Goal: Transaction & Acquisition: Purchase product/service

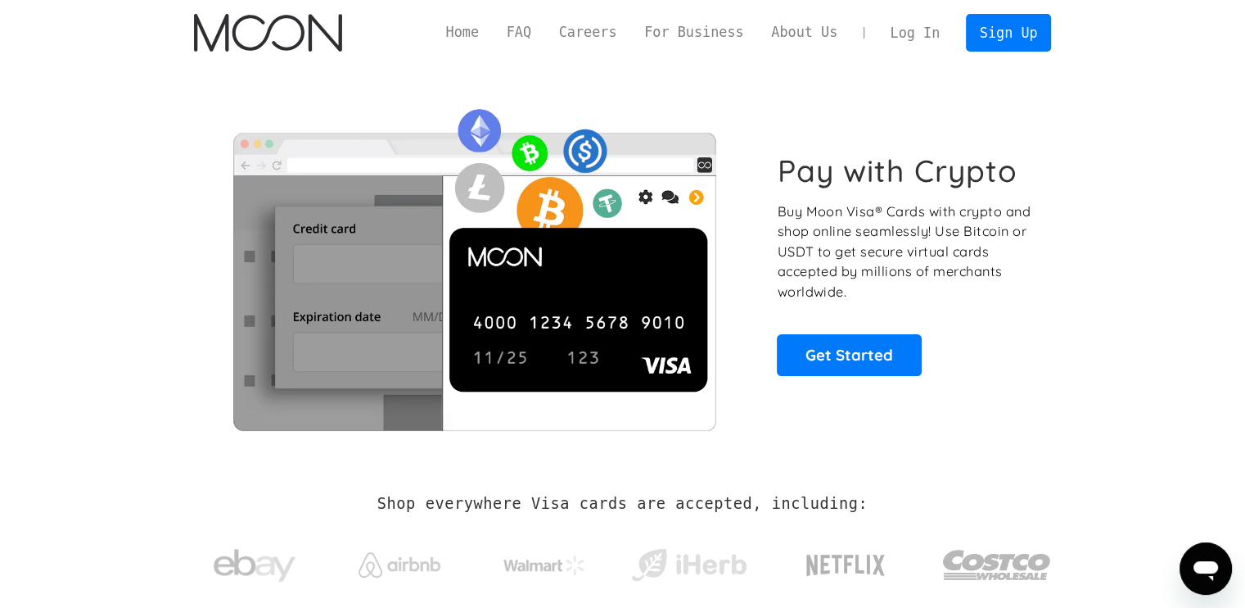
click at [927, 19] on link "Log In" at bounding box center [915, 33] width 77 height 36
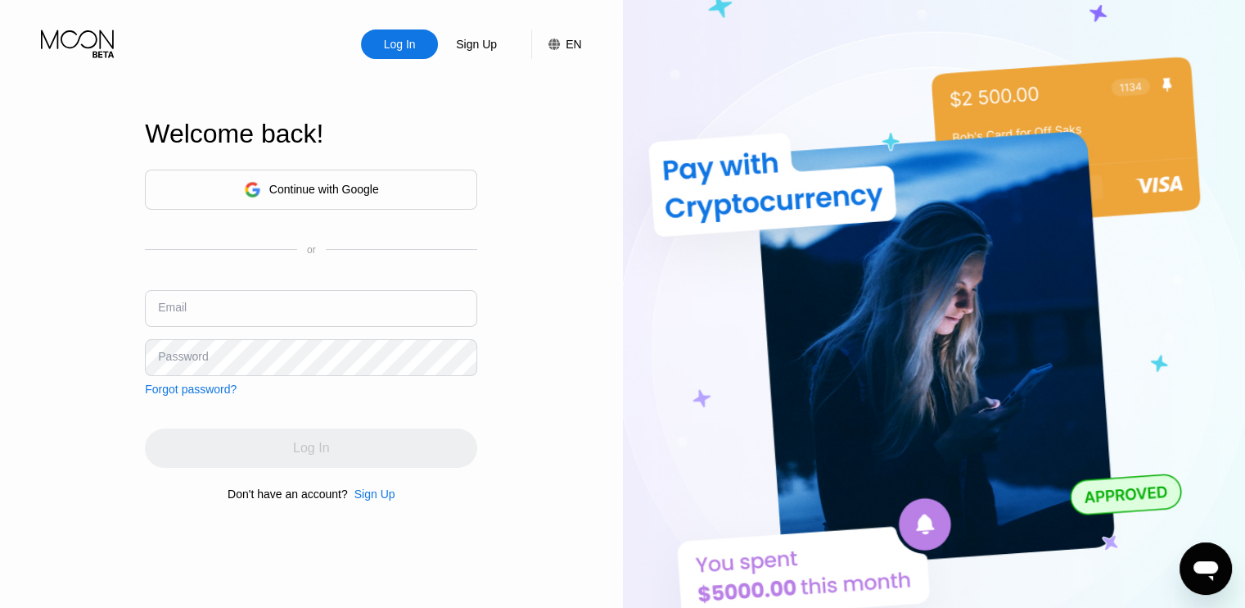
click at [219, 311] on input "text" at bounding box center [311, 308] width 332 height 37
type input "[EMAIL_ADDRESS][DOMAIN_NAME]"
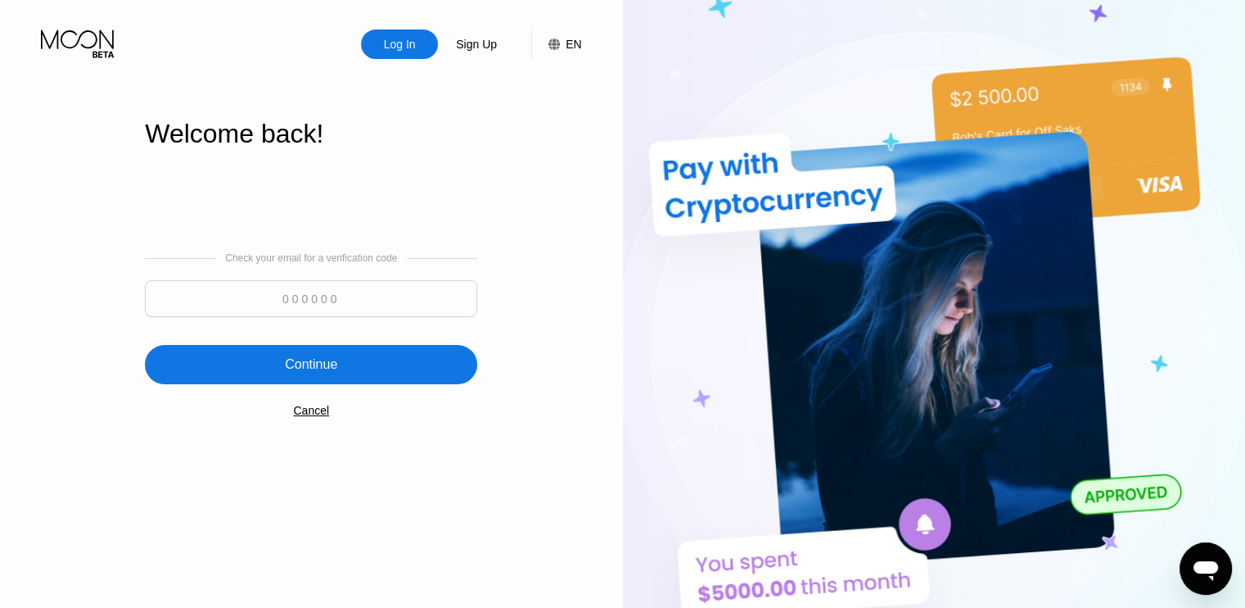
click at [290, 302] on input at bounding box center [311, 298] width 332 height 37
type input "216160"
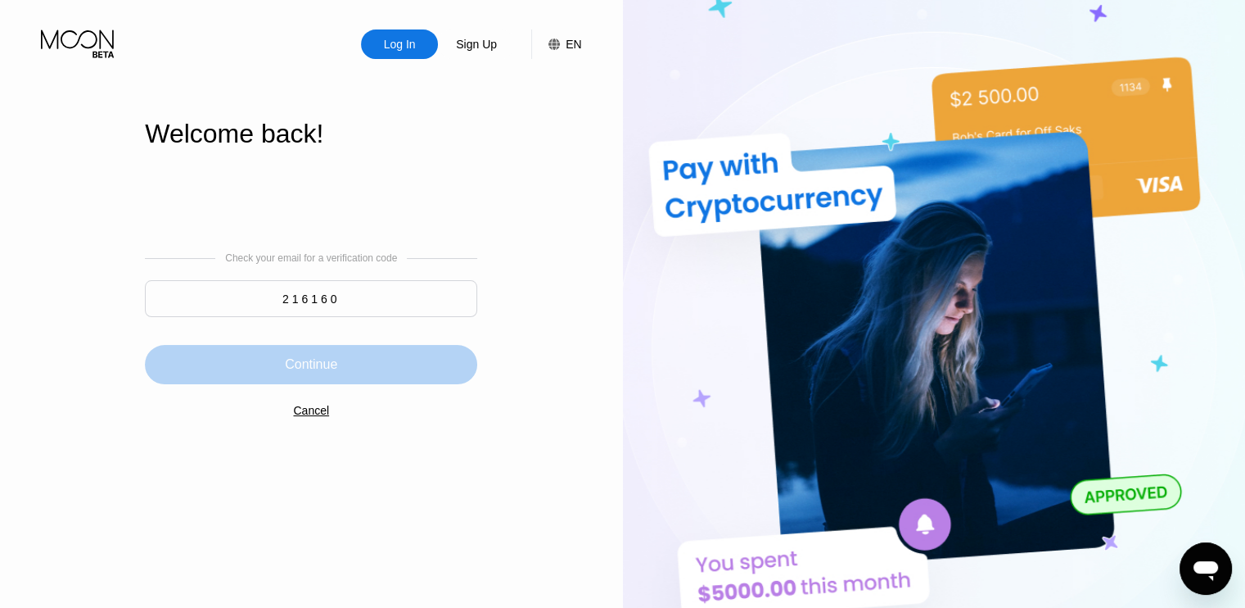
click at [278, 384] on div "Continue" at bounding box center [311, 364] width 332 height 39
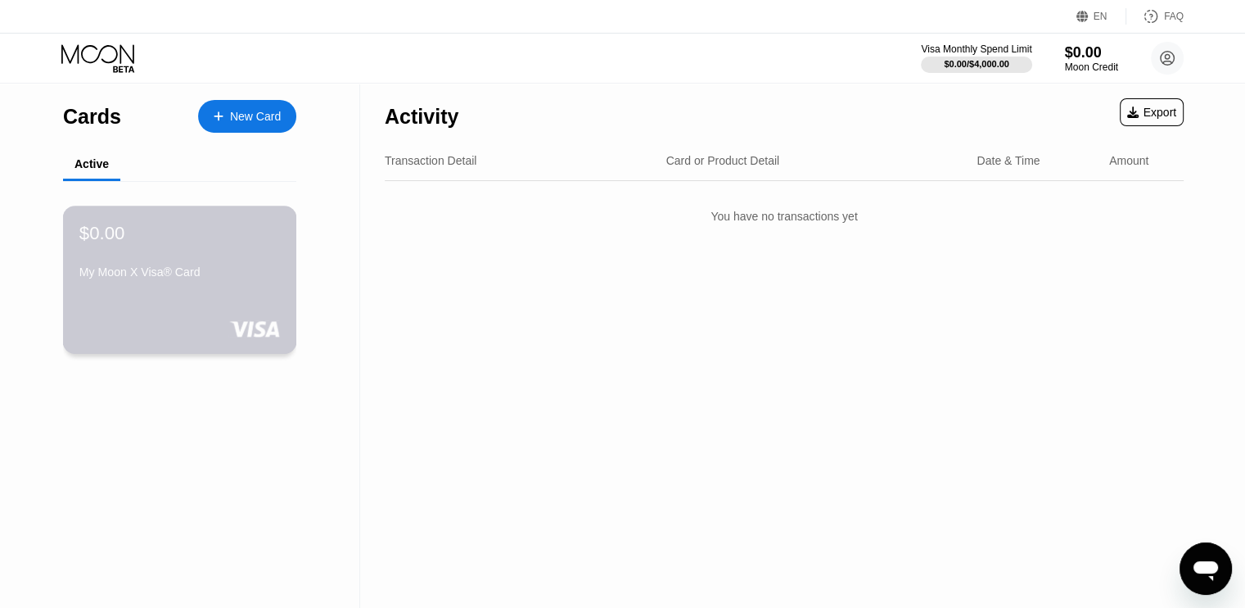
click at [204, 285] on div "My Moon X Visa® Card" at bounding box center [179, 275] width 201 height 20
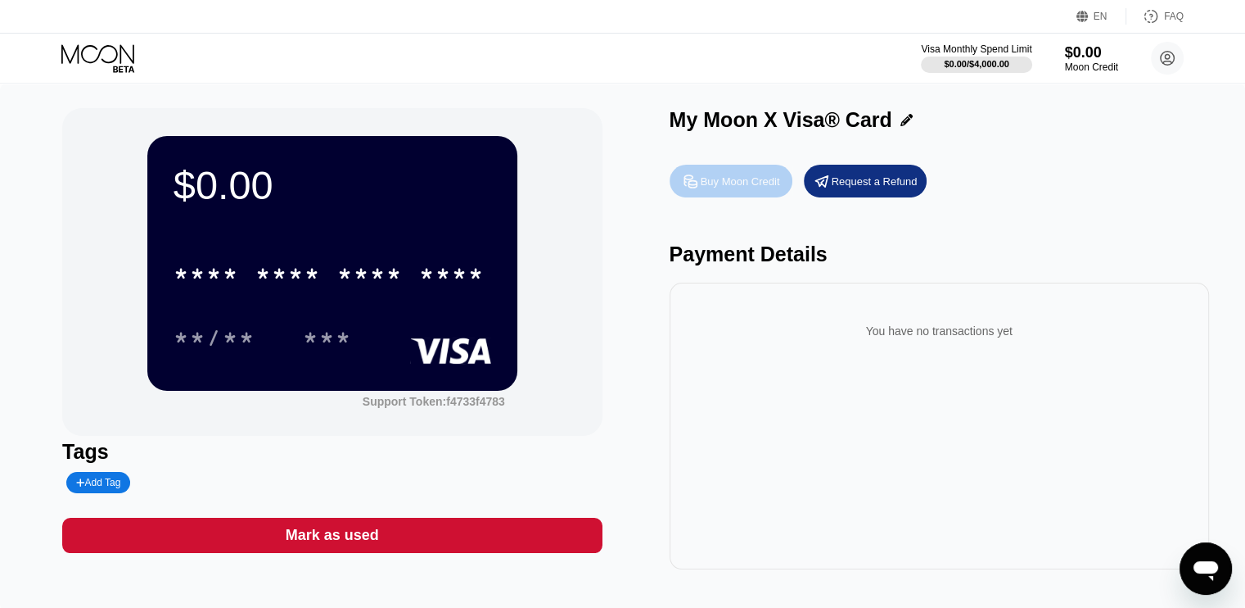
click at [707, 188] on div "Buy Moon Credit" at bounding box center [740, 181] width 79 height 14
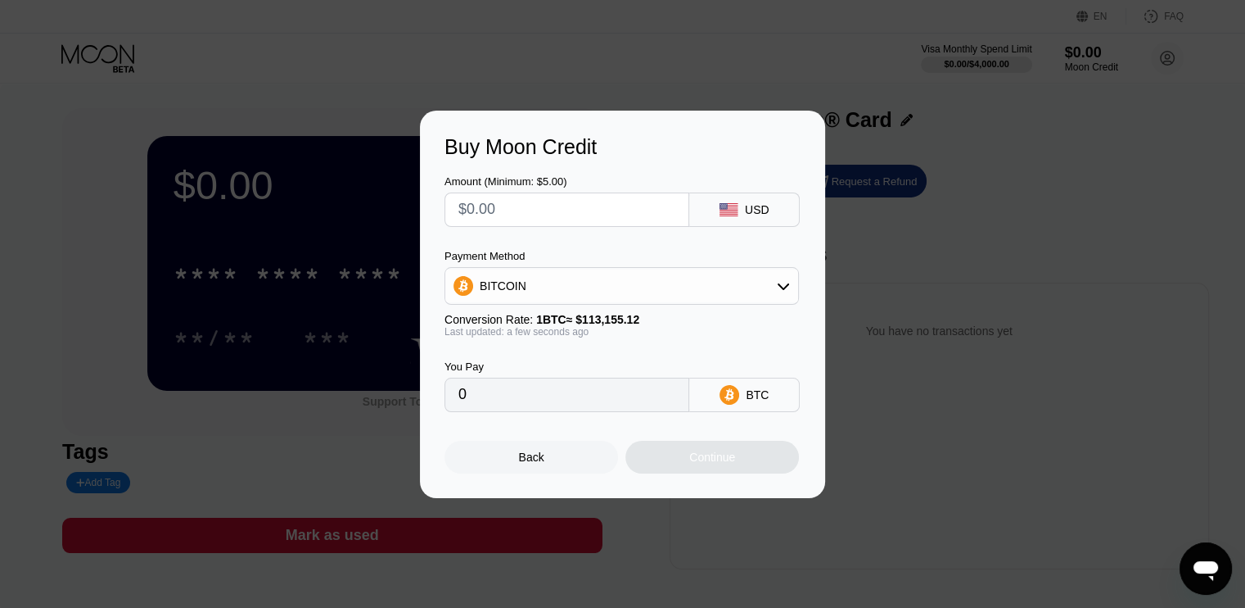
click at [537, 214] on input "text" at bounding box center [566, 209] width 217 height 33
type input "$10"
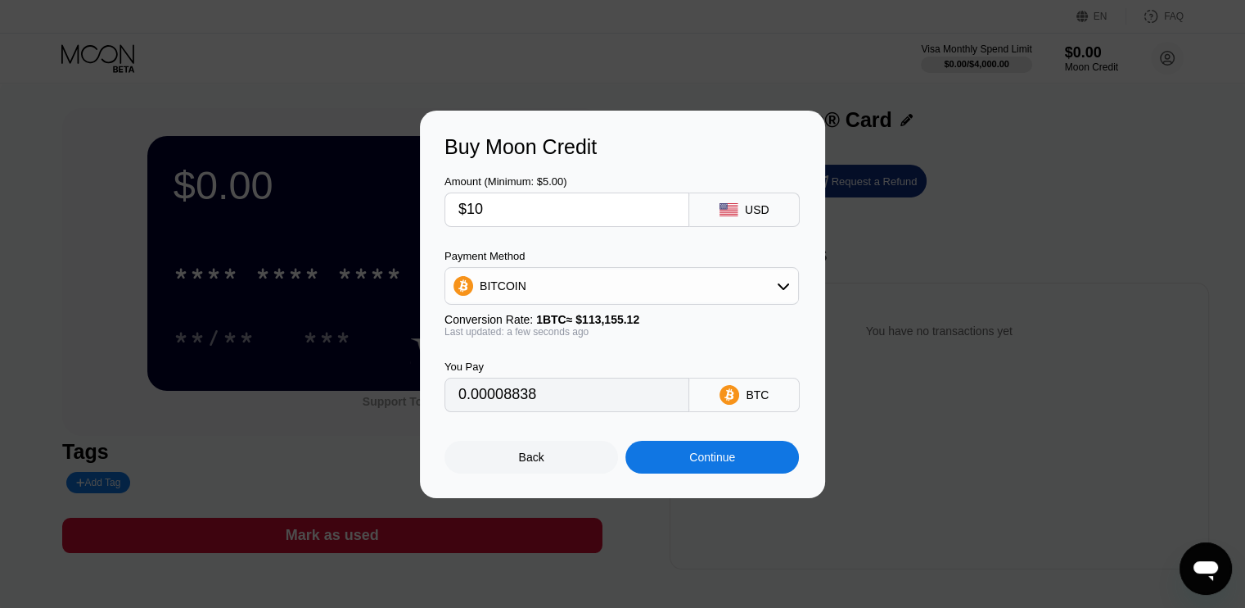
type input "0.00008838"
type input "$10"
click at [690, 457] on div "Continue" at bounding box center [712, 456] width 46 height 13
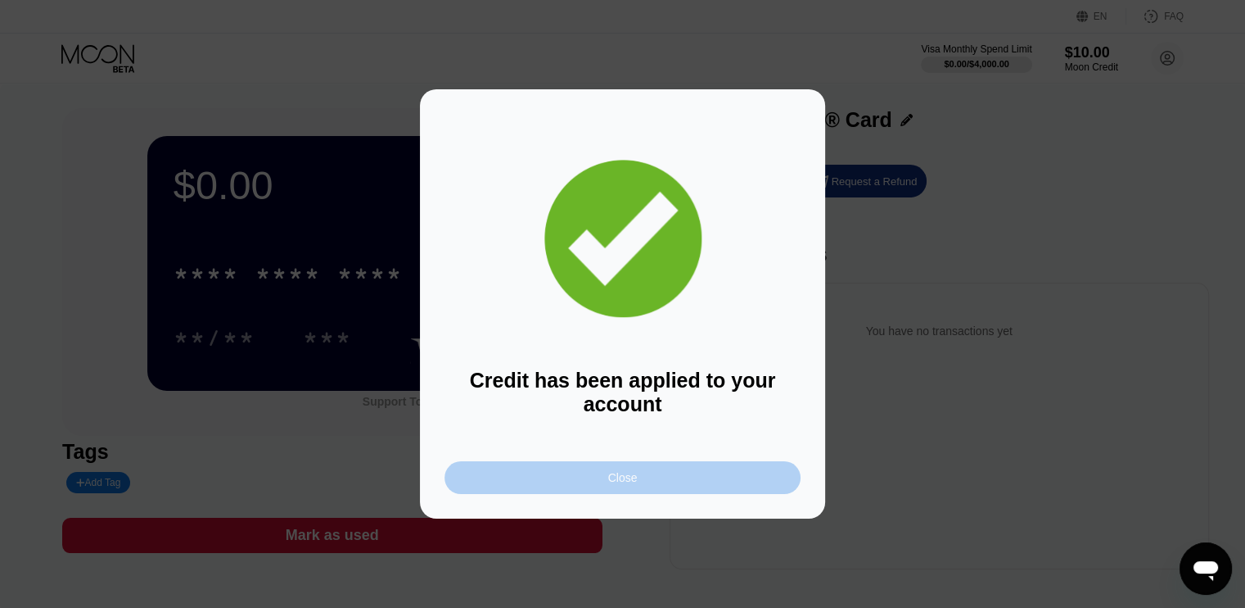
click at [504, 476] on div "Close" at bounding box center [623, 477] width 356 height 33
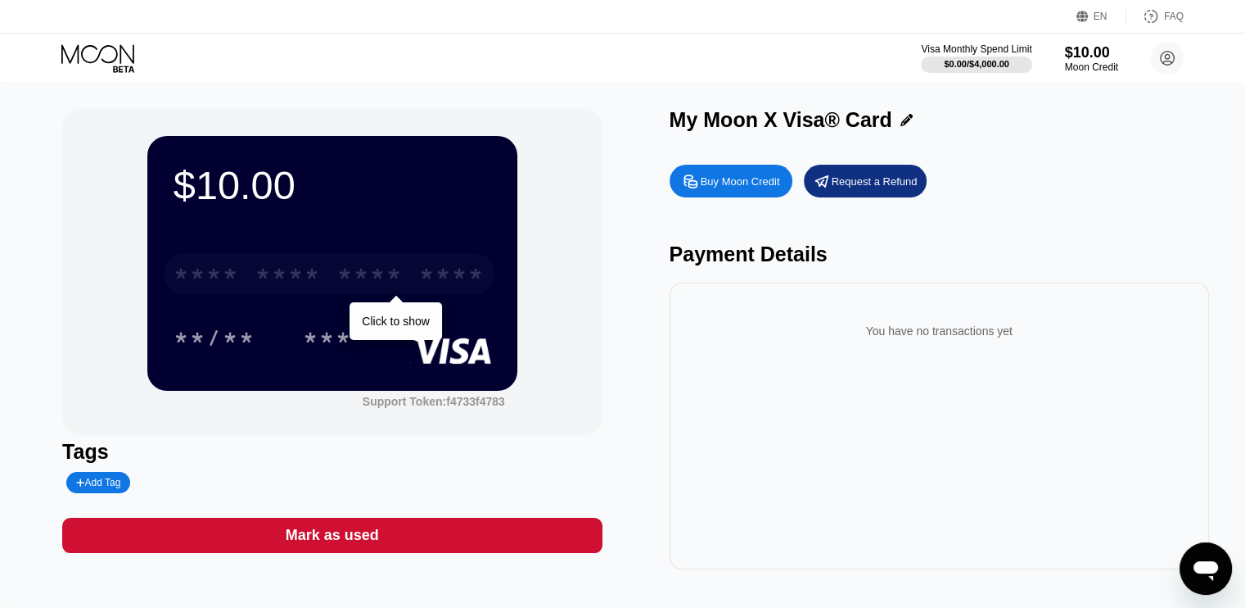
click at [300, 278] on div "* * * *" at bounding box center [287, 276] width 65 height 26
click at [341, 273] on div "* * * *" at bounding box center [369, 276] width 65 height 26
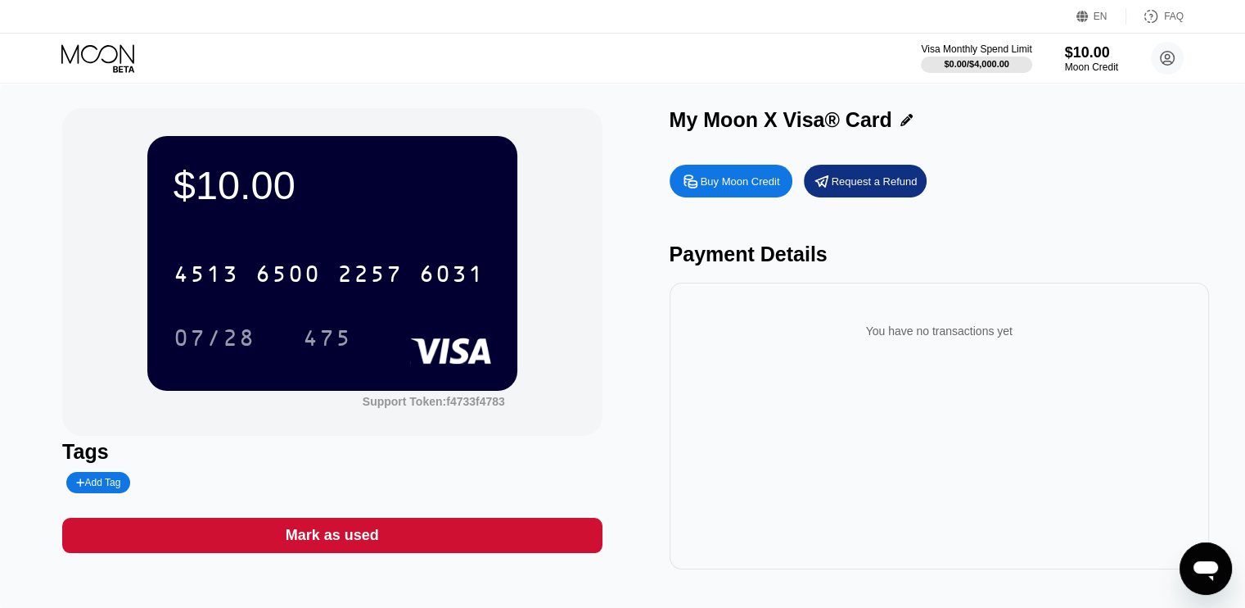
click at [423, 253] on div "4513 6500 2257 6031" at bounding box center [333, 269] width 318 height 56
click at [530, 244] on div "$10.00 4513 6500 2257 6031 07/28 475 Support Token: f4733f4783" at bounding box center [332, 271] width 540 height 327
click at [1084, 54] on div "$10.00" at bounding box center [1091, 51] width 55 height 17
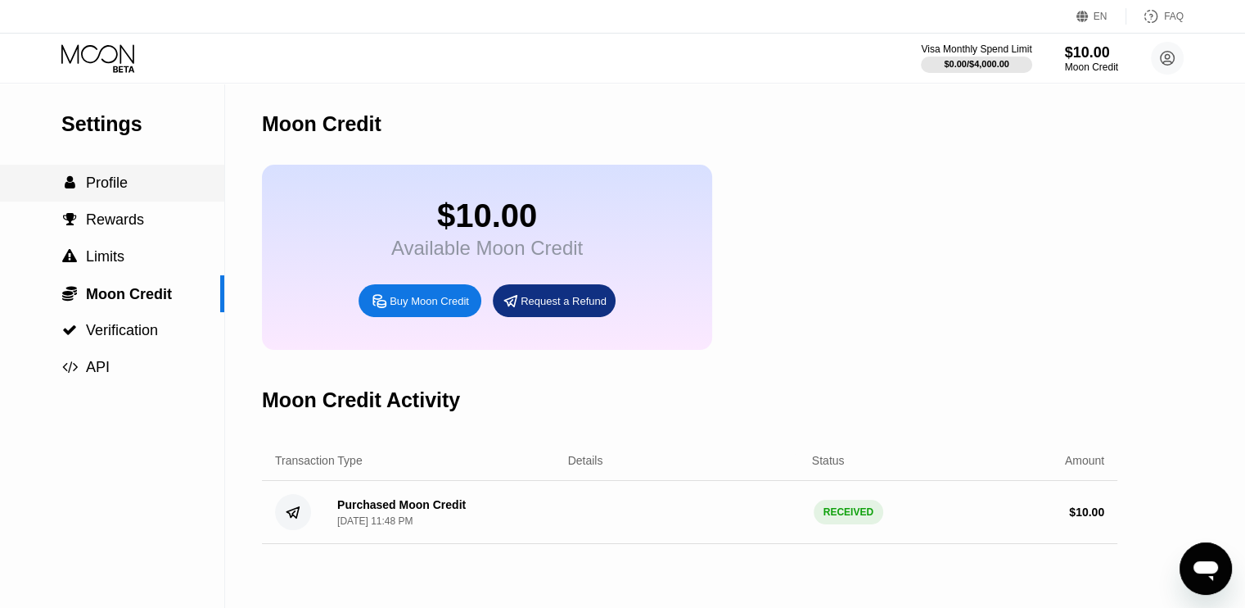
click at [123, 187] on span "Profile" at bounding box center [107, 182] width 42 height 16
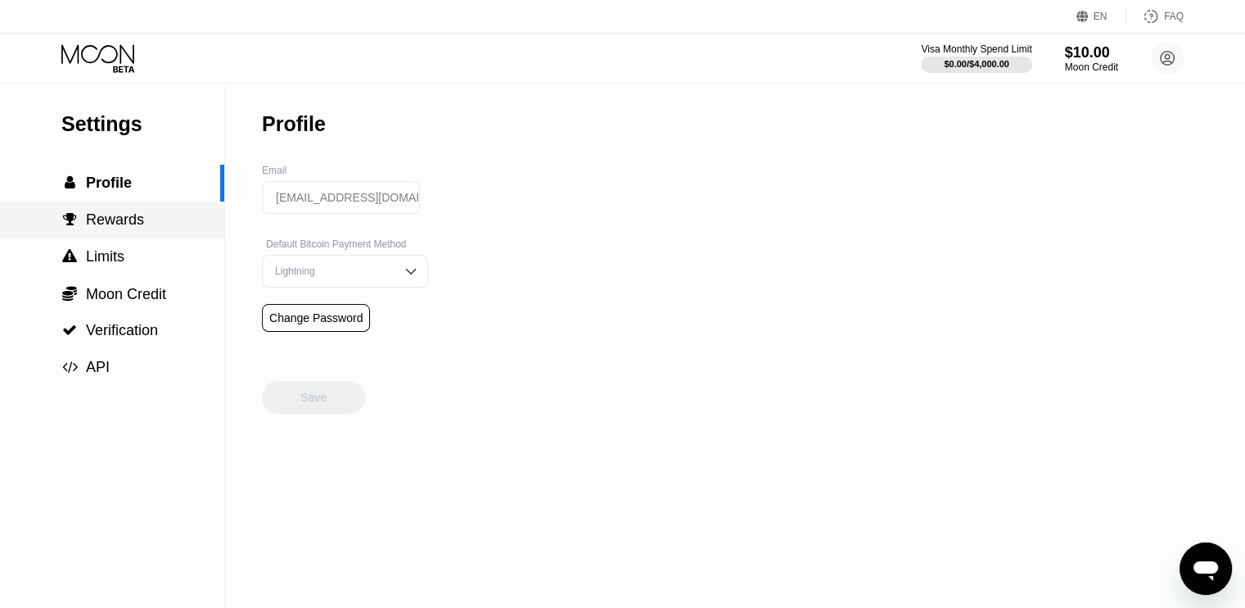
click at [115, 228] on span "Rewards" at bounding box center [115, 219] width 58 height 16
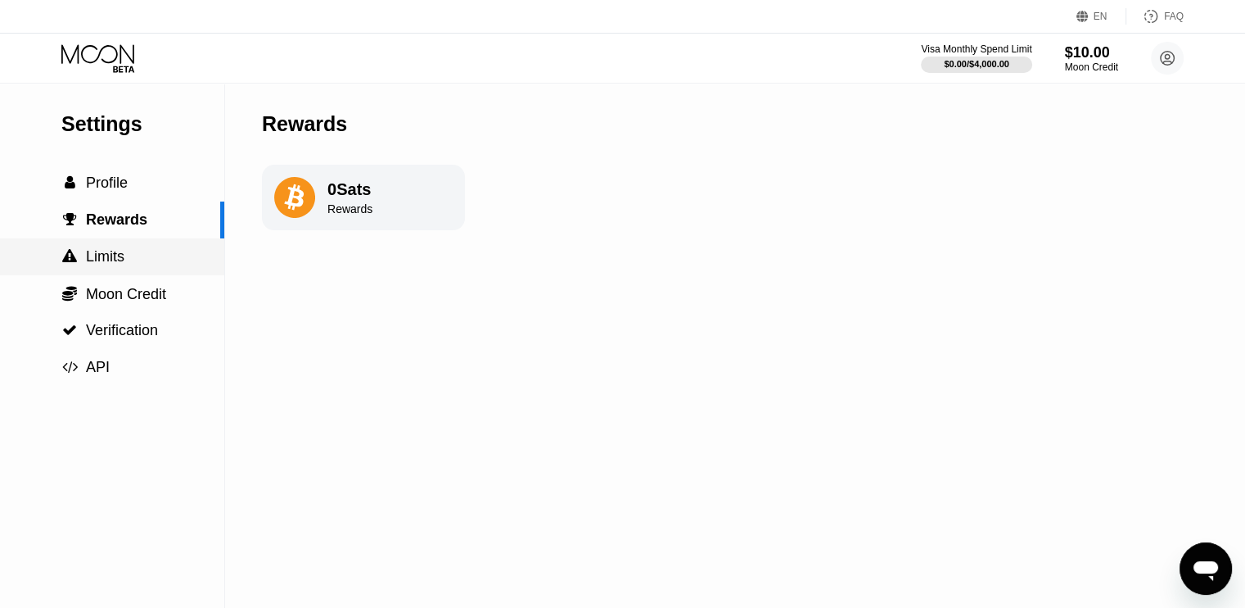
click at [139, 265] on div " Limits" at bounding box center [112, 256] width 224 height 17
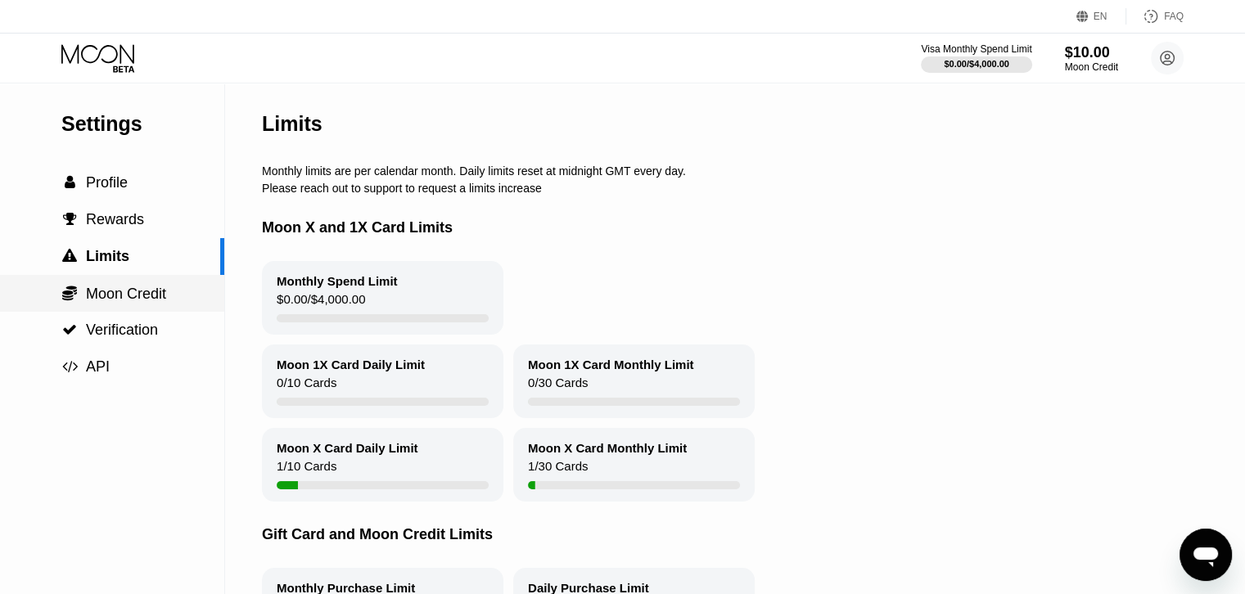
click at [130, 292] on span "Moon Credit" at bounding box center [126, 294] width 80 height 16
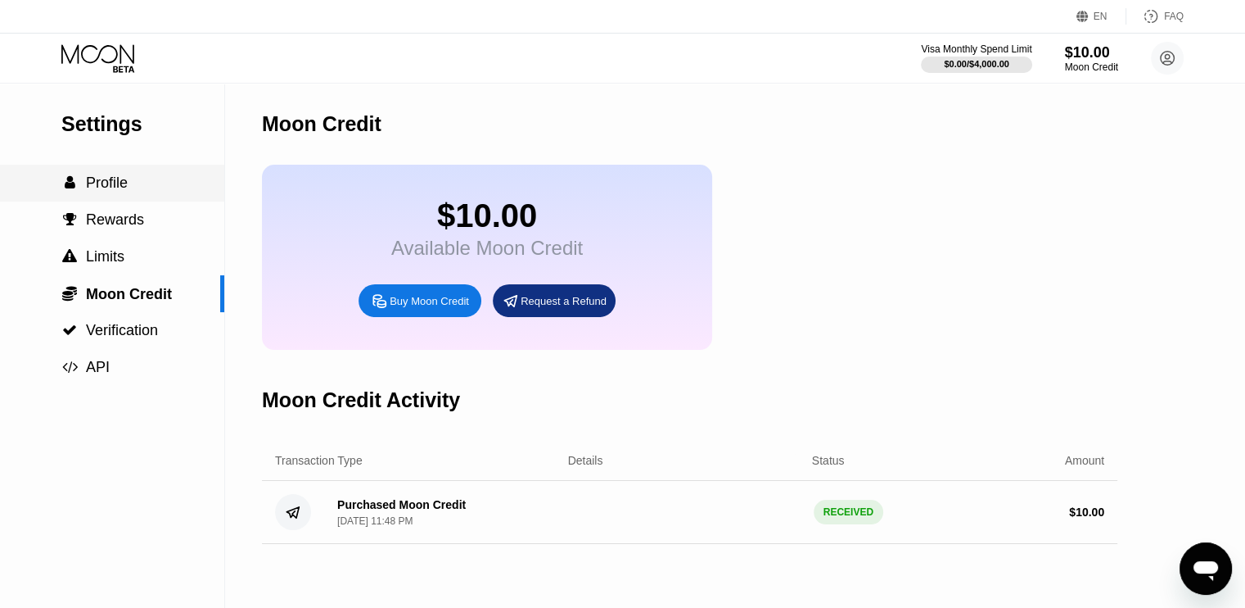
click at [105, 171] on div " Profile" at bounding box center [112, 183] width 224 height 37
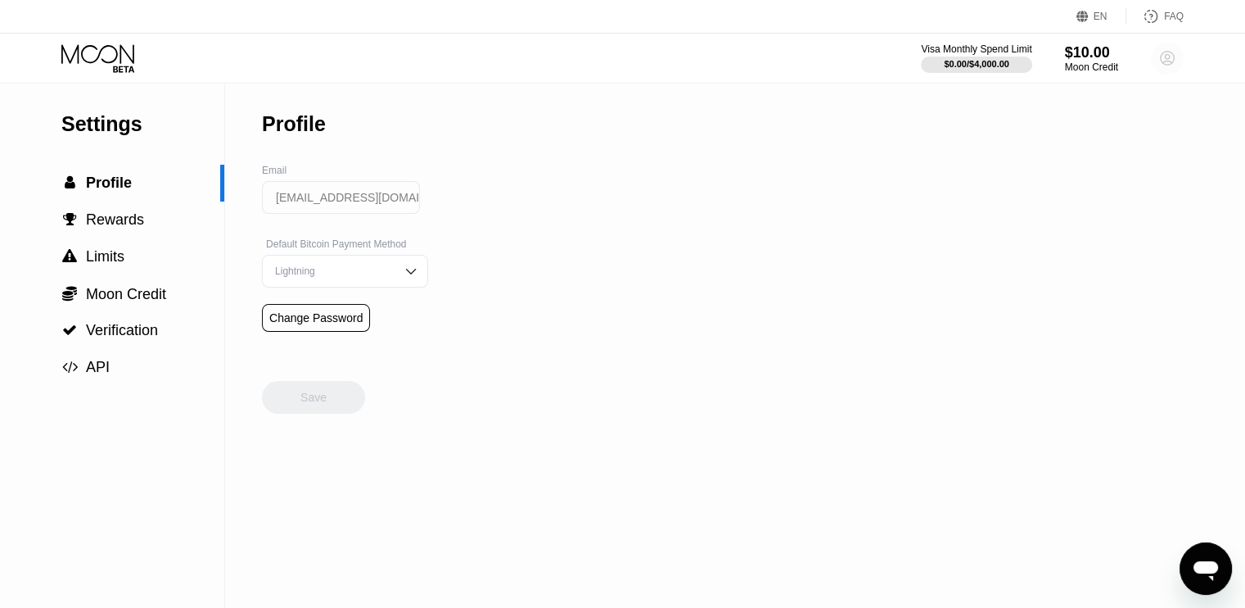
click at [1168, 60] on icon at bounding box center [1167, 58] width 9 height 9
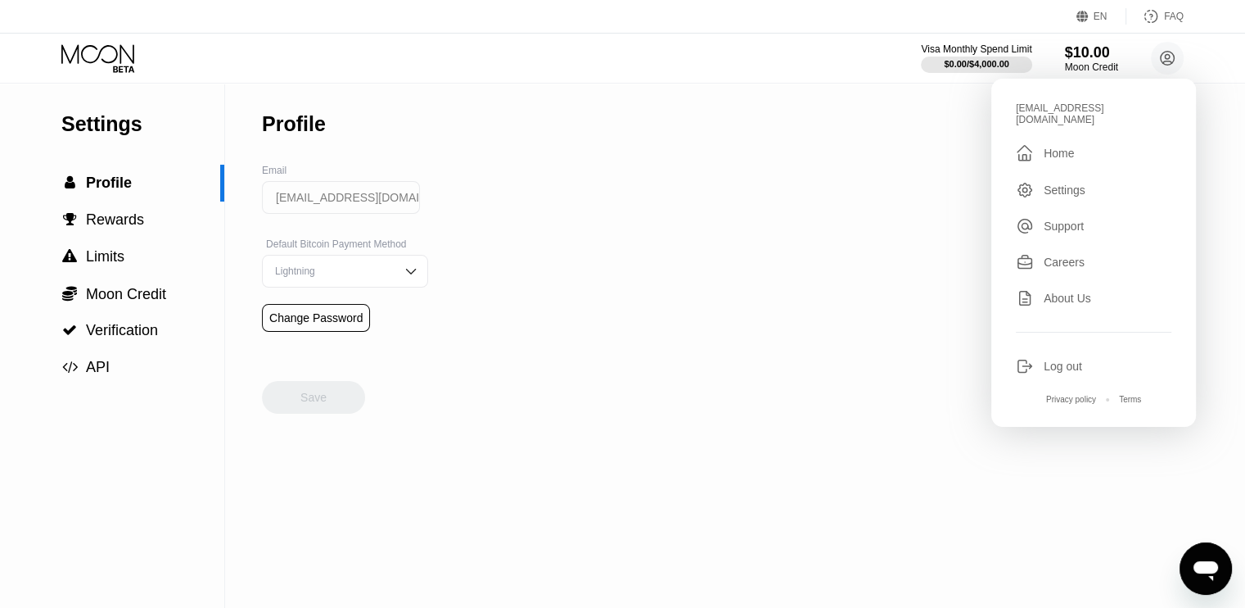
click at [1047, 147] on div "Home" at bounding box center [1059, 153] width 30 height 13
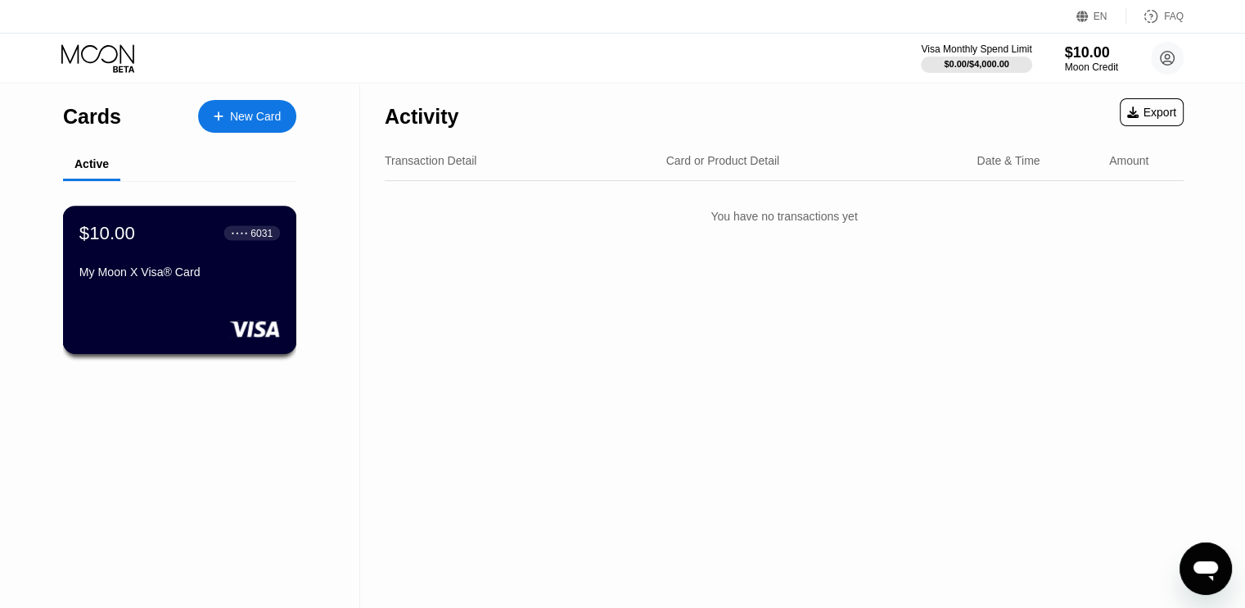
click at [243, 329] on rect at bounding box center [254, 328] width 51 height 16
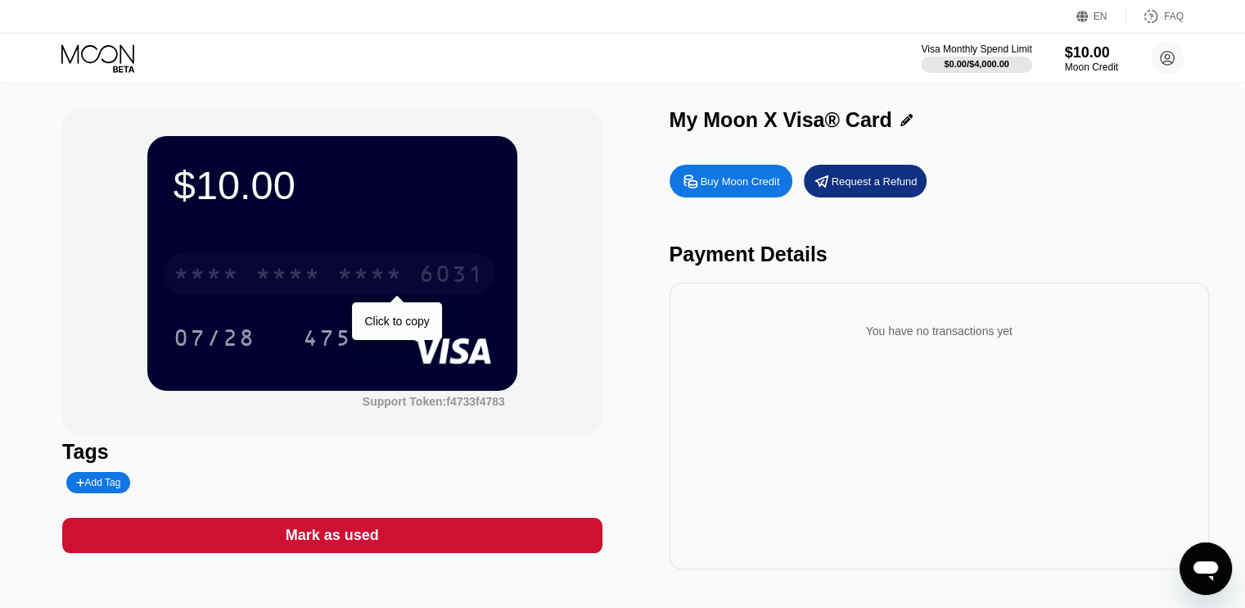
click at [244, 263] on div "* * * * * * * * * * * * 6031" at bounding box center [329, 273] width 331 height 41
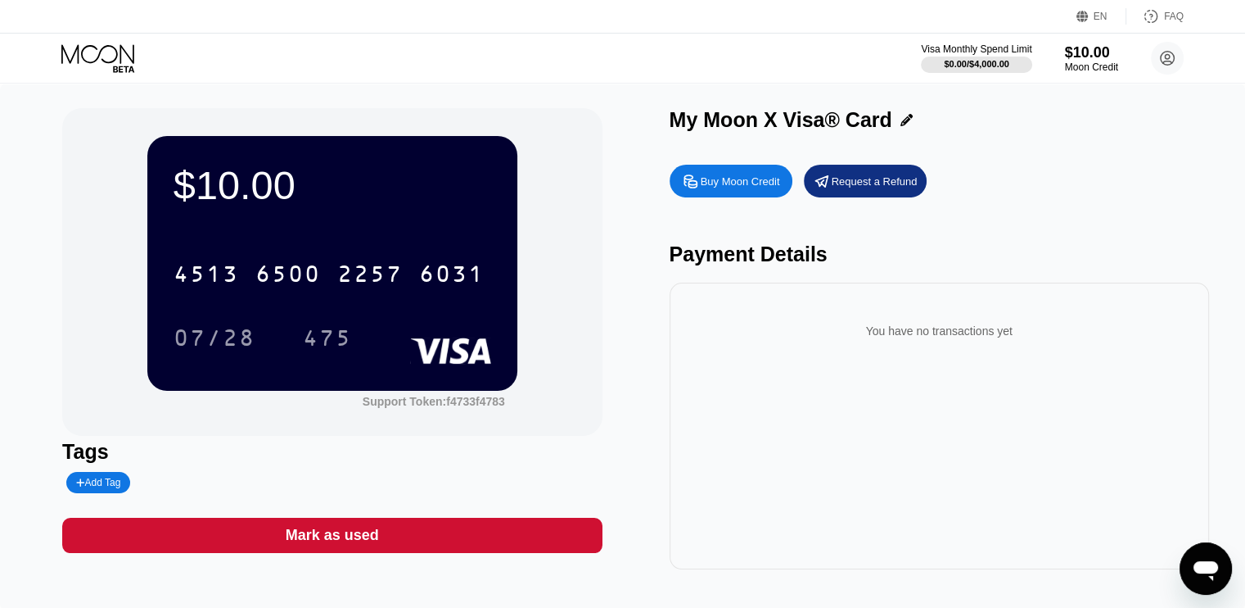
click at [1082, 509] on div "You have no transactions yet" at bounding box center [940, 425] width 540 height 287
click at [1136, 489] on div "You have no transactions yet" at bounding box center [940, 425] width 540 height 287
click at [1100, 423] on div "You have no transactions yet" at bounding box center [940, 425] width 540 height 287
click at [1115, 204] on div "Buy Moon Credit Request a Refund Payment Details You have no transactions yet" at bounding box center [940, 362] width 540 height 413
click at [254, 193] on div "$10.00" at bounding box center [333, 185] width 318 height 46
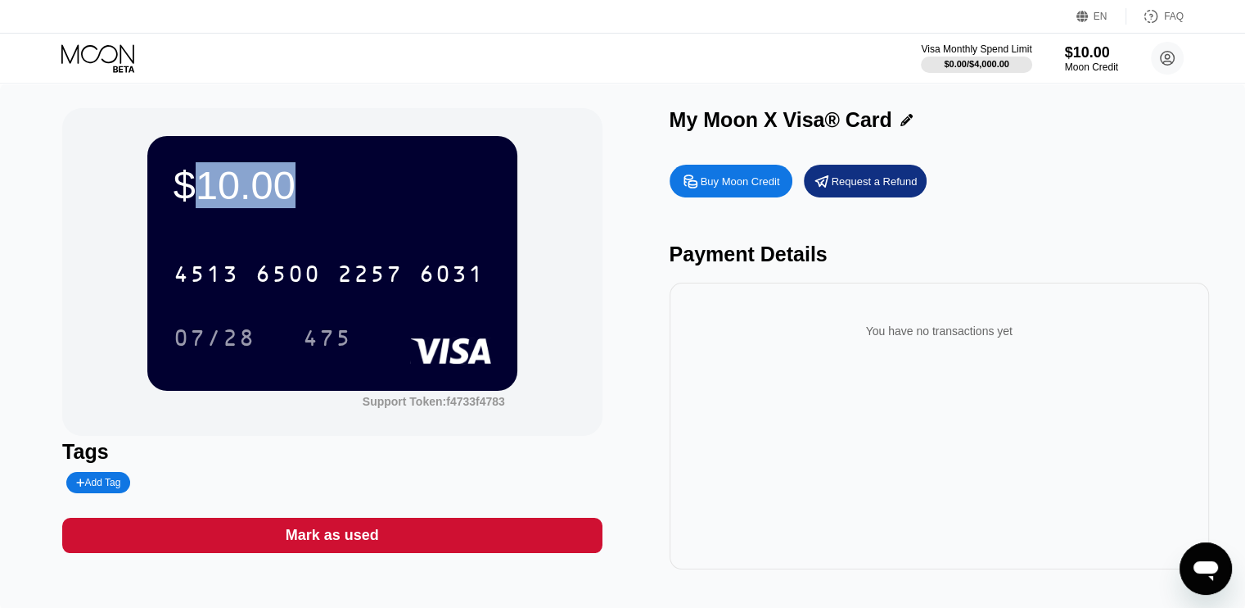
click at [254, 193] on div "$10.00" at bounding box center [333, 185] width 318 height 46
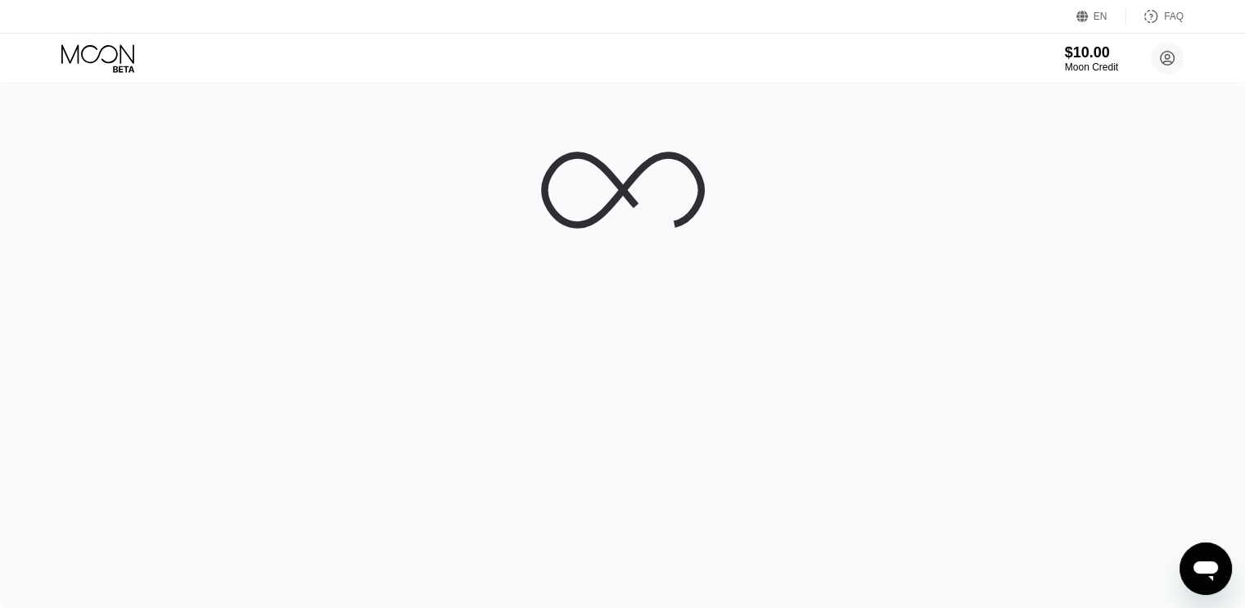
click at [1120, 260] on div at bounding box center [622, 346] width 1245 height 524
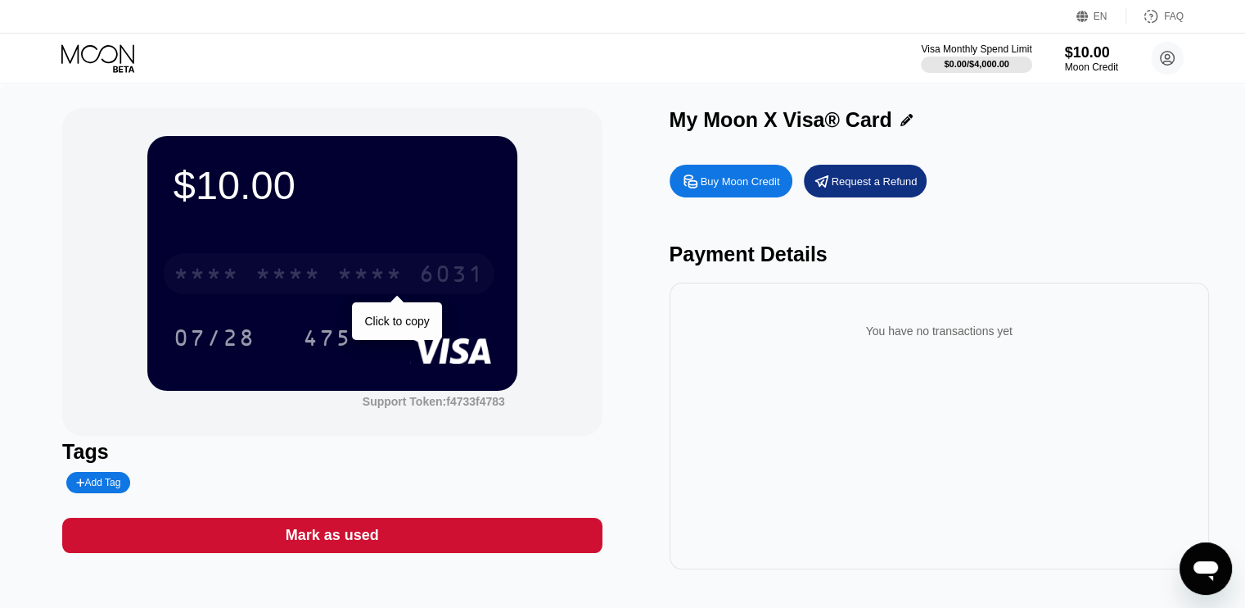
click at [338, 277] on div "* * * *" at bounding box center [369, 276] width 65 height 26
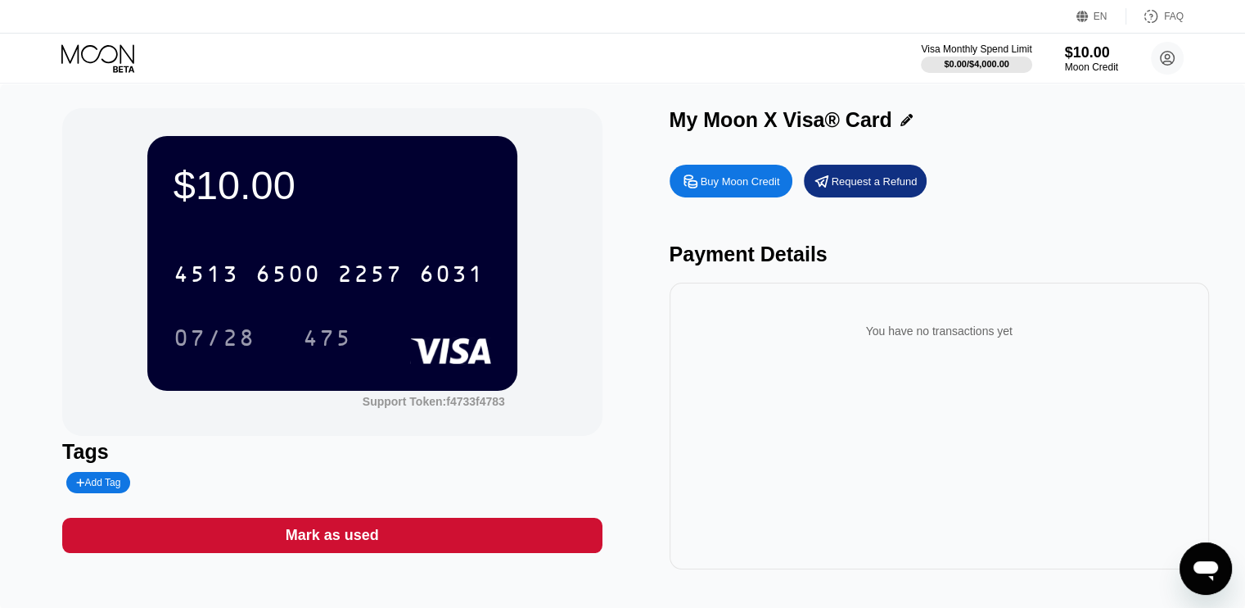
click at [1130, 213] on div "Buy Moon Credit Request a Refund Payment Details You have no transactions yet" at bounding box center [940, 362] width 540 height 413
click at [1104, 215] on div "Buy Moon Credit Request a Refund Payment Details You have no transactions yet" at bounding box center [940, 362] width 540 height 413
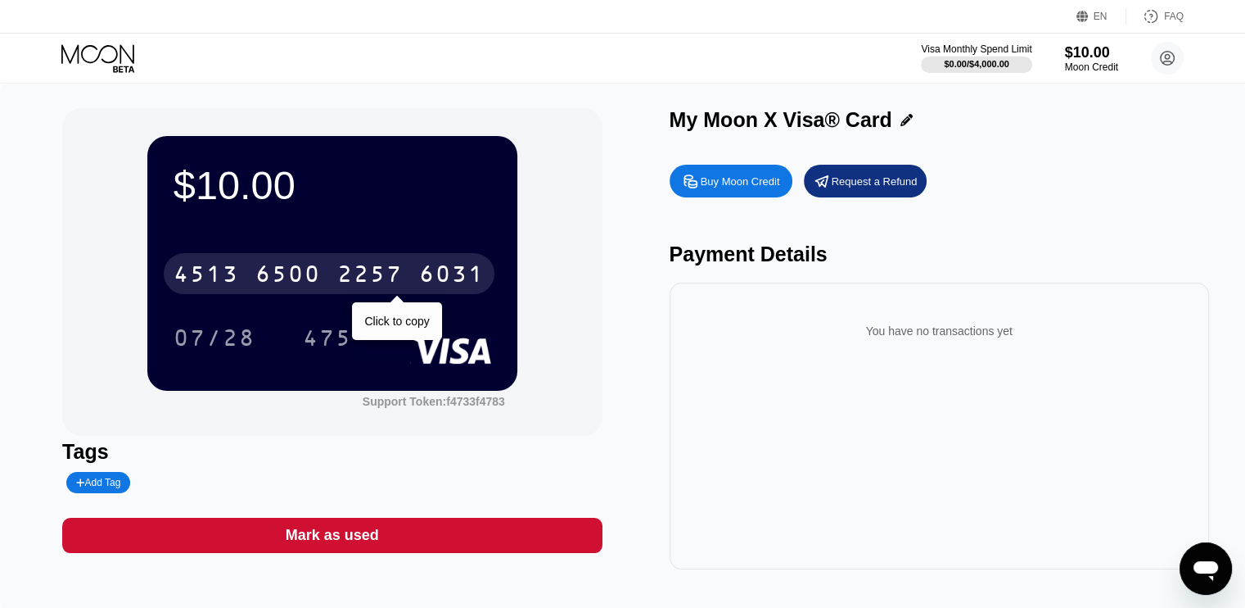
click at [296, 270] on div "6500" at bounding box center [287, 276] width 65 height 26
click at [282, 294] on div "* * * * * * * * * * * * 6031" at bounding box center [329, 273] width 331 height 41
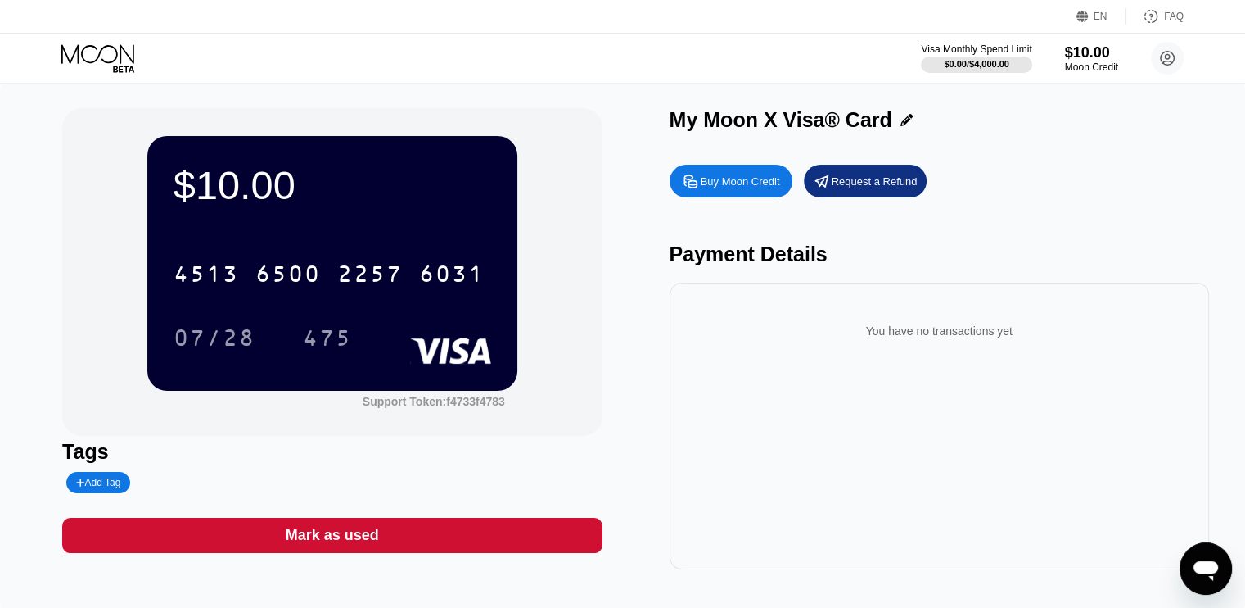
click at [1129, 266] on div "Payment Details" at bounding box center [940, 254] width 540 height 24
click at [750, 184] on div "Buy Moon Credit" at bounding box center [740, 181] width 79 height 14
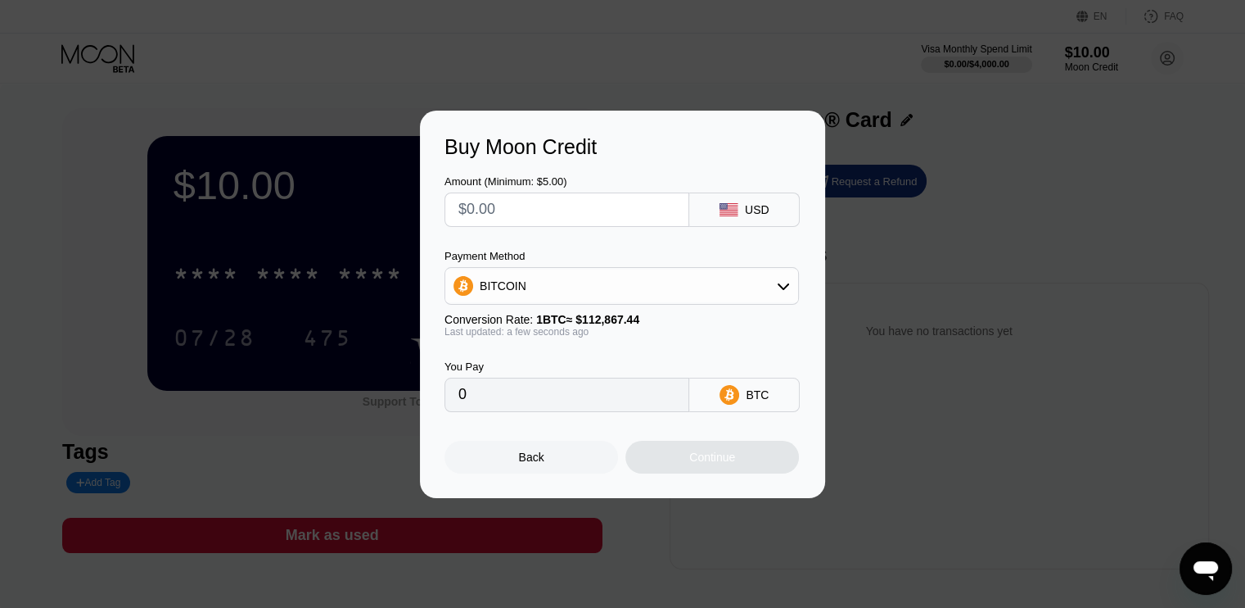
click at [563, 207] on input "text" at bounding box center [566, 209] width 217 height 33
type input "$5"
type input "0.00004430"
type input "$5"
click at [973, 302] on div "Buy Moon Credit Amount (Minimum: $5.00) $5 USD Payment Method BITCOIN Conversio…" at bounding box center [622, 304] width 1245 height 387
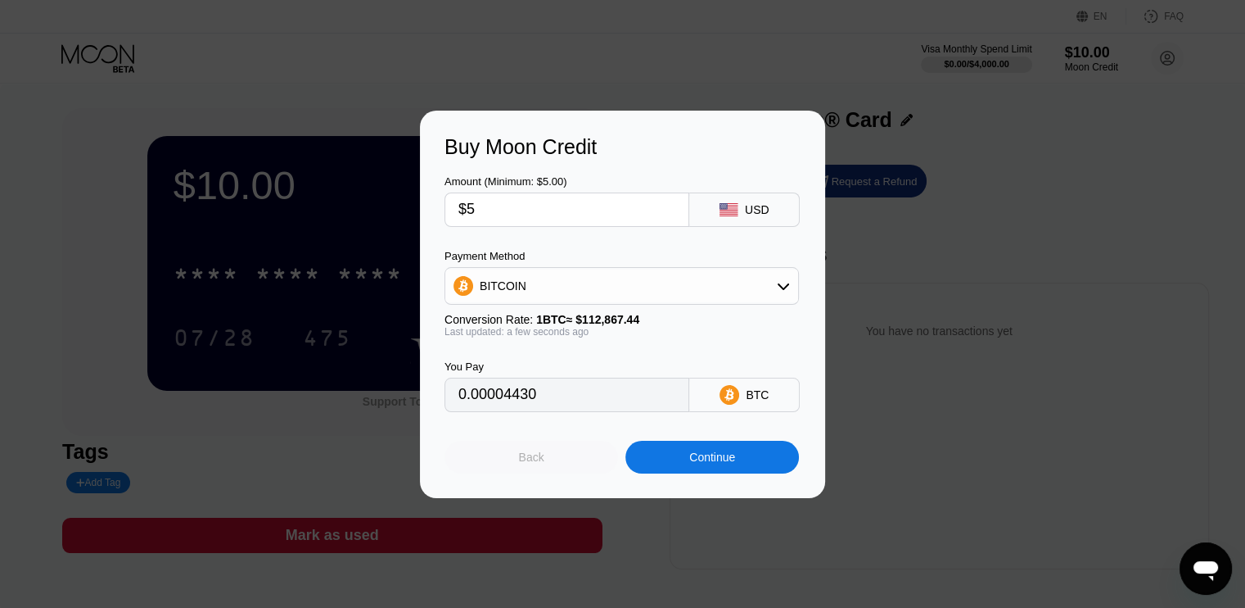
click at [554, 454] on div "Back" at bounding box center [532, 456] width 174 height 33
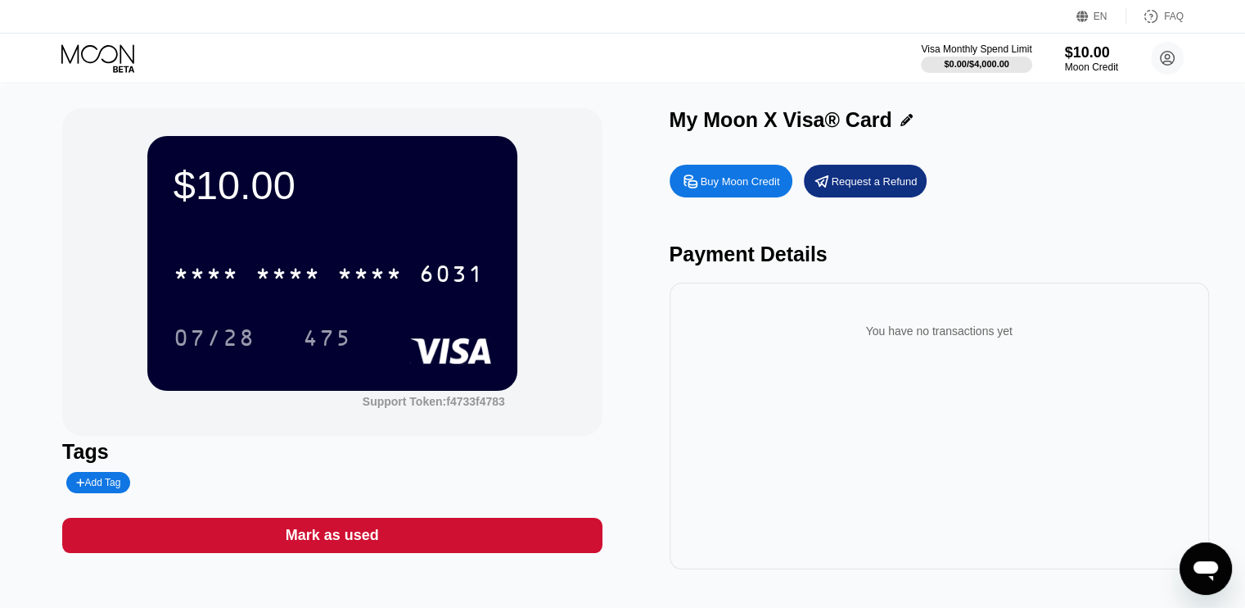
click at [368, 282] on div "* * * *" at bounding box center [369, 276] width 65 height 26
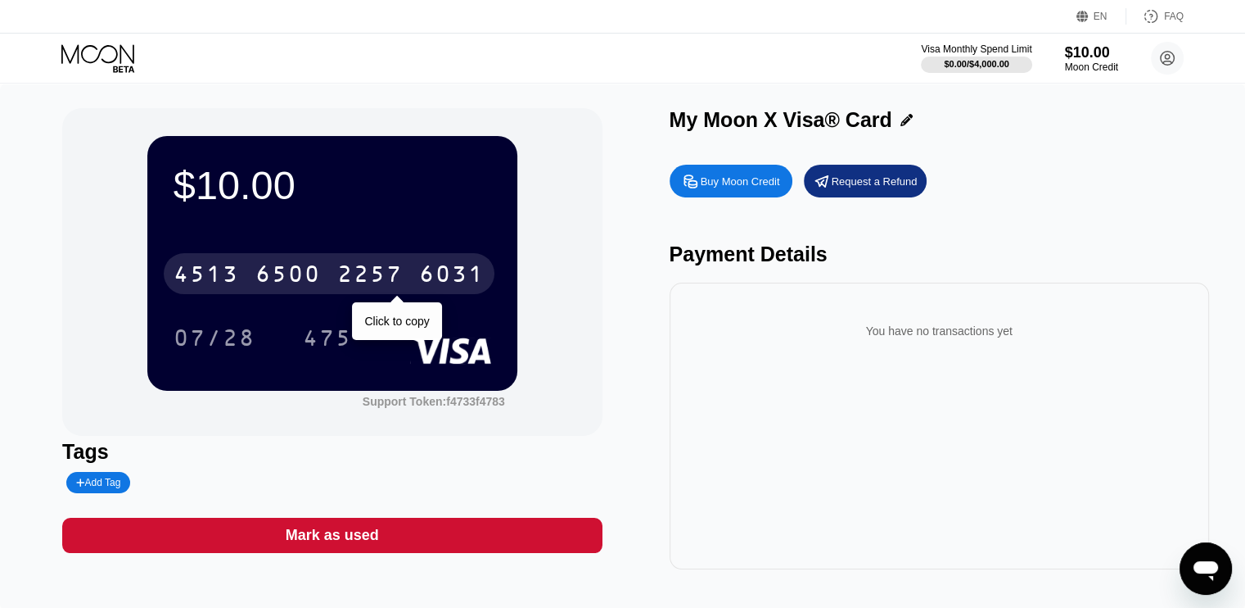
click at [433, 430] on div "$10.00 4513 6500 2257 6031 Click to copy 07/28 475 Support Token: f4733f4783" at bounding box center [332, 271] width 540 height 327
click at [1163, 16] on div "FAQ" at bounding box center [1155, 16] width 57 height 16
click at [110, 51] on icon at bounding box center [99, 58] width 76 height 29
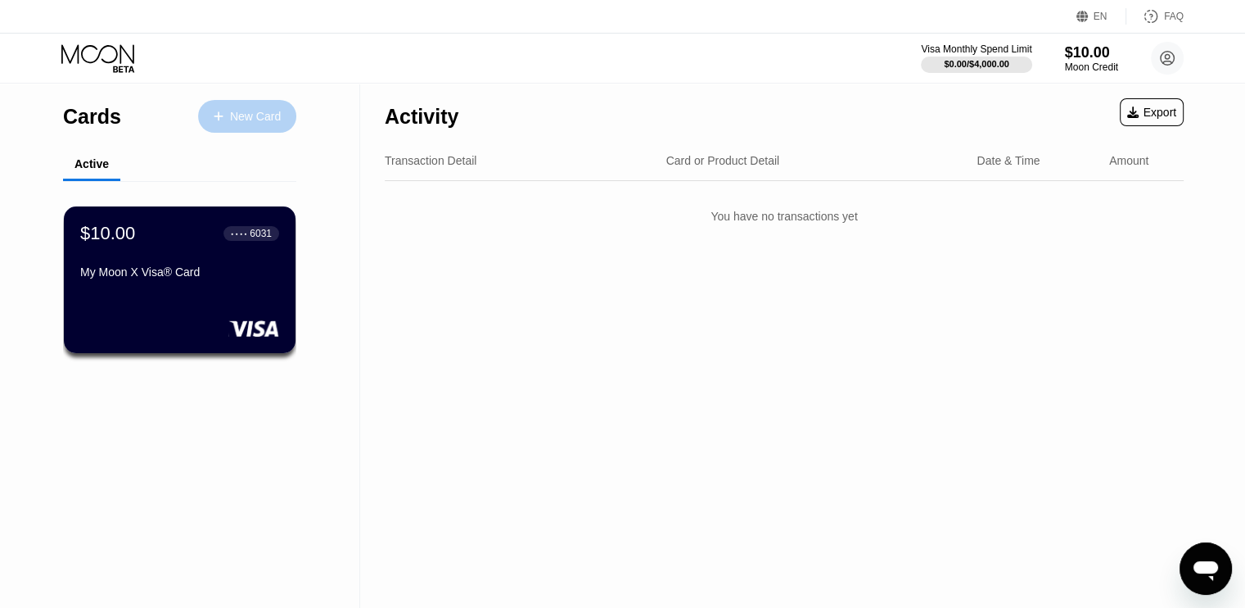
click at [242, 106] on div "New Card" at bounding box center [247, 116] width 98 height 33
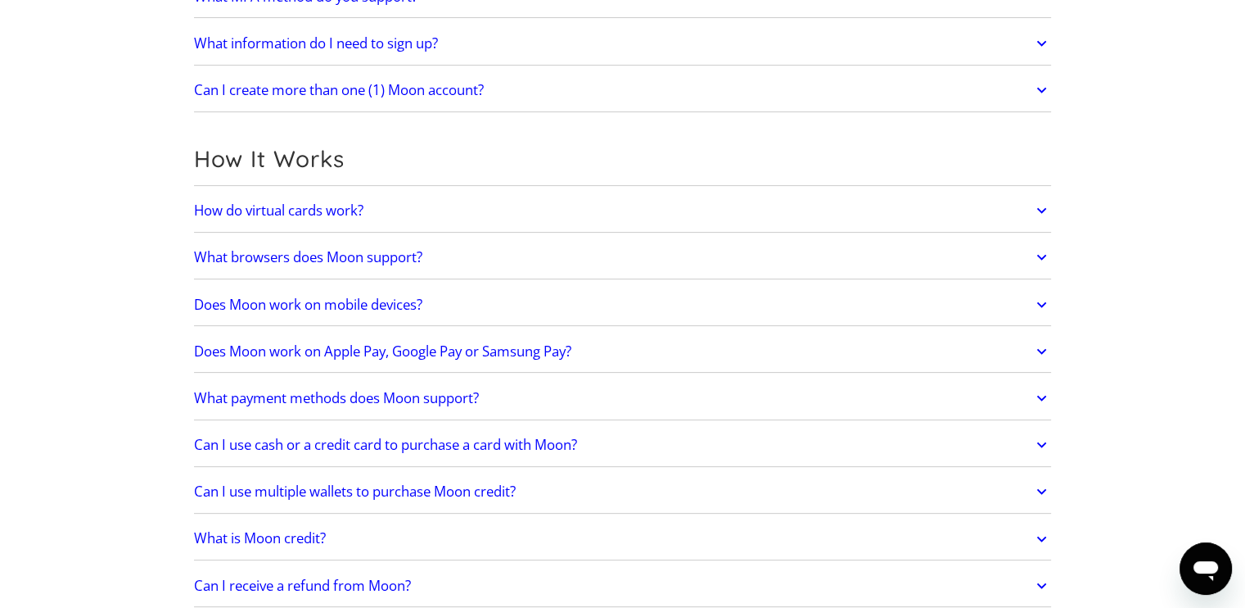
scroll to position [378, 0]
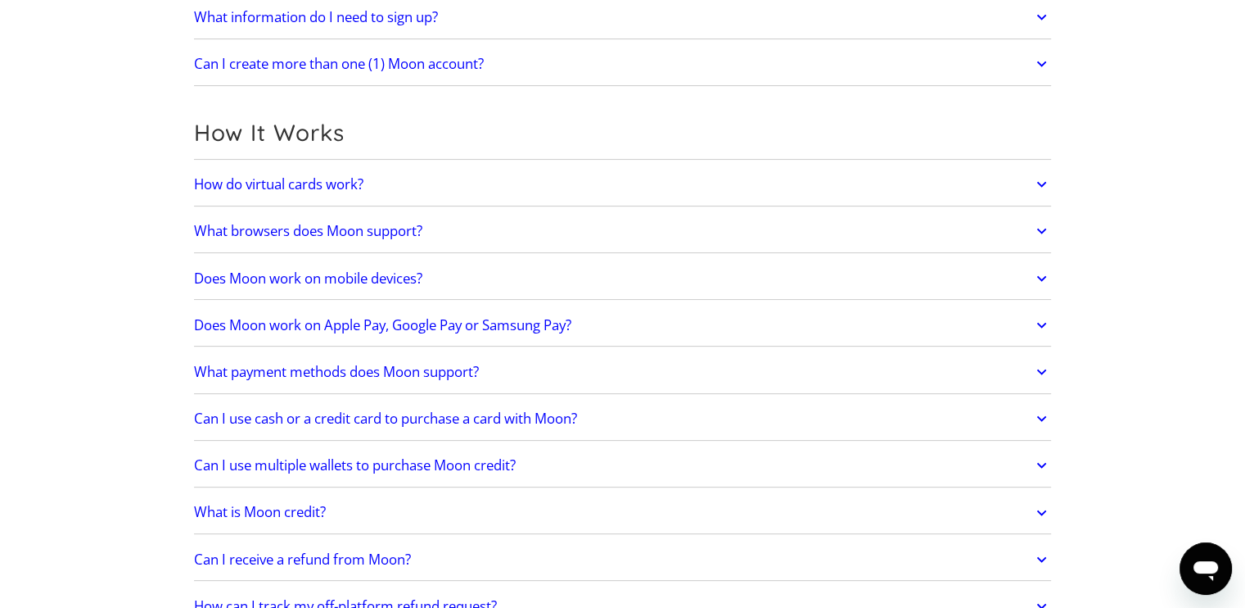
click at [380, 276] on h2 "Does Moon work on mobile devices?" at bounding box center [308, 278] width 228 height 16
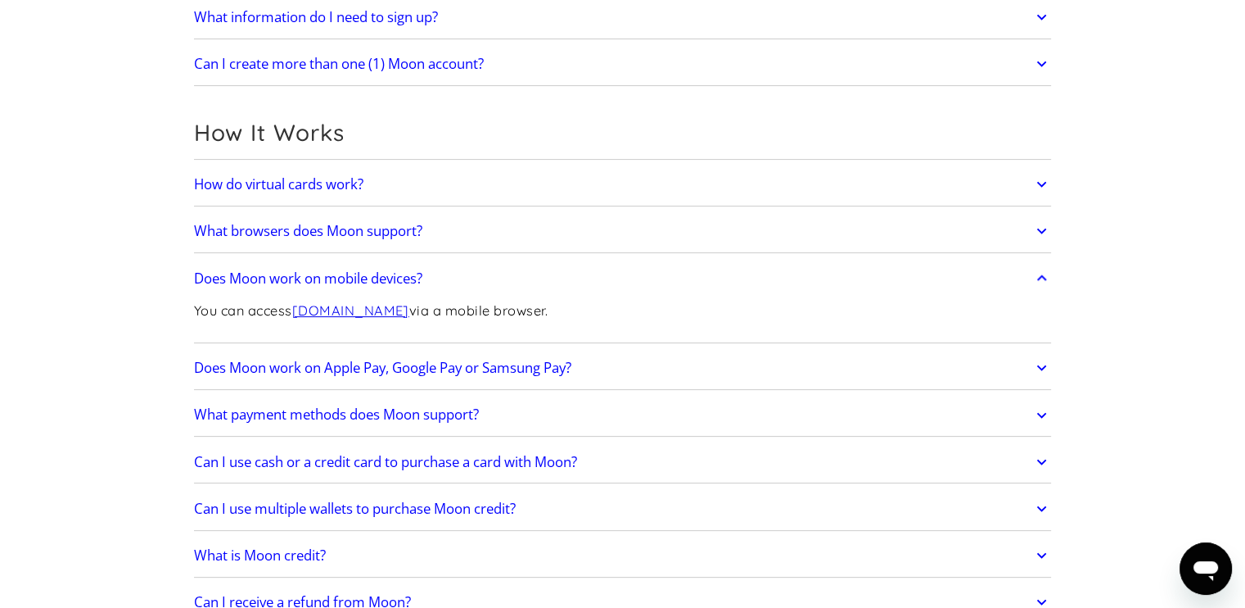
scroll to position [450, 0]
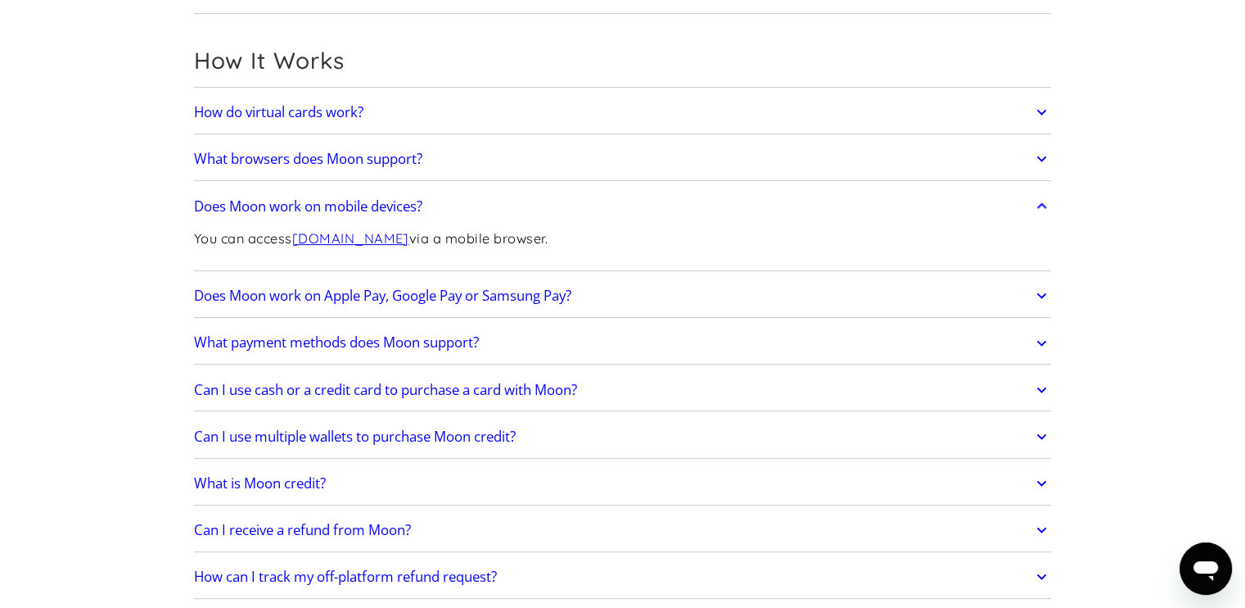
click at [291, 287] on h2 "Does Moon work on Apple Pay, Google Pay or Samsung Pay?" at bounding box center [382, 295] width 377 height 16
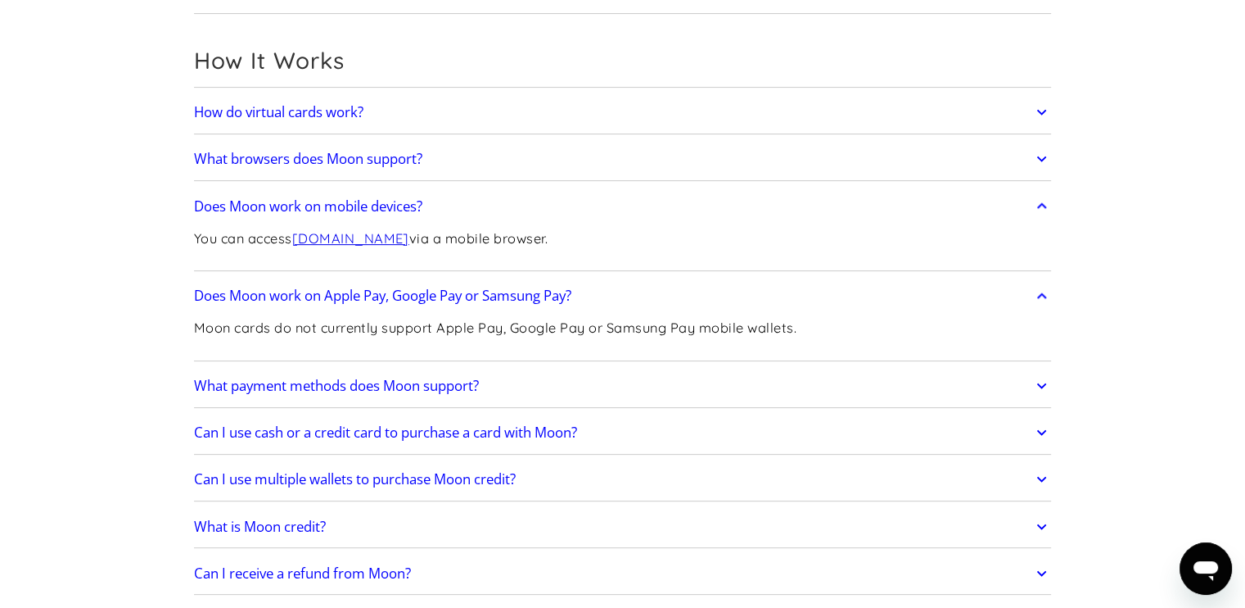
click at [452, 373] on link "What payment methods does Moon support?" at bounding box center [623, 385] width 858 height 34
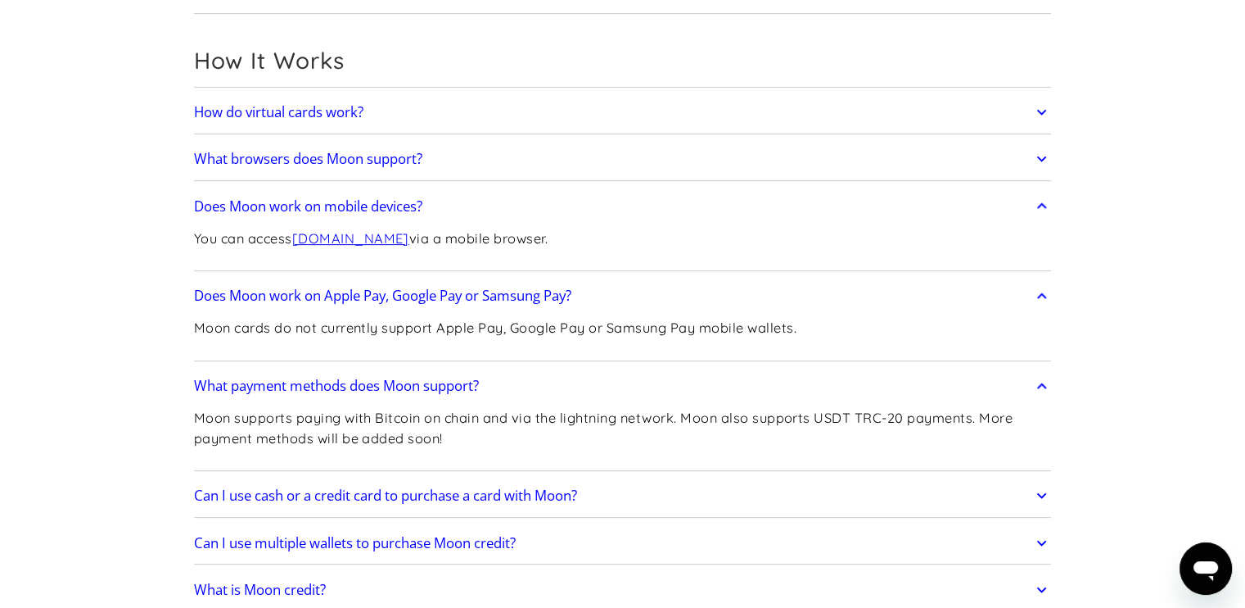
click at [547, 322] on p "Moon cards do not currently support Apple Pay, Google Pay or Samsung Pay mobile…" at bounding box center [495, 328] width 603 height 20
click at [652, 494] on link "Can I use cash or a credit card to purchase a card with Moon?" at bounding box center [623, 495] width 858 height 34
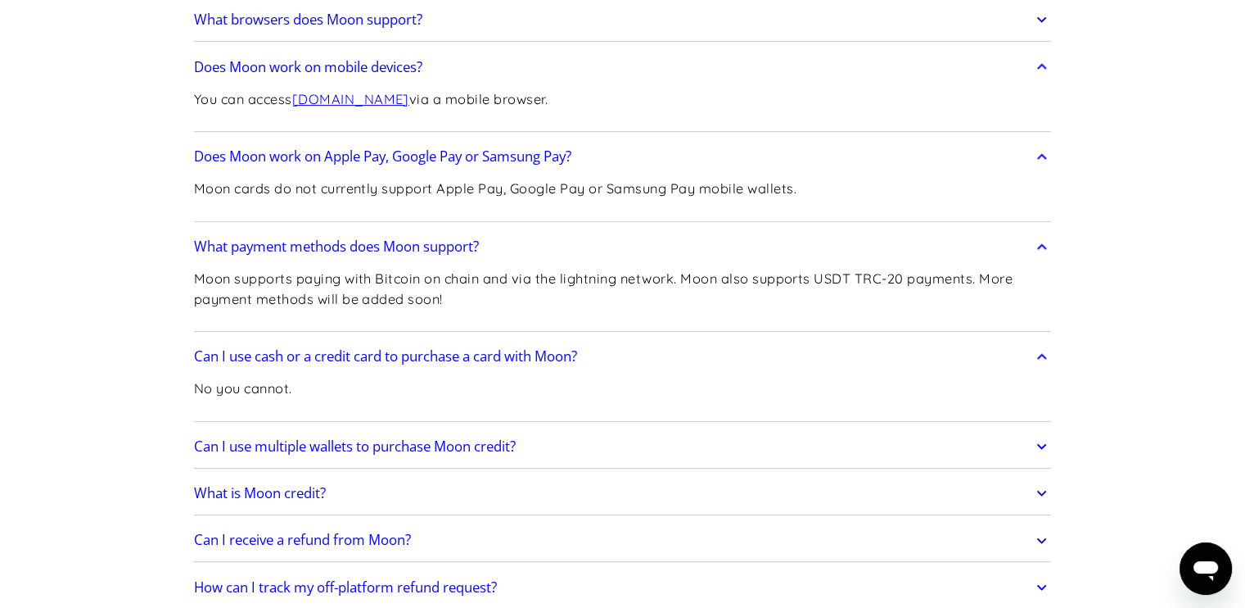
scroll to position [598, 0]
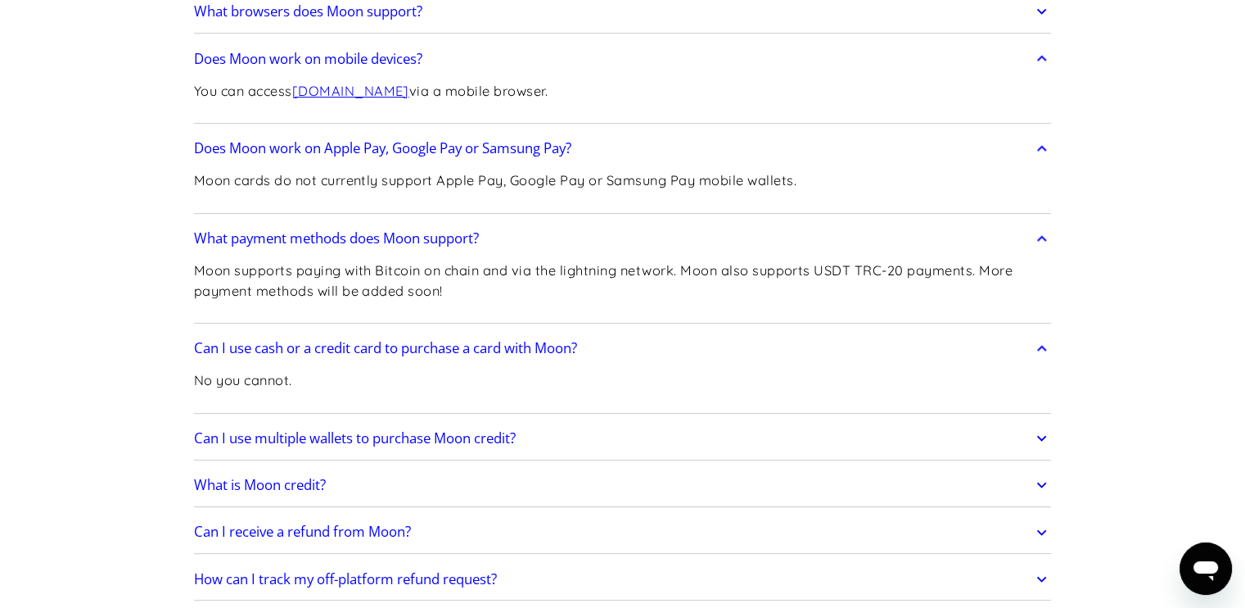
click at [642, 444] on link "Can I use multiple wallets to purchase Moon credit?" at bounding box center [623, 438] width 858 height 34
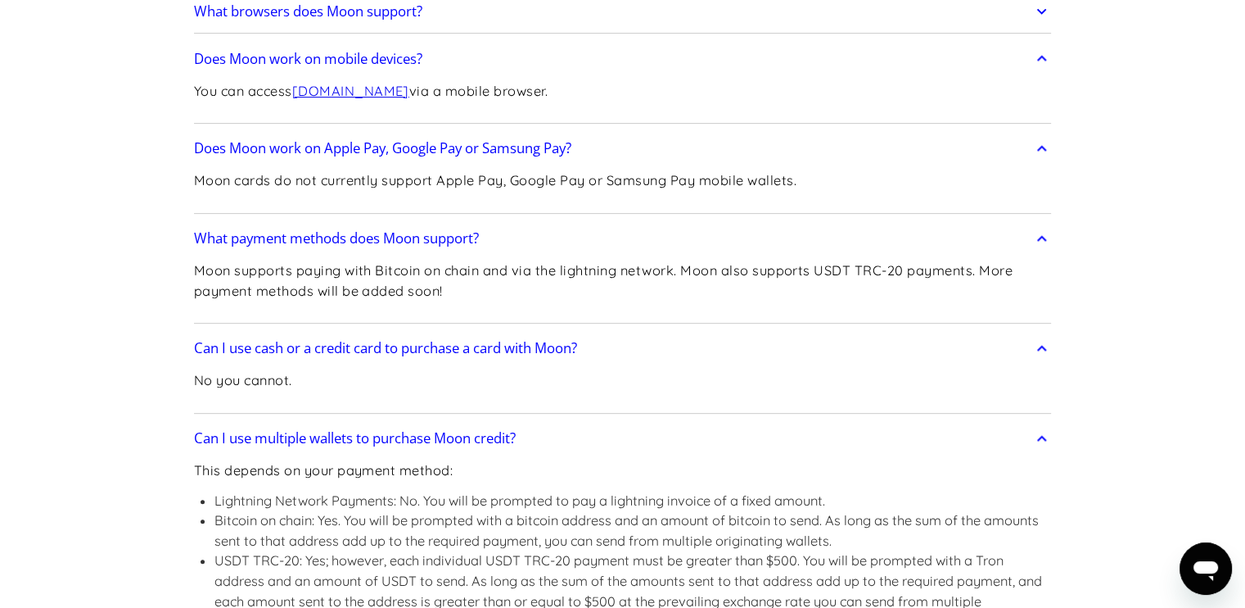
click at [681, 437] on link "Can I use multiple wallets to purchase Moon credit?" at bounding box center [623, 438] width 858 height 34
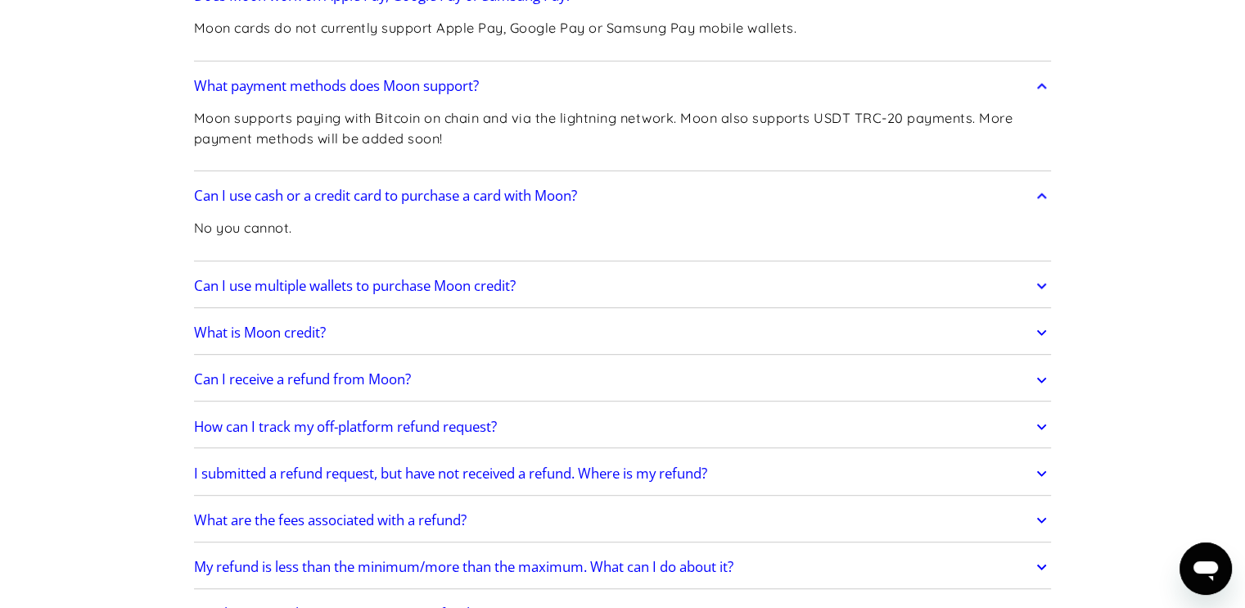
scroll to position [754, 0]
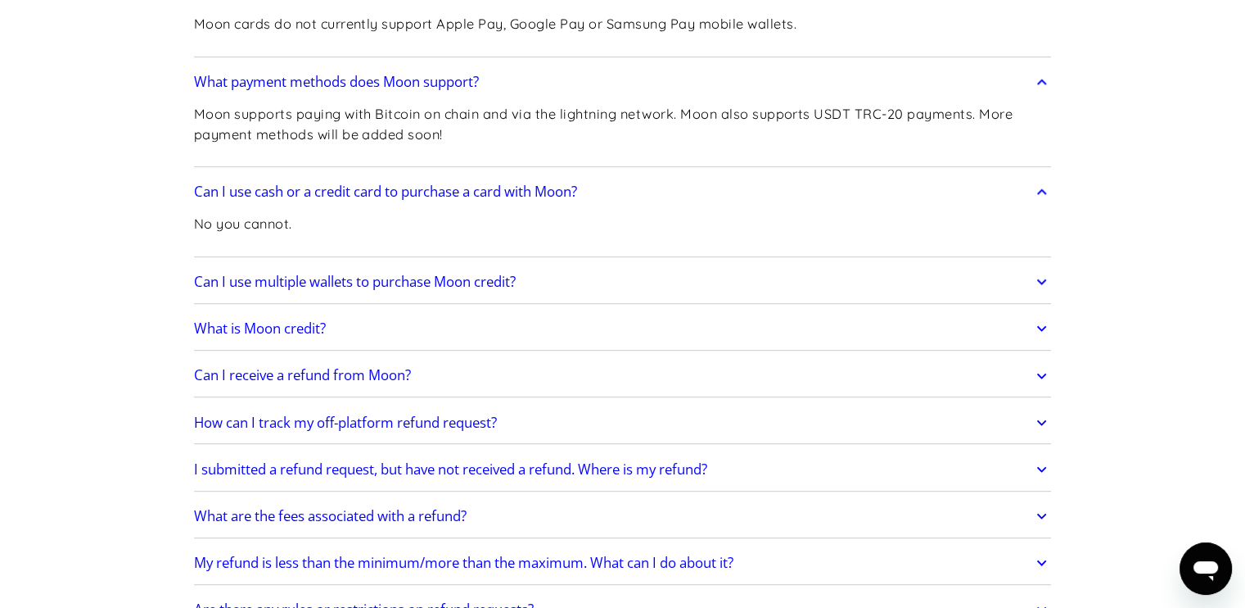
click at [499, 291] on link "Can I use multiple wallets to purchase Moon credit?" at bounding box center [623, 281] width 858 height 34
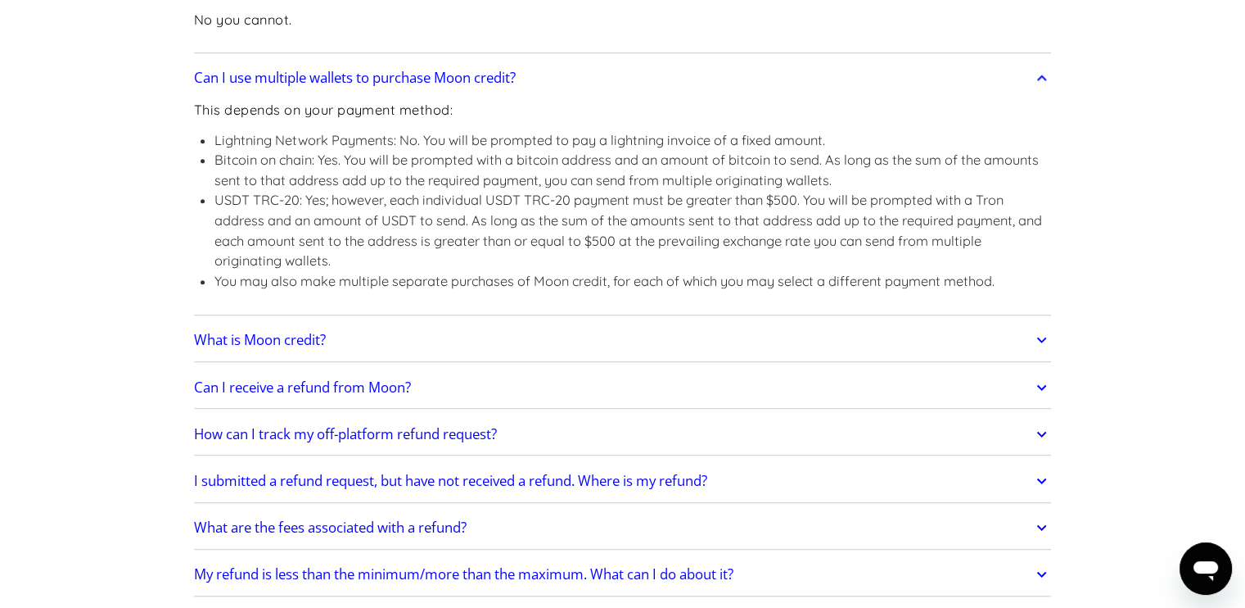
scroll to position [962, 0]
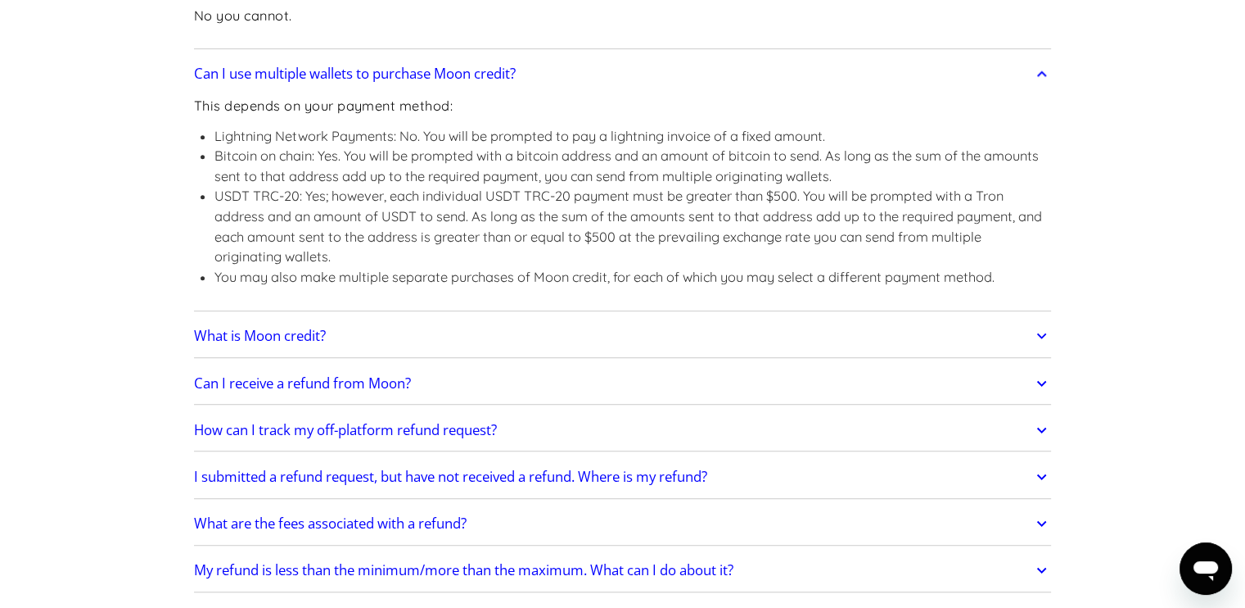
click at [548, 327] on link "What is Moon credit?" at bounding box center [623, 335] width 858 height 34
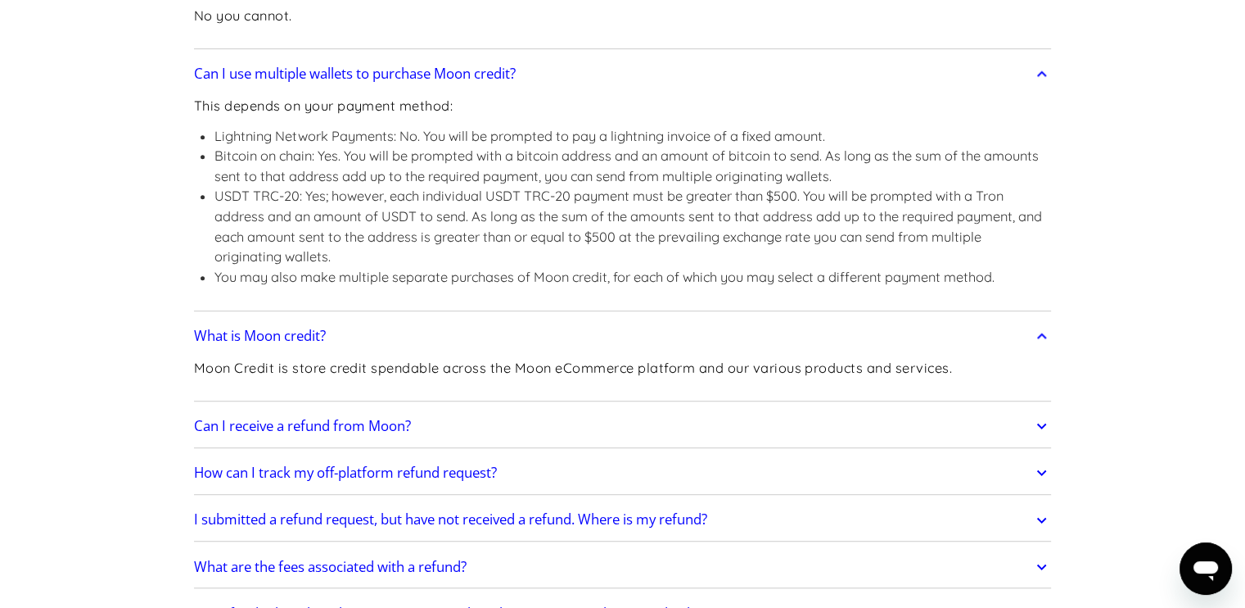
click at [554, 427] on link "Can I receive a refund from Moon?" at bounding box center [623, 426] width 858 height 34
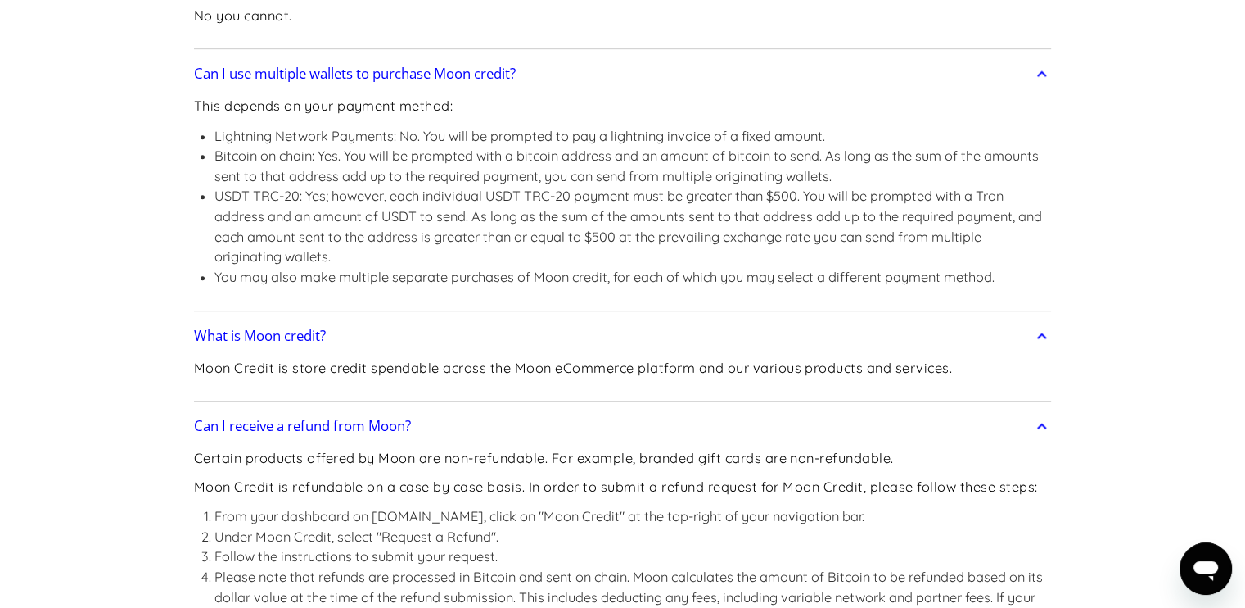
click at [554, 427] on link "Can I receive a refund from Moon?" at bounding box center [623, 426] width 858 height 34
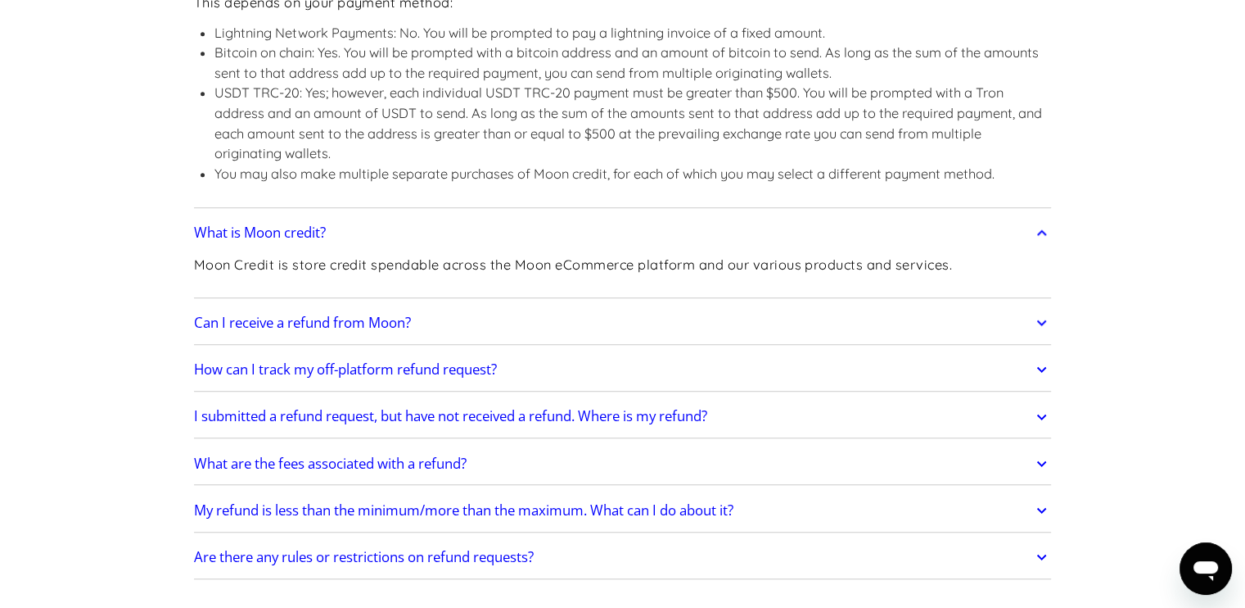
scroll to position [1067, 0]
click at [540, 358] on link "How can I track my off-platform refund request?" at bounding box center [623, 367] width 858 height 34
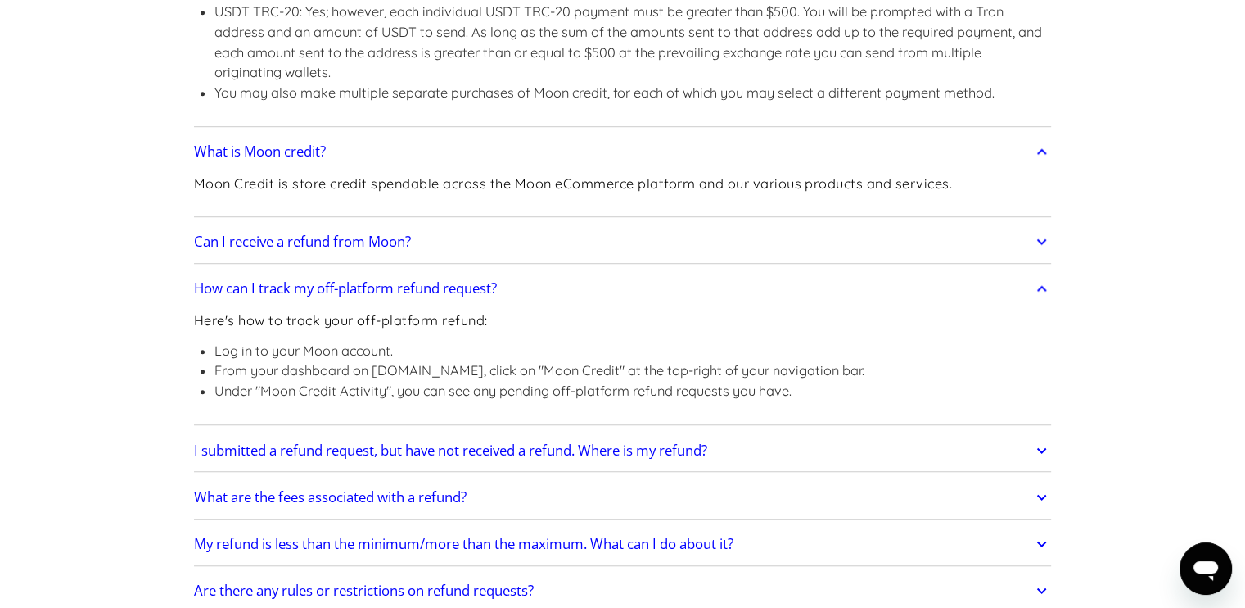
scroll to position [1197, 0]
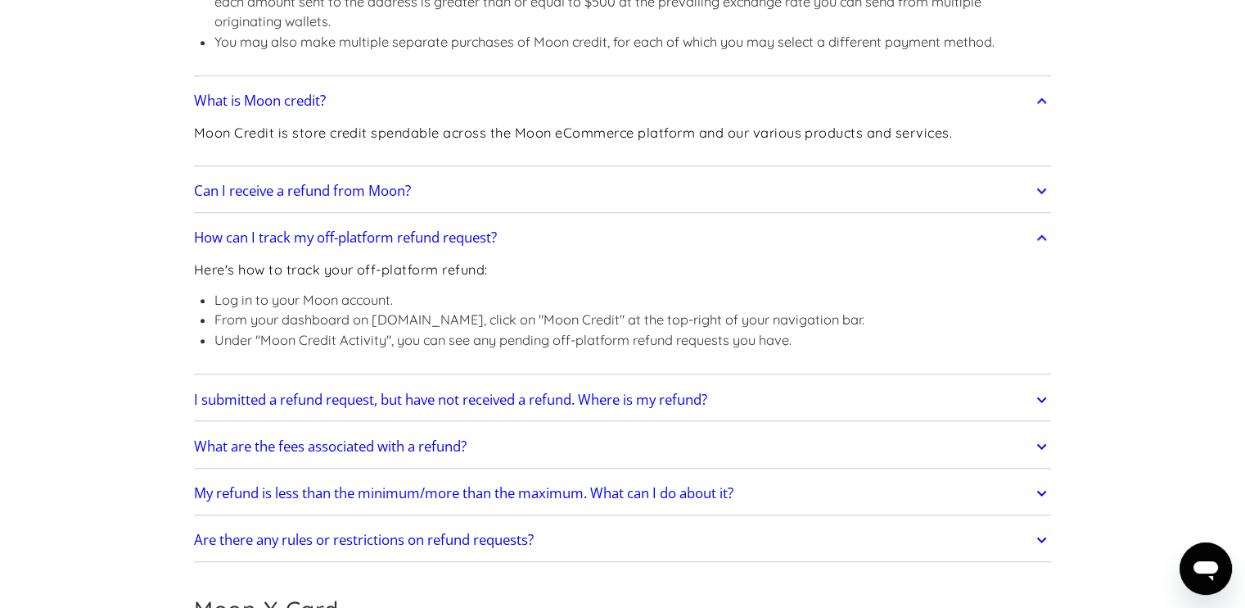
click at [567, 409] on link "I submitted a refund request, but have not received a refund. Where is my refun…" at bounding box center [623, 399] width 858 height 34
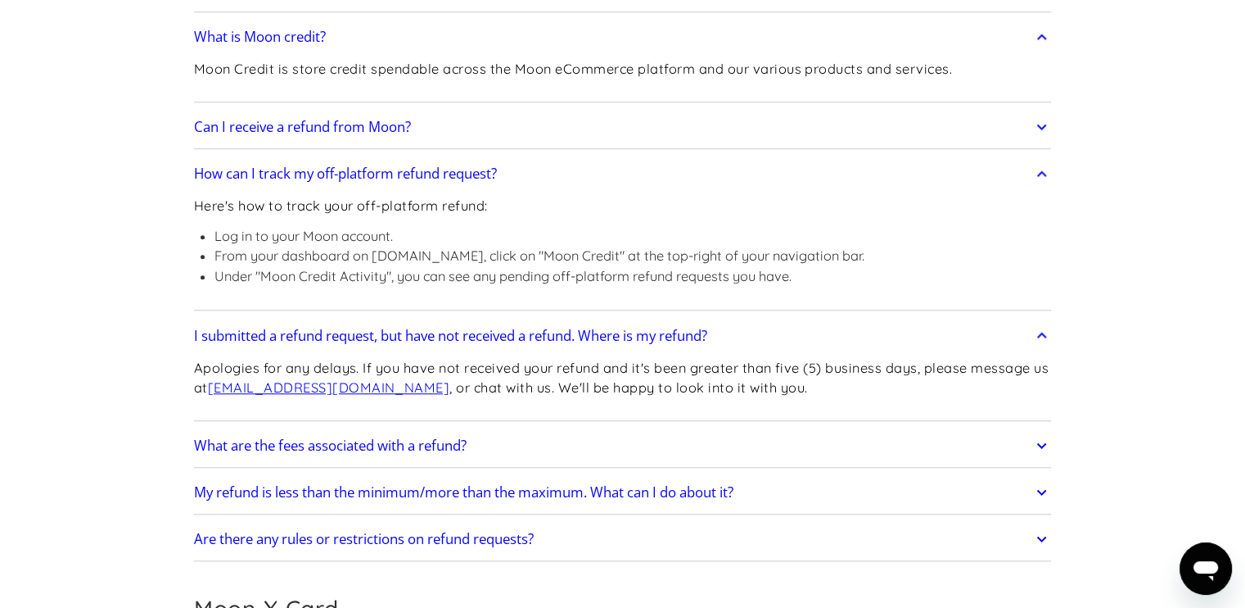
scroll to position [1290, 0]
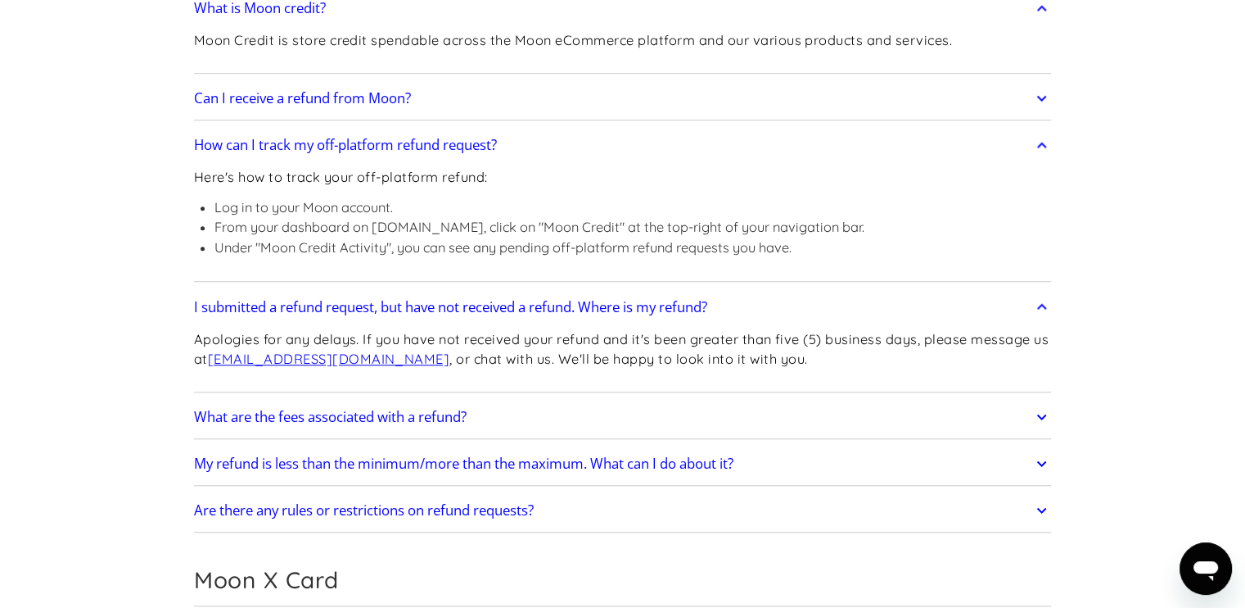
click at [551, 413] on link "What are the fees associated with a refund?" at bounding box center [623, 417] width 858 height 34
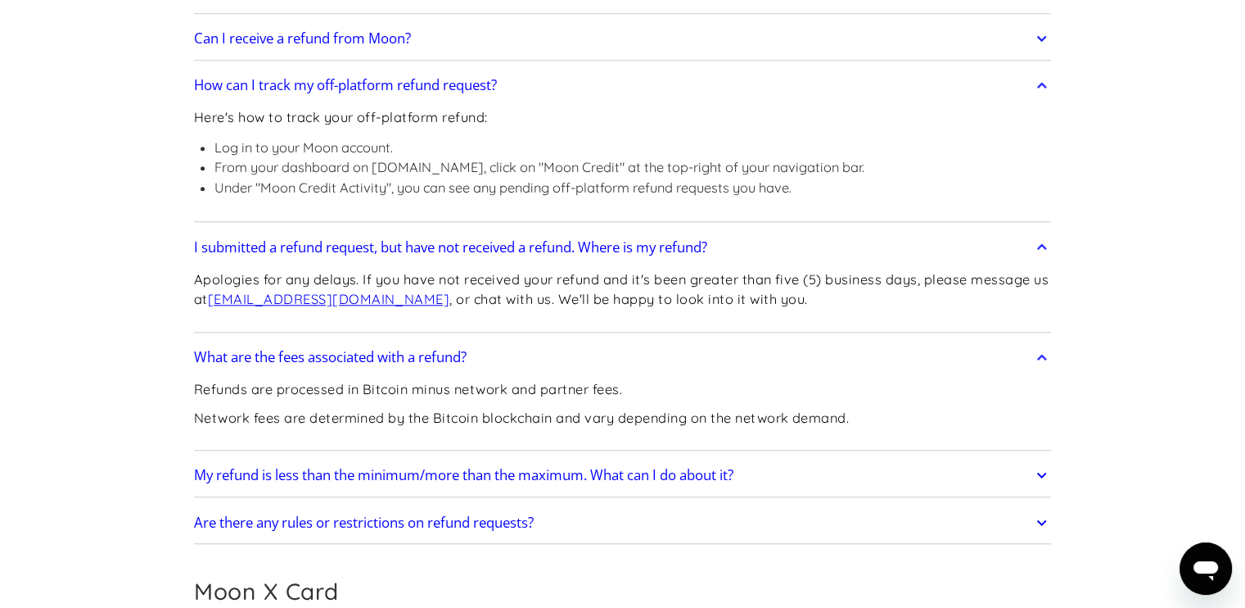
scroll to position [1392, 0]
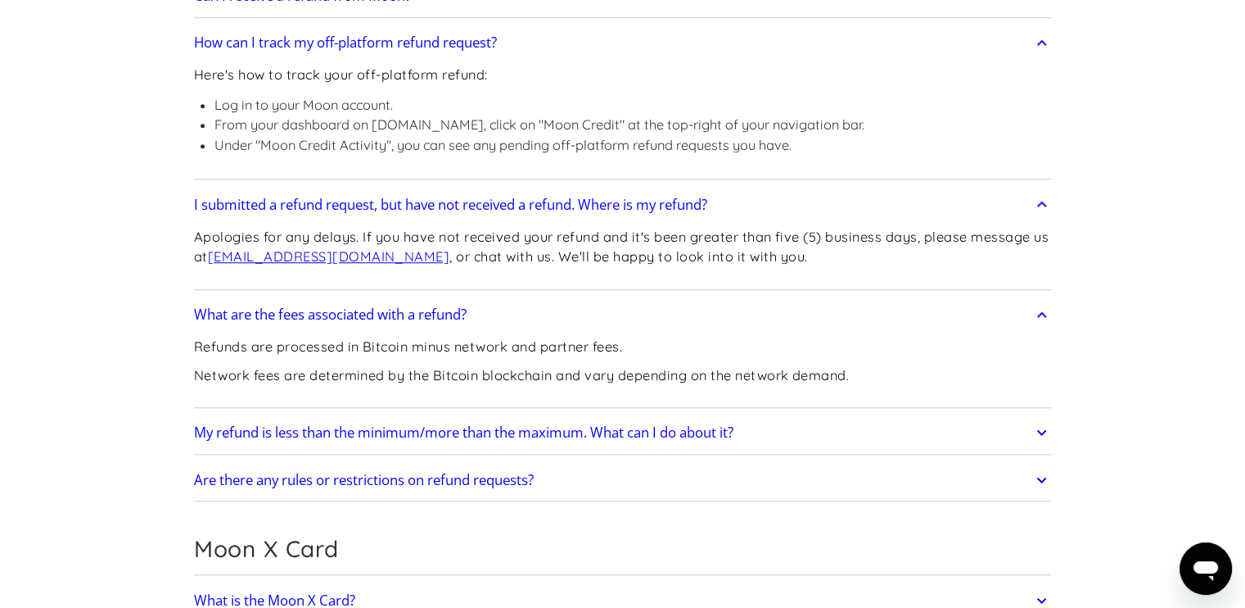
click at [589, 427] on h2 "My refund is less than the minimum/more than the maximum. What can I do about i…" at bounding box center [464, 432] width 540 height 16
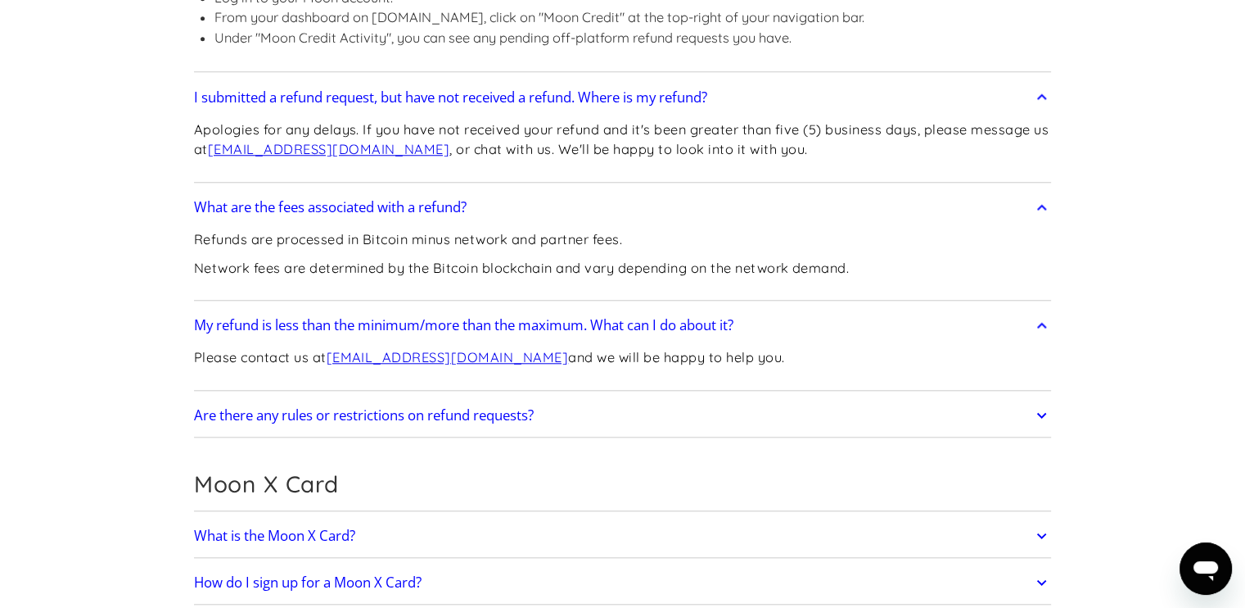
scroll to position [1500, 0]
click at [589, 427] on link "Are there any rules or restrictions on refund requests?" at bounding box center [623, 414] width 858 height 34
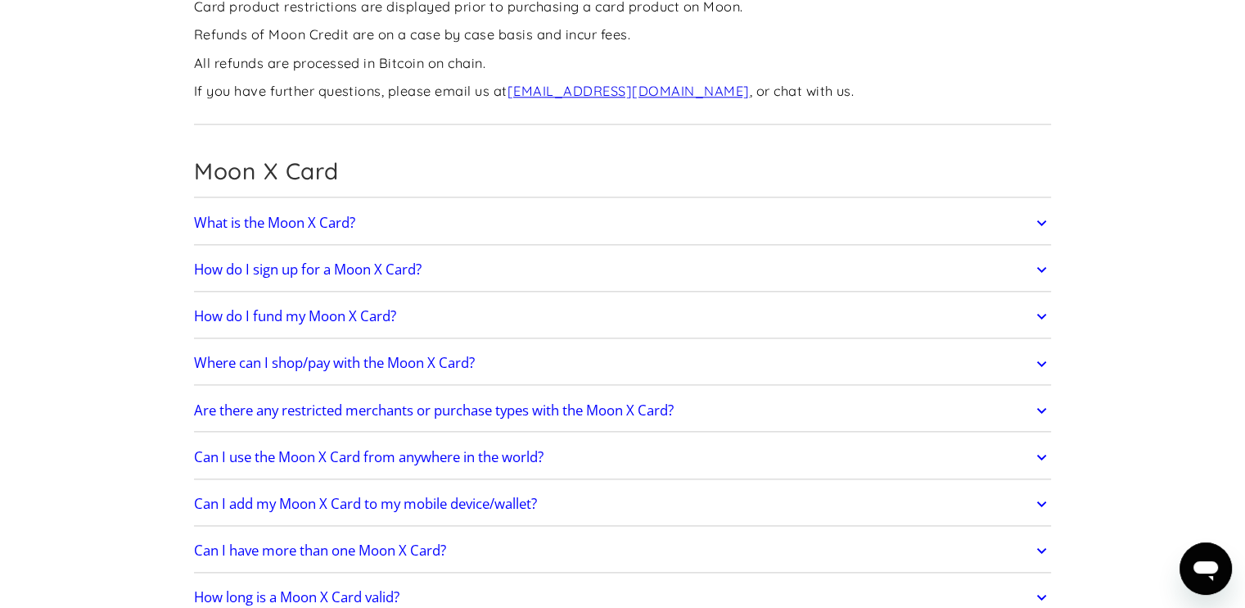
scroll to position [1985, 0]
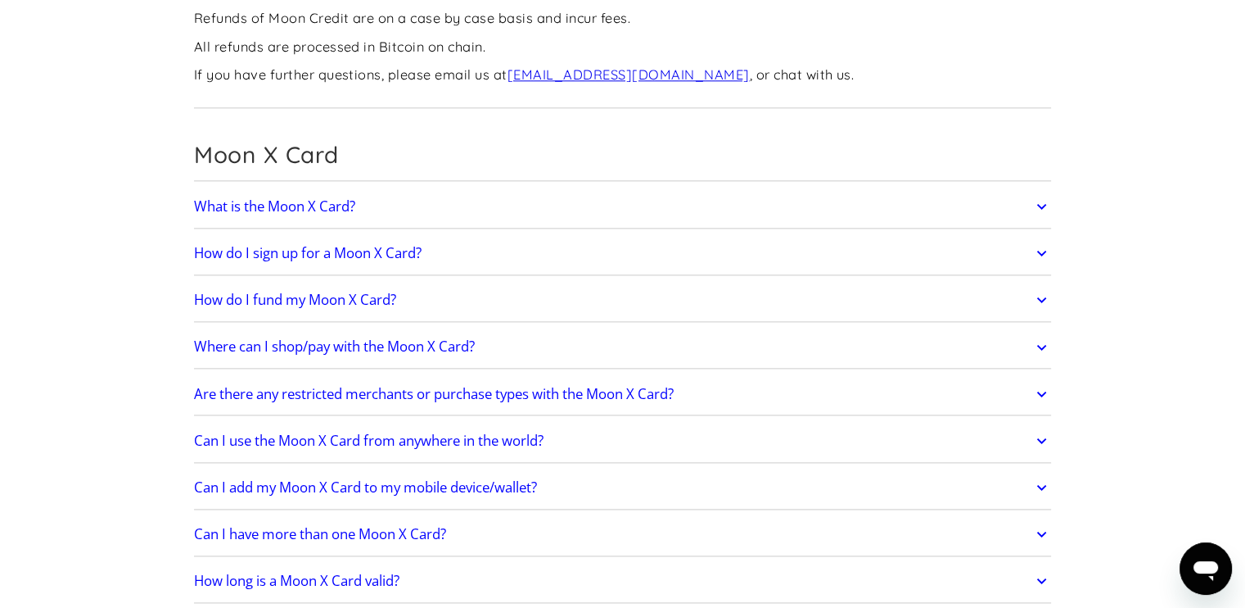
click at [582, 192] on link "What is the Moon X Card?" at bounding box center [623, 206] width 858 height 34
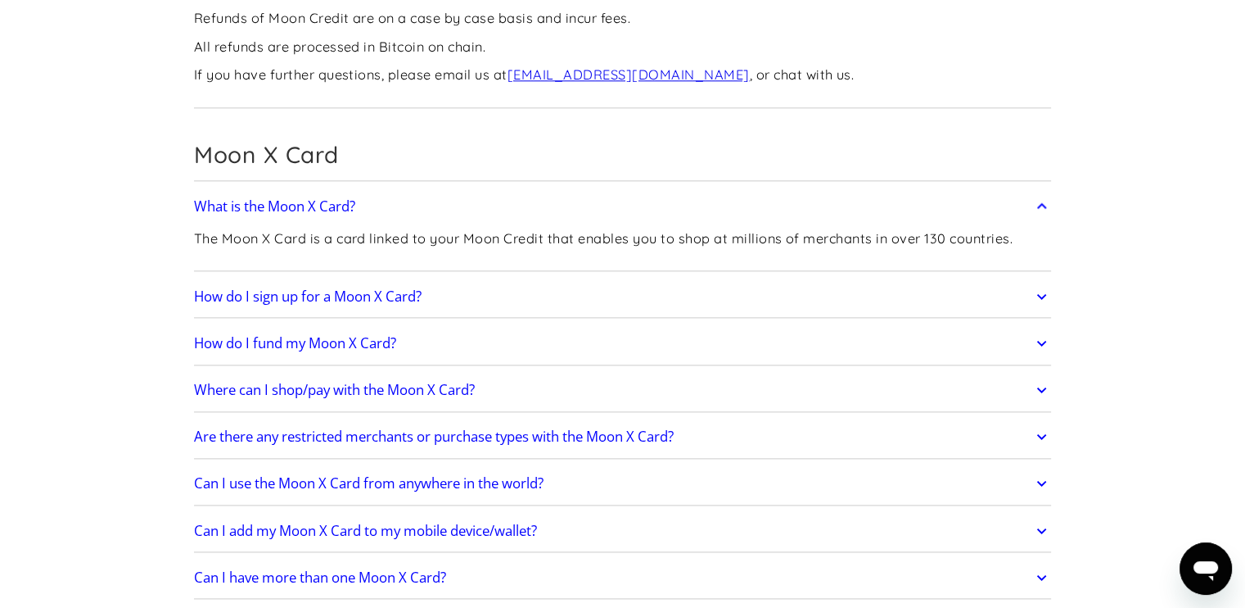
click at [552, 300] on link "How do I sign up for a Moon X Card?" at bounding box center [623, 296] width 858 height 34
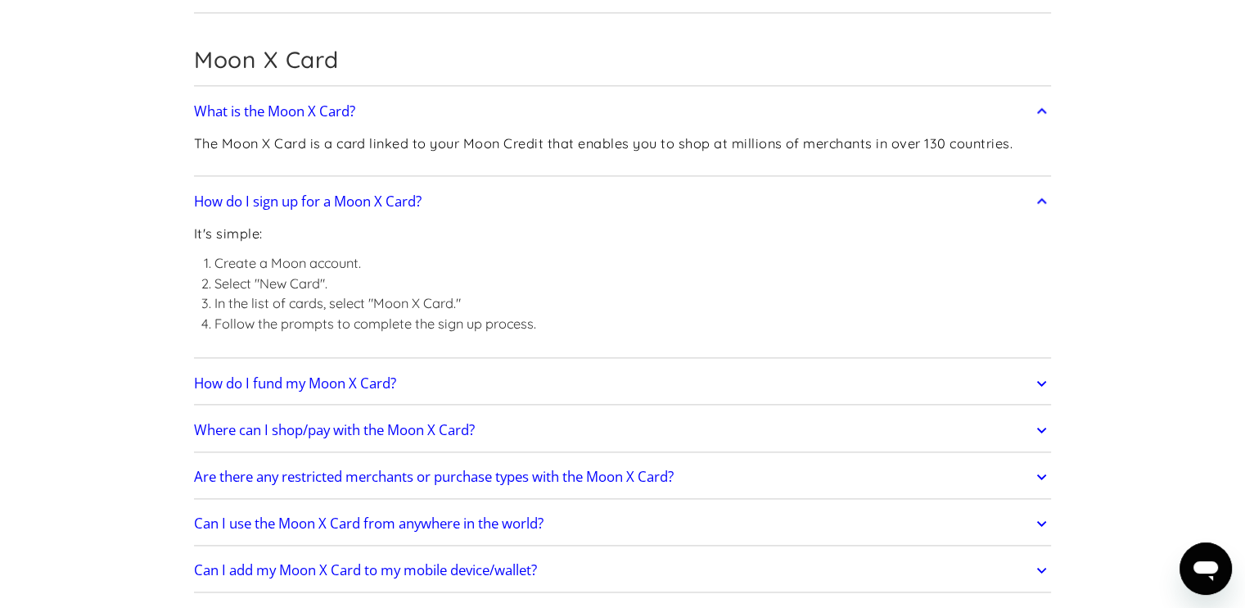
scroll to position [2096, 0]
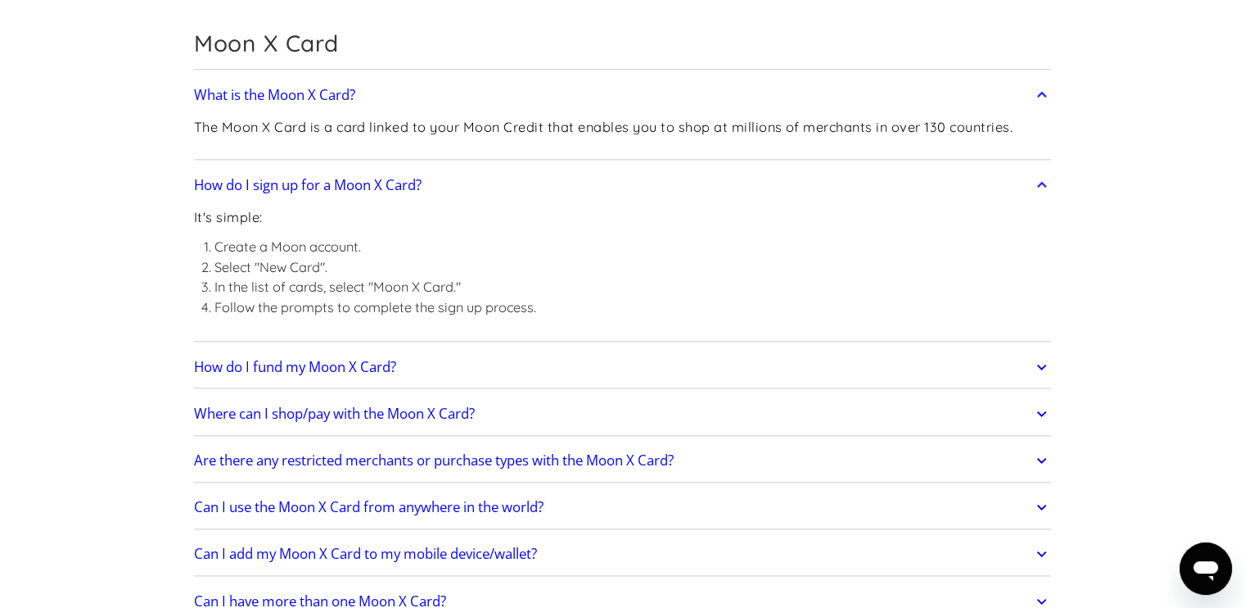
click at [590, 360] on link "How do I fund my Moon X Card?" at bounding box center [623, 367] width 858 height 34
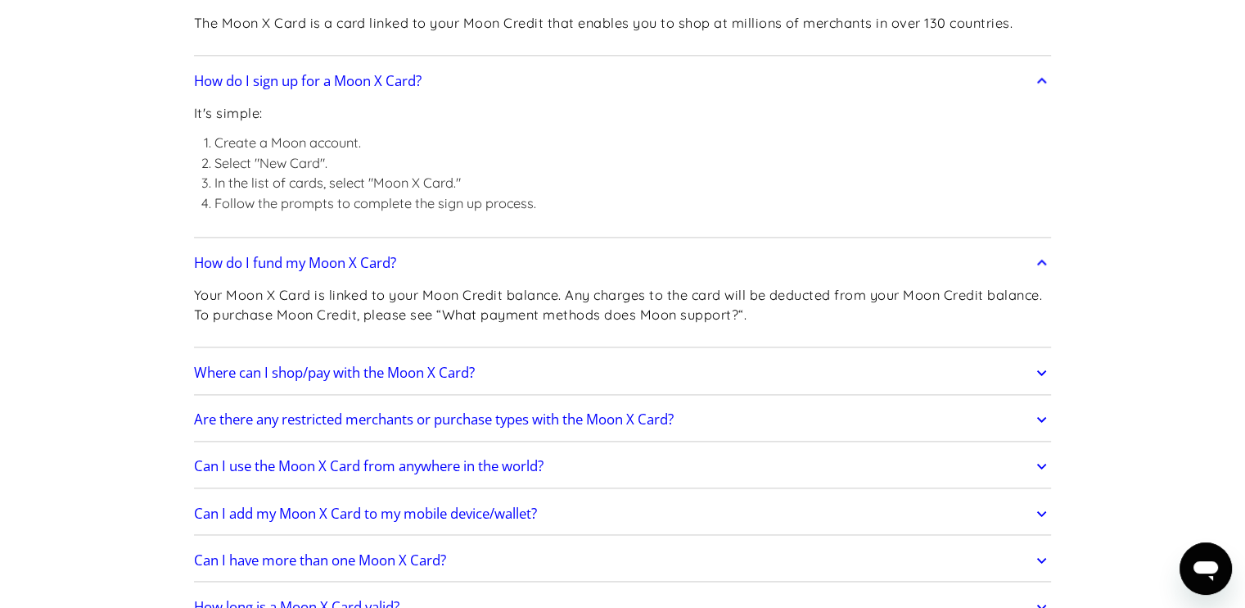
scroll to position [2201, 0]
click at [592, 357] on link "Where can I shop/pay with the Moon X Card?" at bounding box center [623, 372] width 858 height 34
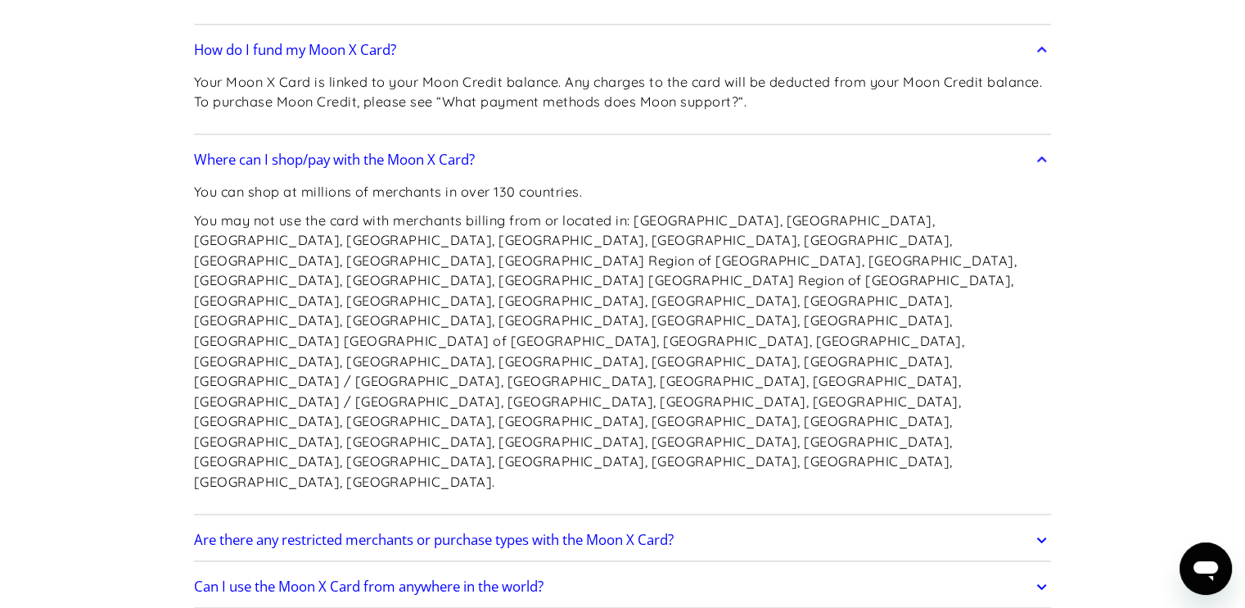
scroll to position [2417, 0]
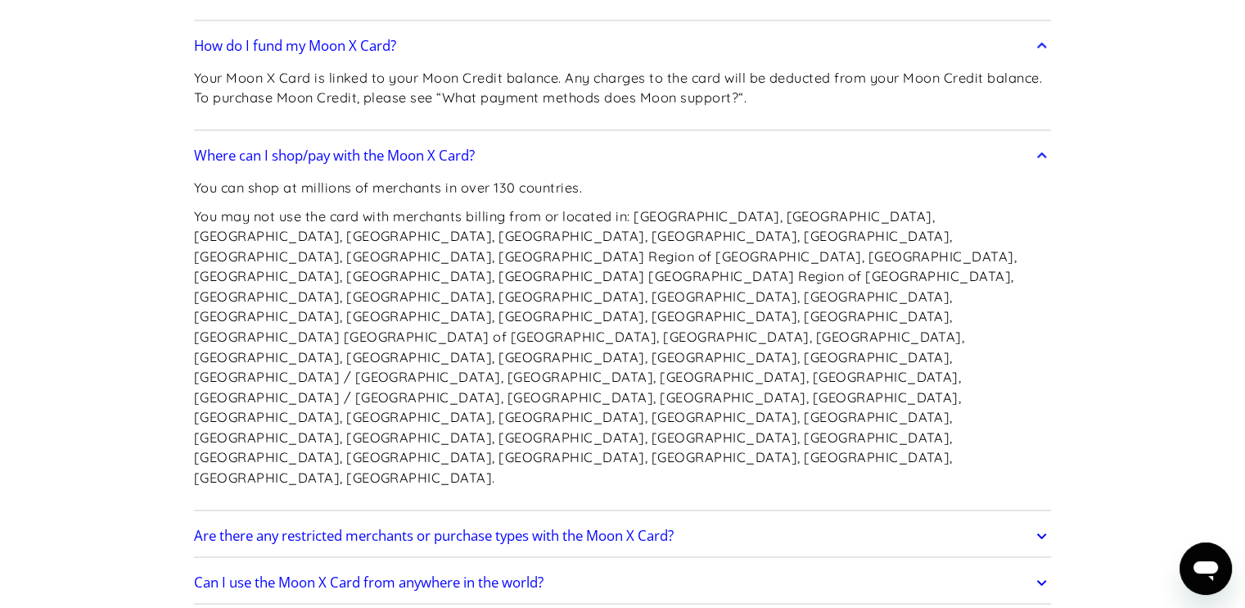
click at [702, 518] on link "Are there any restricted merchants or purchase types with the Moon X Card?" at bounding box center [623, 535] width 858 height 34
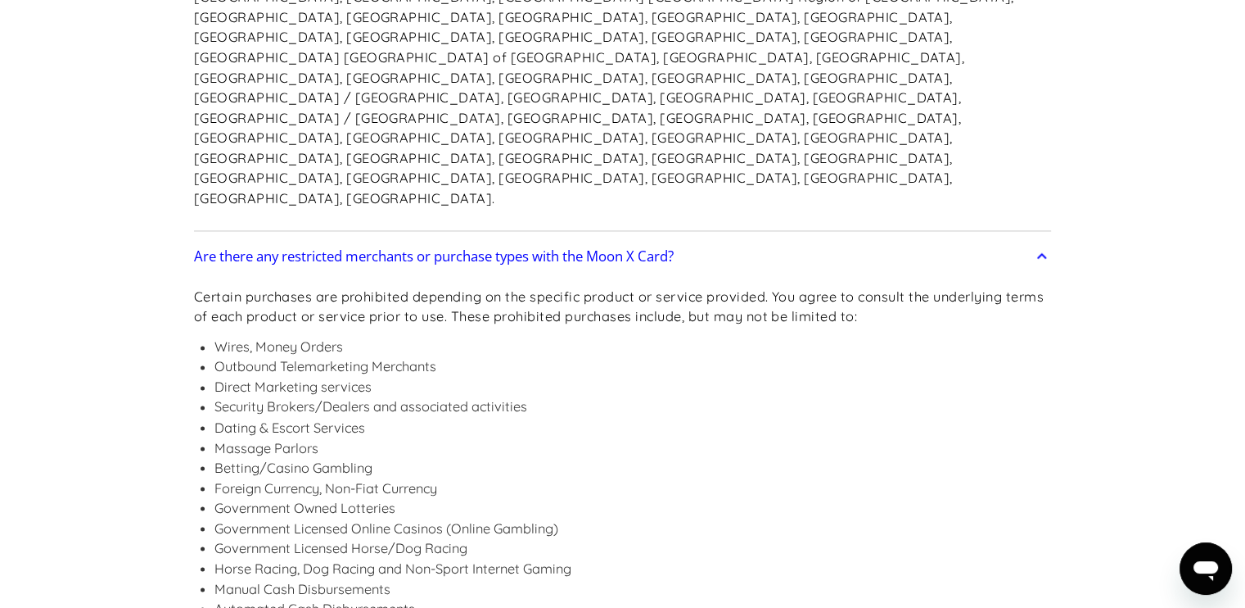
scroll to position [2699, 0]
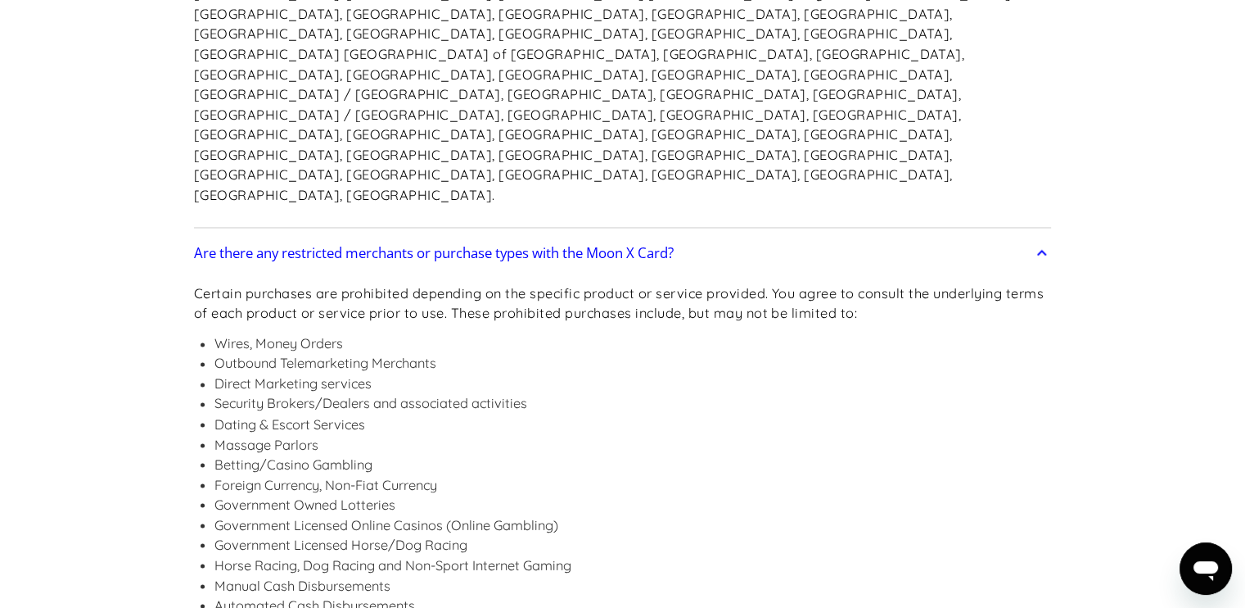
click at [279, 413] on li "Dating & Escort Services" at bounding box center [634, 423] width 838 height 20
click at [560, 474] on li "Foreign Currency, Non-Fiat Currency" at bounding box center [634, 484] width 838 height 20
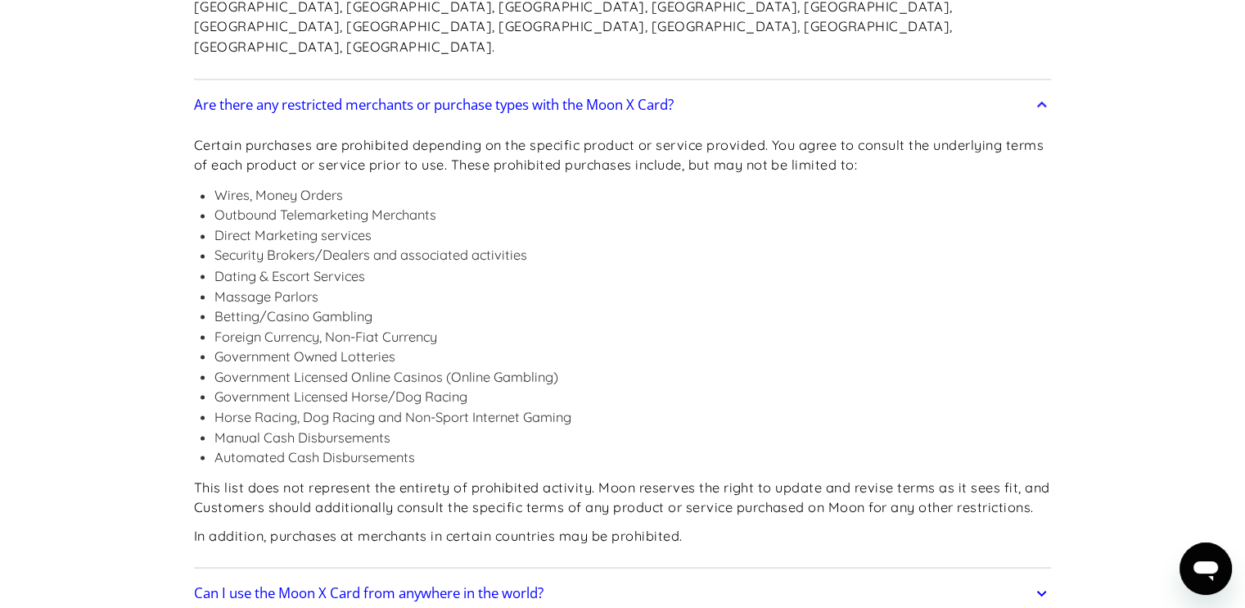
scroll to position [2866, 0]
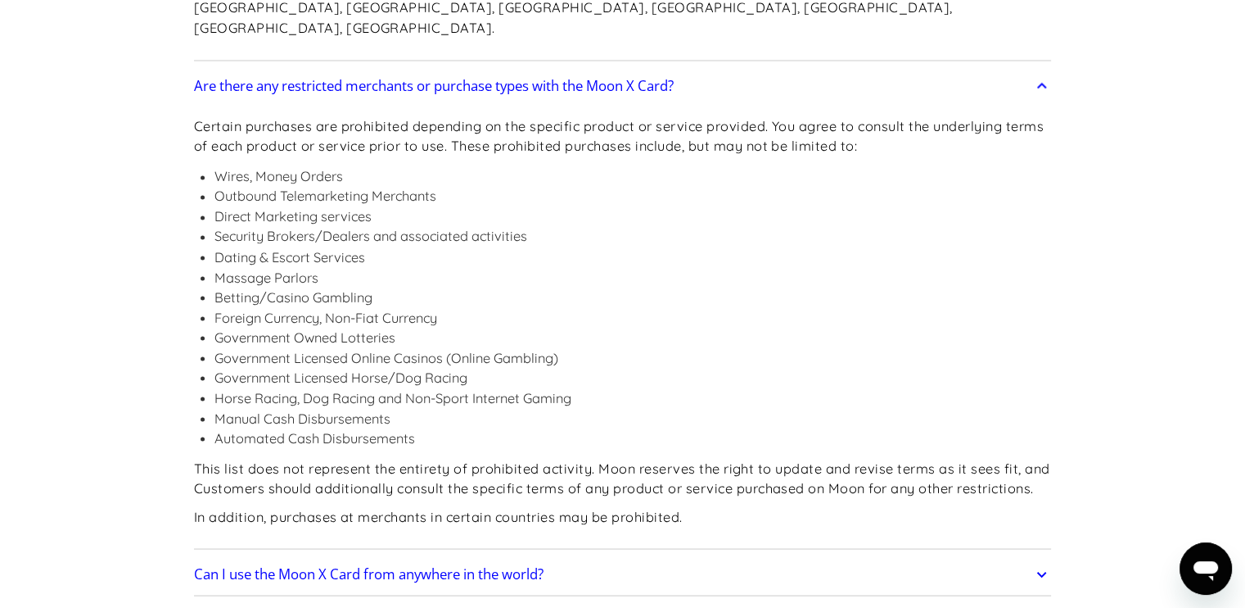
click at [1118, 262] on section "Frequently Asked Questions Get Started How do I sign up? Head to paywithmoon.co…" at bounding box center [622, 118] width 1245 height 5838
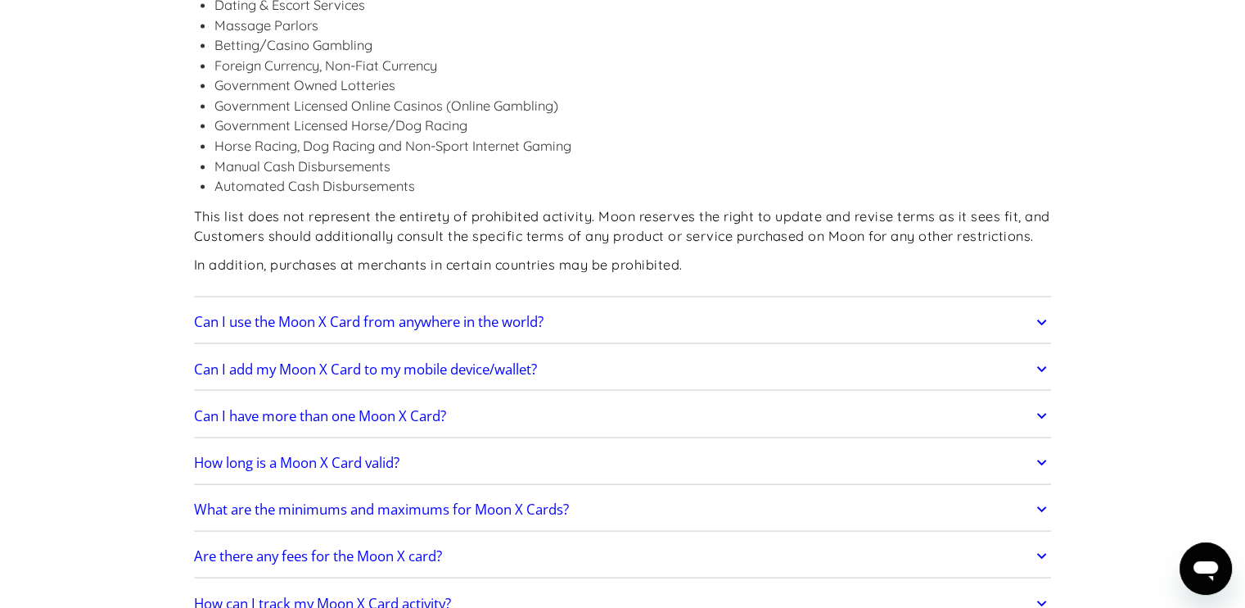
scroll to position [3119, 0]
click at [475, 537] on link "Are there any fees for the Moon X card?" at bounding box center [623, 554] width 858 height 34
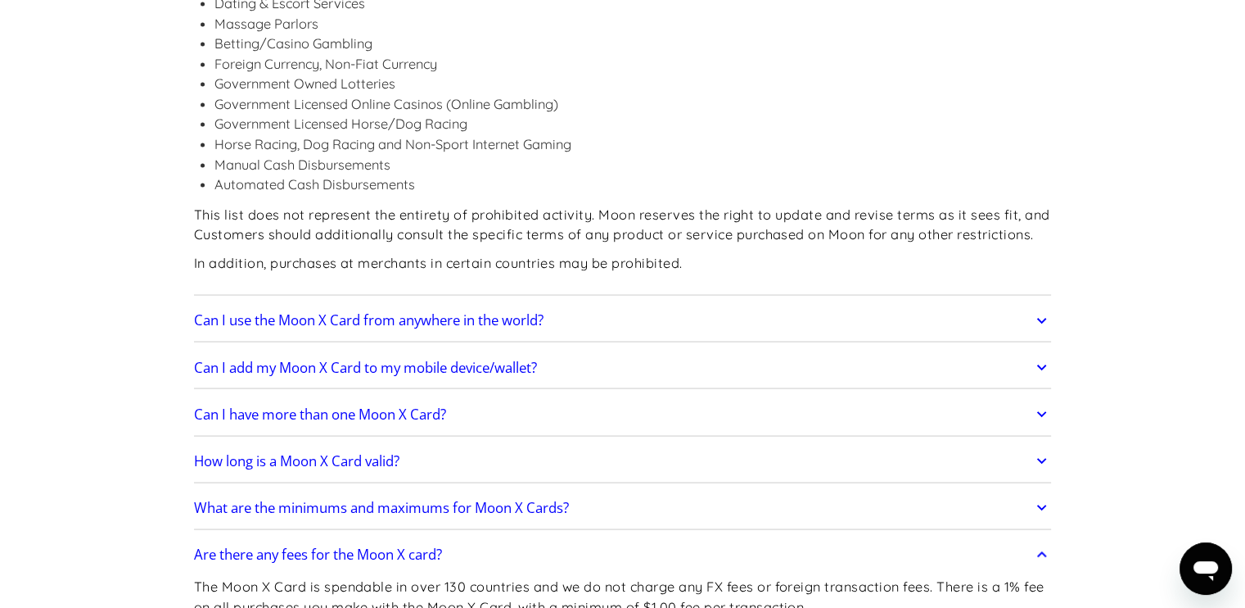
click at [992, 576] on p "The Moon X Card is spendable in over 130 countries and we do not charge any FX …" at bounding box center [623, 596] width 858 height 40
drag, startPoint x: 992, startPoint y: 440, endPoint x: 1046, endPoint y: 442, distance: 53.3
click at [1046, 576] on p "The Moon X Card is spendable in over 130 countries and we do not charge any FX …" at bounding box center [623, 596] width 858 height 40
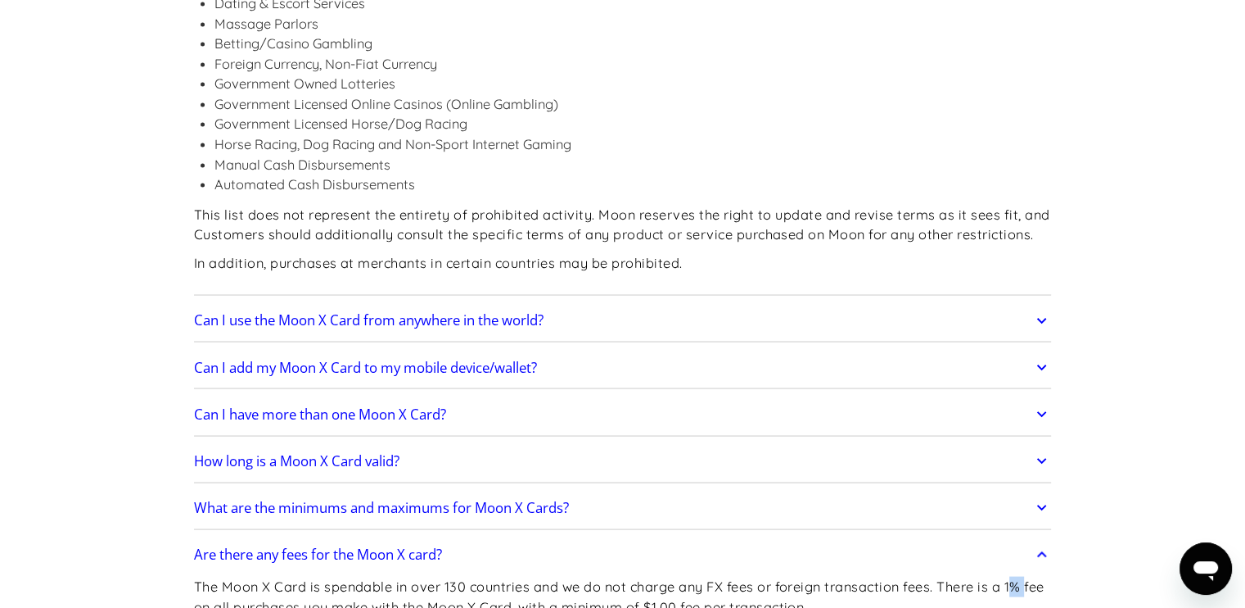
drag, startPoint x: 1046, startPoint y: 442, endPoint x: 1022, endPoint y: 447, distance: 24.2
click at [1022, 576] on p "The Moon X Card is spendable in over 130 countries and we do not charge any FX …" at bounding box center [623, 596] width 858 height 40
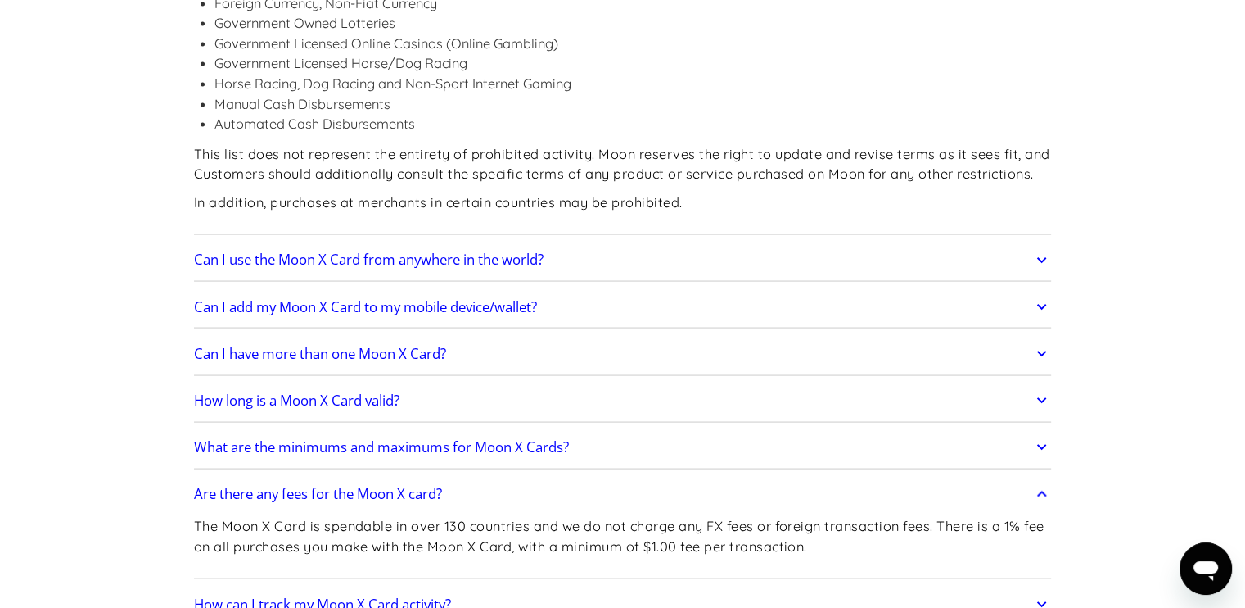
scroll to position [3203, 0]
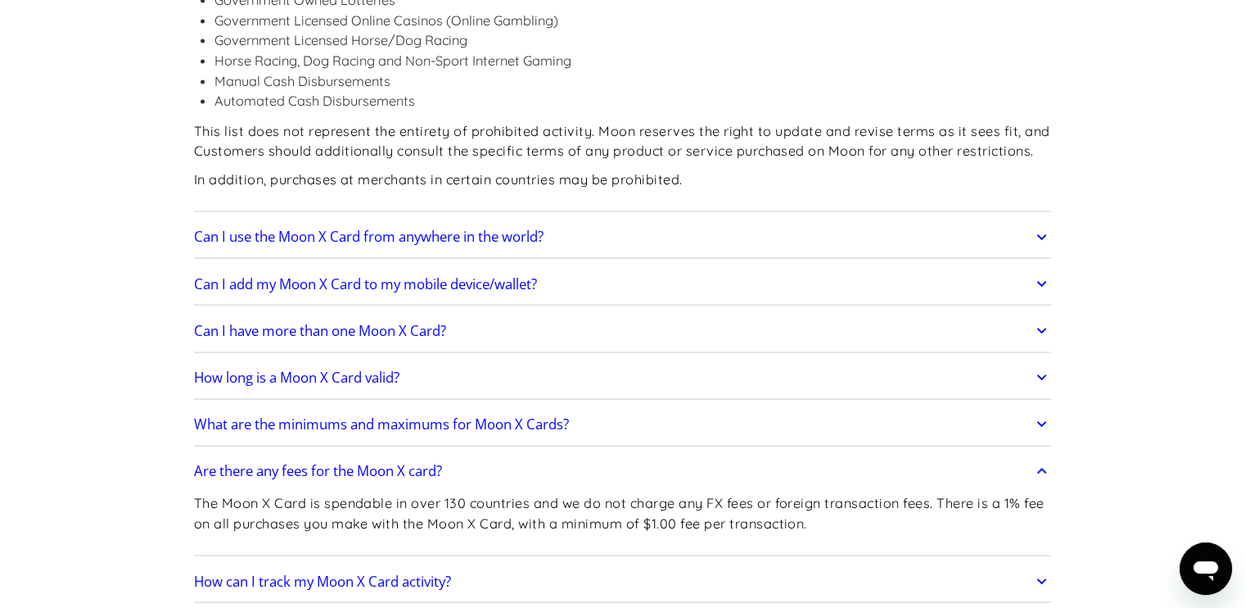
click at [466, 564] on link "How can I track my Moon X Card activity?" at bounding box center [623, 581] width 858 height 34
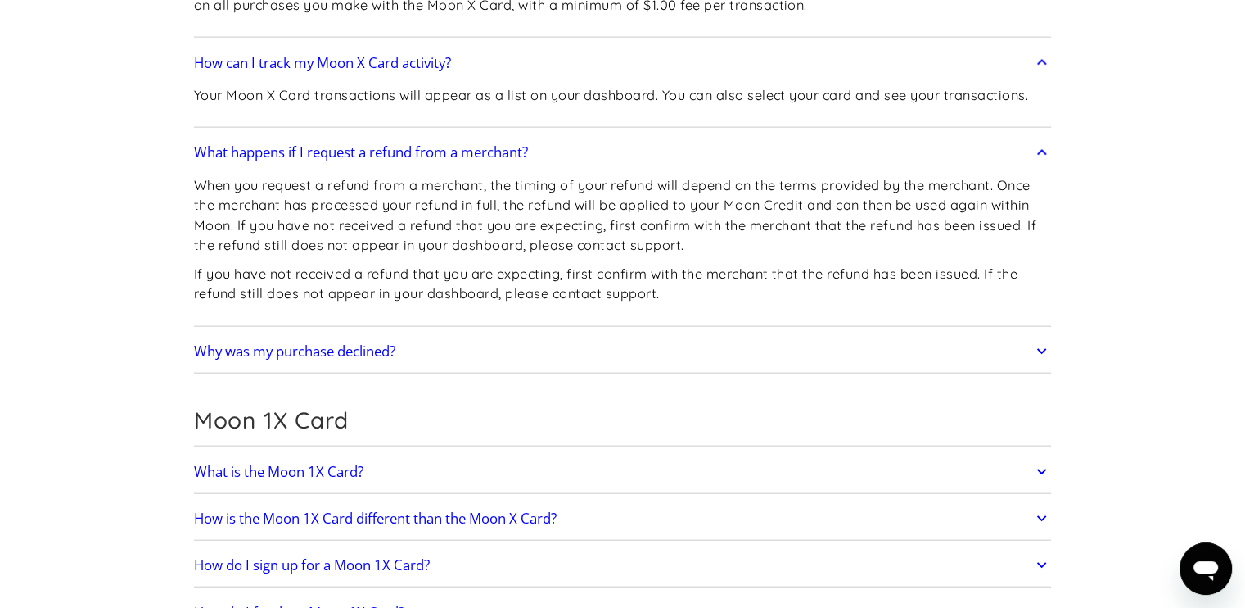
scroll to position [3723, 0]
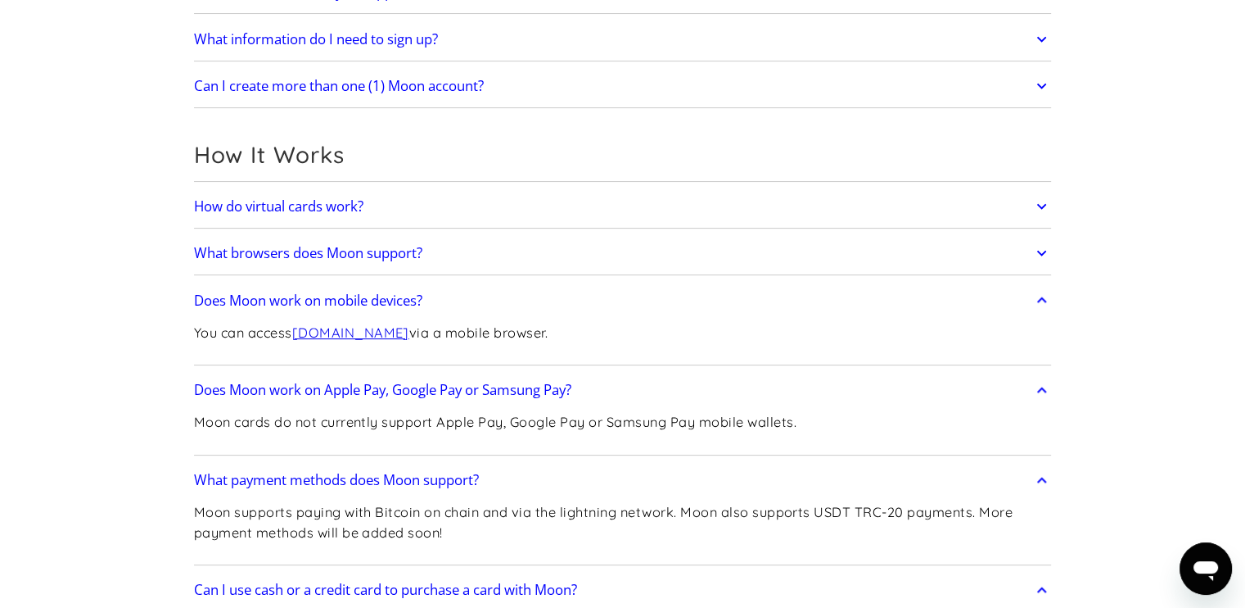
scroll to position [357, 0]
click at [194, 392] on h2 "Does Moon work on Apple Pay, Google Pay or Samsung Pay?" at bounding box center [382, 389] width 377 height 16
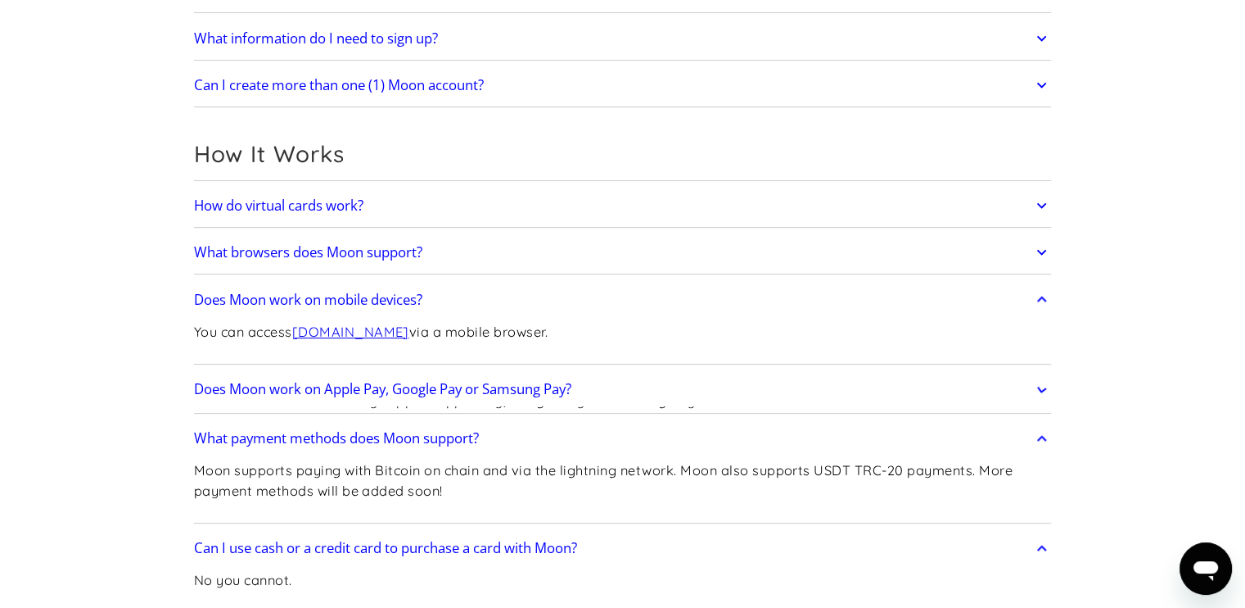
click at [194, 392] on h2 "Does Moon work on Apple Pay, Google Pay or Samsung Pay?" at bounding box center [382, 389] width 377 height 16
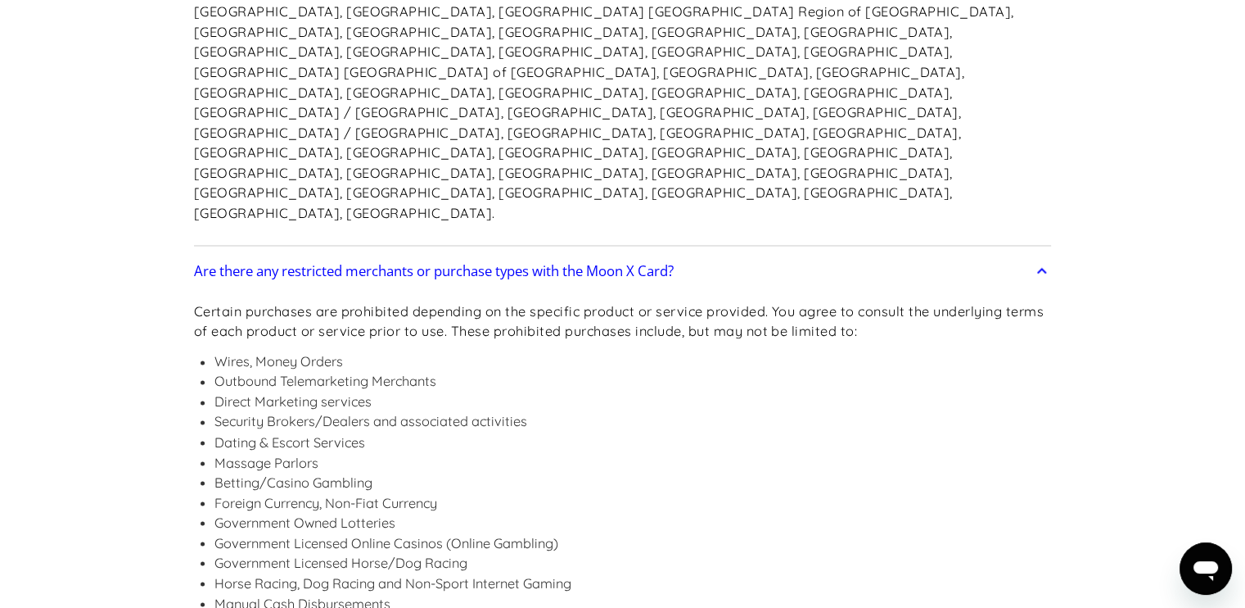
scroll to position [2682, 0]
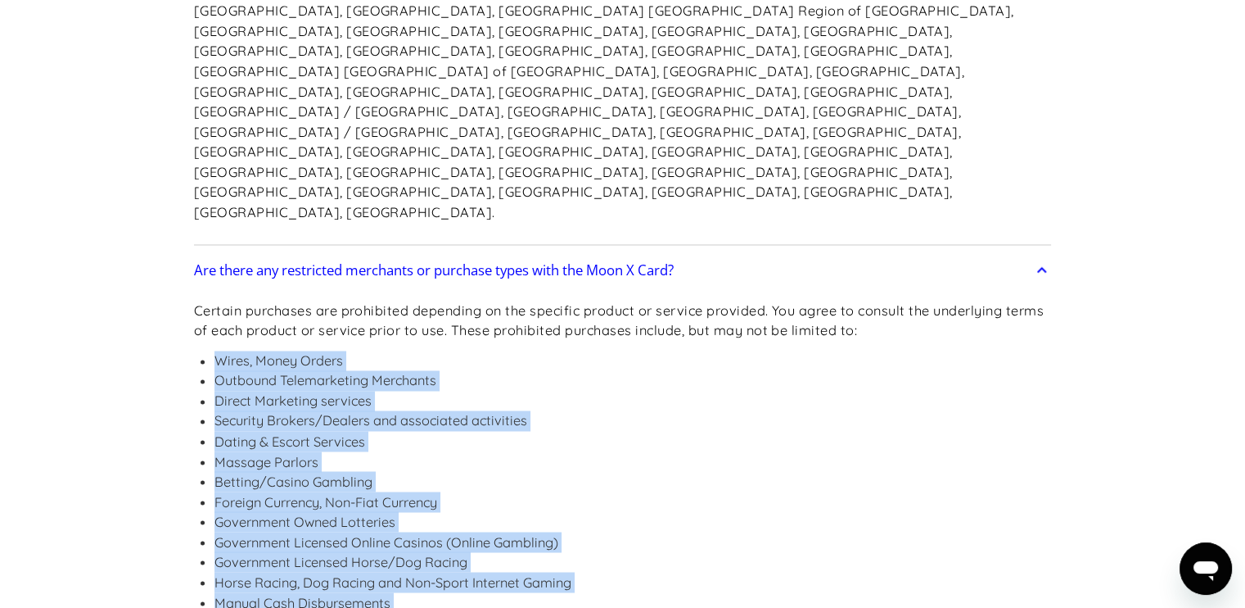
drag, startPoint x: 213, startPoint y: 211, endPoint x: 476, endPoint y: 466, distance: 365.9
click at [476, 466] on ul "Wires, Money Orders Outbound Telemarketing Merchants Direct Marketing services …" at bounding box center [623, 491] width 858 height 282
click at [770, 571] on li "Horse Racing, Dog Racing and Non-Sport Internet Gaming" at bounding box center [634, 581] width 838 height 20
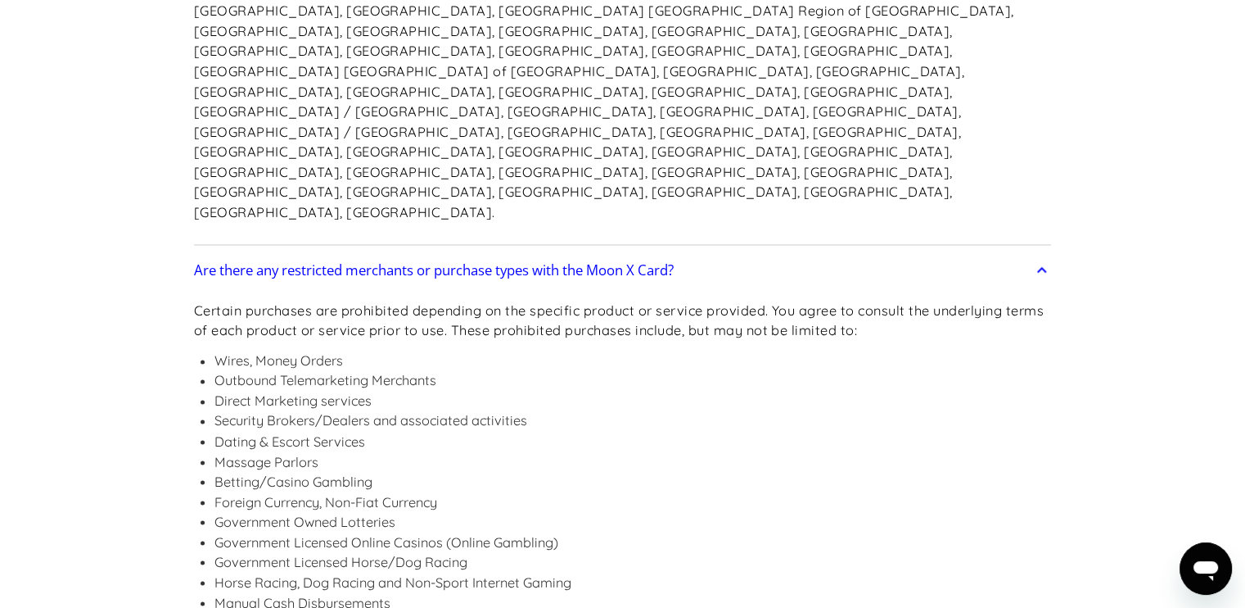
click at [357, 531] on li "Government Licensed Online Casinos (Online Gambling)" at bounding box center [634, 541] width 838 height 20
drag, startPoint x: 357, startPoint y: 401, endPoint x: 413, endPoint y: 438, distance: 67.4
click at [413, 571] on li "Horse Racing, Dog Racing and Non-Sport Internet Gaming" at bounding box center [634, 581] width 838 height 20
drag, startPoint x: 220, startPoint y: 430, endPoint x: 560, endPoint y: 439, distance: 339.9
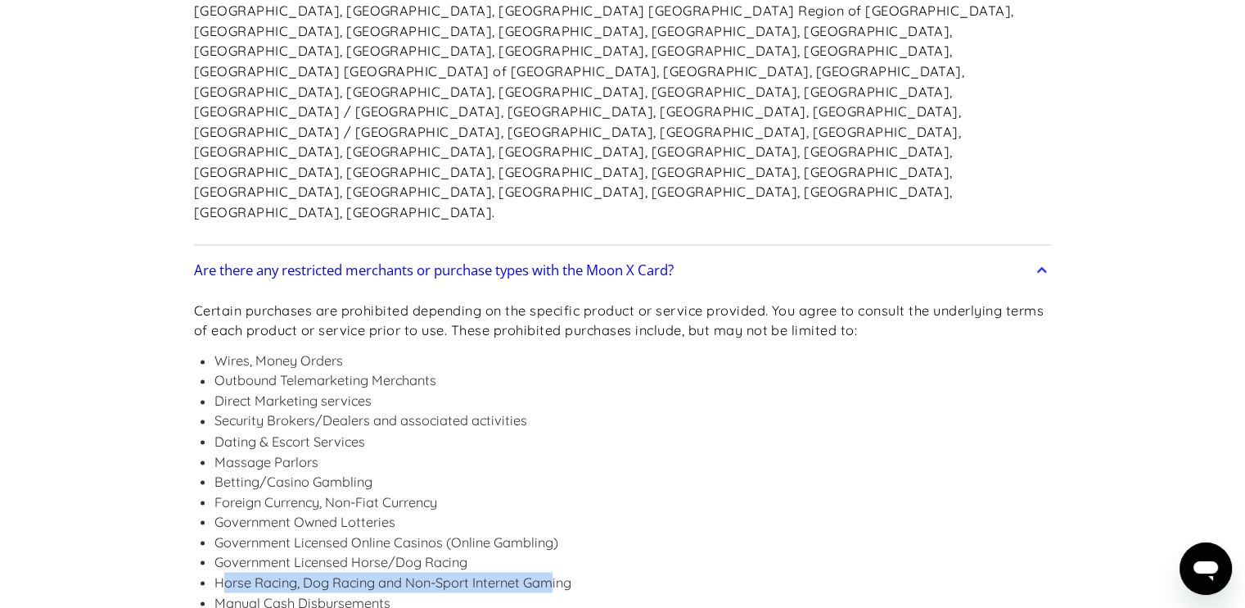
click at [560, 571] on li "Horse Racing, Dog Racing and Non-Sport Internet Gaming" at bounding box center [634, 581] width 838 height 20
drag, startPoint x: 560, startPoint y: 439, endPoint x: 485, endPoint y: 467, distance: 80.3
click at [413, 571] on li "Horse Racing, Dog Racing and Non-Sport Internet Gaming" at bounding box center [634, 581] width 838 height 20
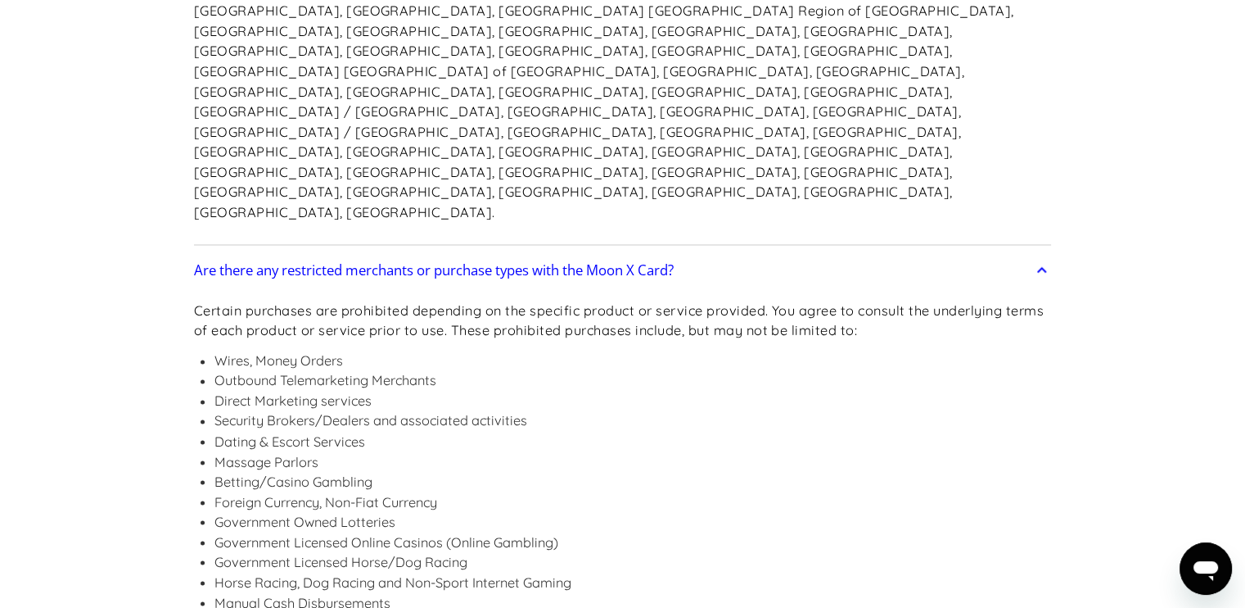
drag, startPoint x: 413, startPoint y: 440, endPoint x: 464, endPoint y: 437, distance: 51.6
click at [464, 571] on li "Horse Racing, Dog Racing and Non-Sport Internet Gaming" at bounding box center [634, 581] width 838 height 20
drag, startPoint x: 464, startPoint y: 437, endPoint x: 432, endPoint y: 452, distance: 35.2
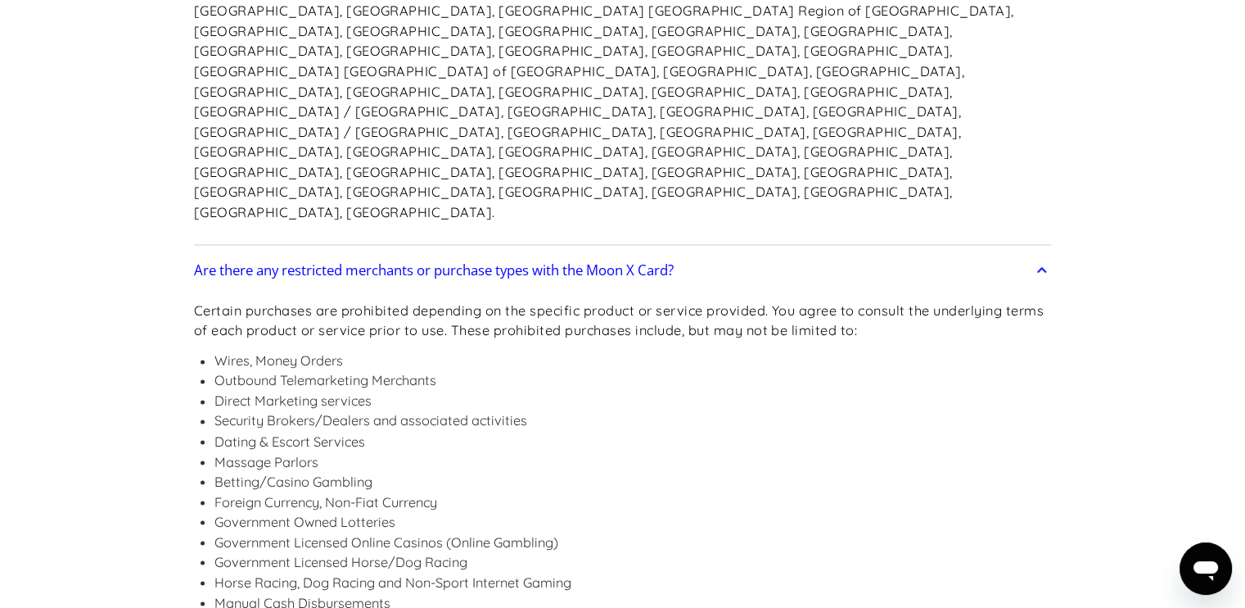
click at [432, 592] on li "Manual Cash Disbursements" at bounding box center [634, 602] width 838 height 20
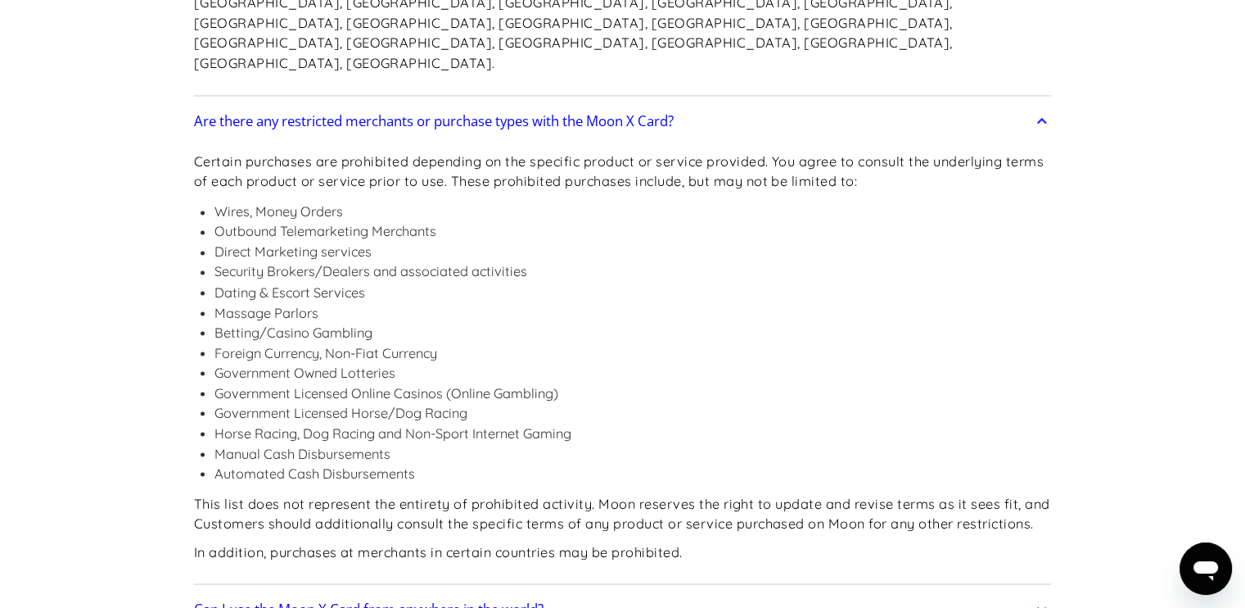
scroll to position [2835, 0]
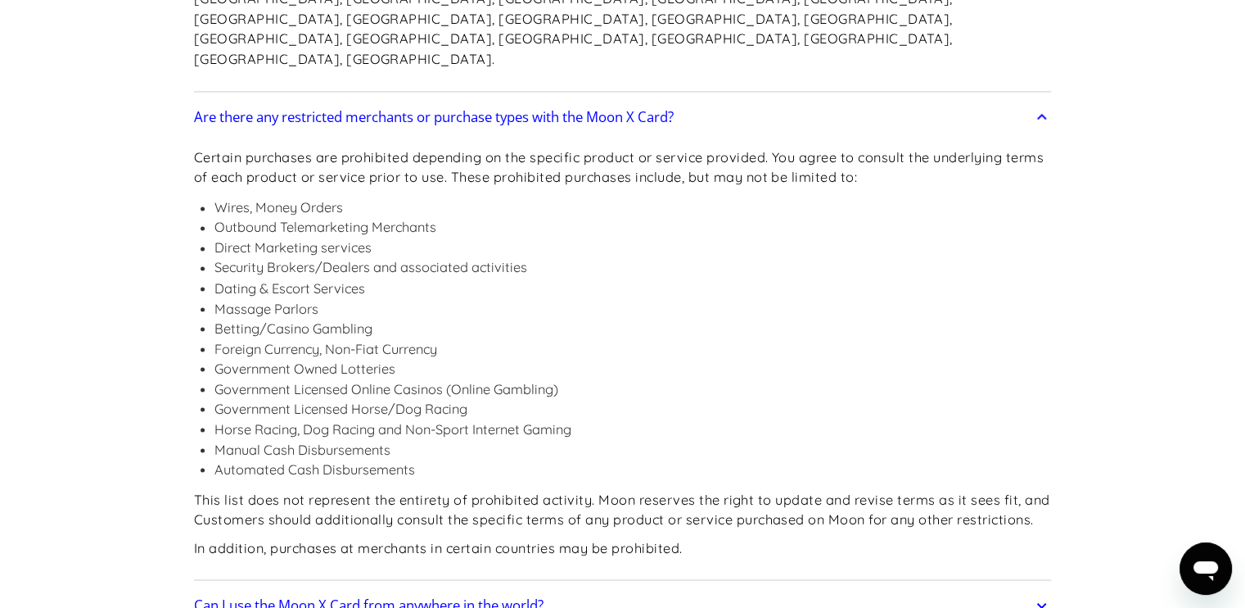
click at [408, 418] on li "Horse Racing, Dog Racing and Non-Sport Internet Gaming" at bounding box center [634, 428] width 838 height 20
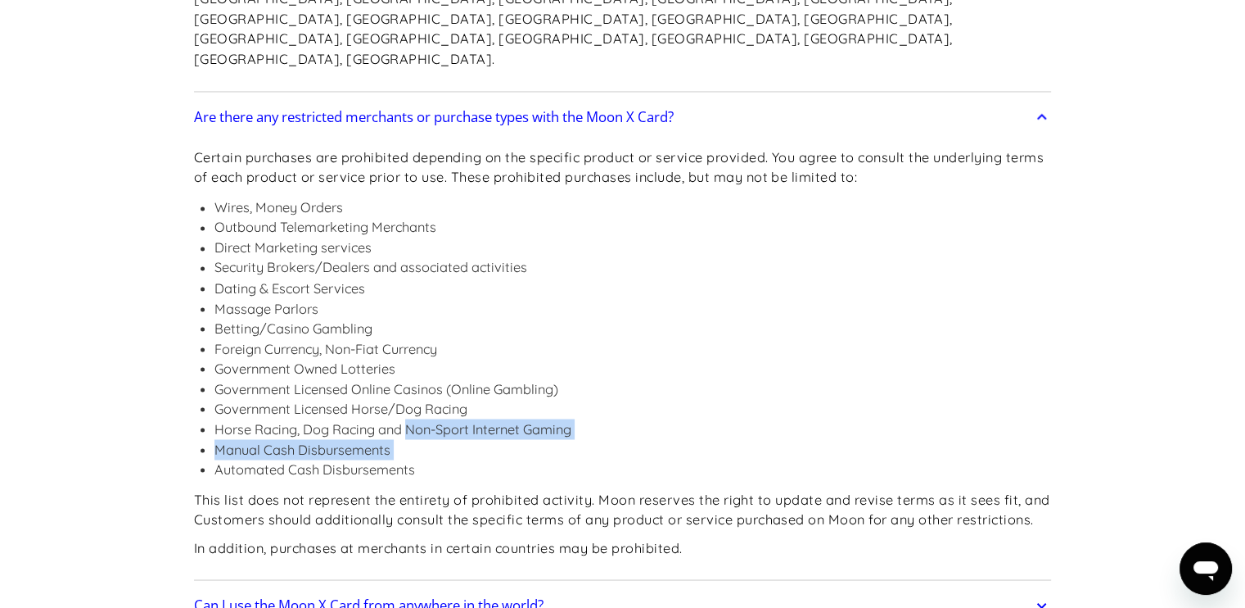
drag, startPoint x: 408, startPoint y: 282, endPoint x: 546, endPoint y: 293, distance: 138.8
click at [546, 293] on ul "Wires, Money Orders Outbound Telemarketing Merchants Direct Marketing services …" at bounding box center [623, 338] width 858 height 282
drag, startPoint x: 546, startPoint y: 293, endPoint x: 508, endPoint y: 302, distance: 38.7
click at [508, 439] on li "Manual Cash Disbursements" at bounding box center [634, 449] width 838 height 20
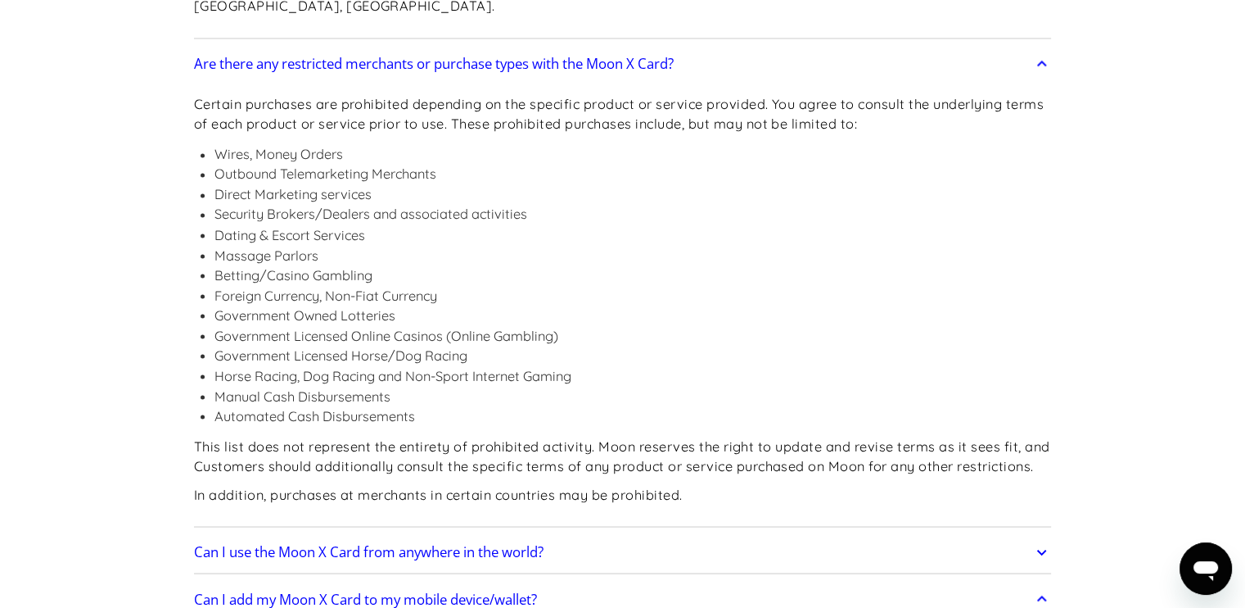
scroll to position [2907, 0]
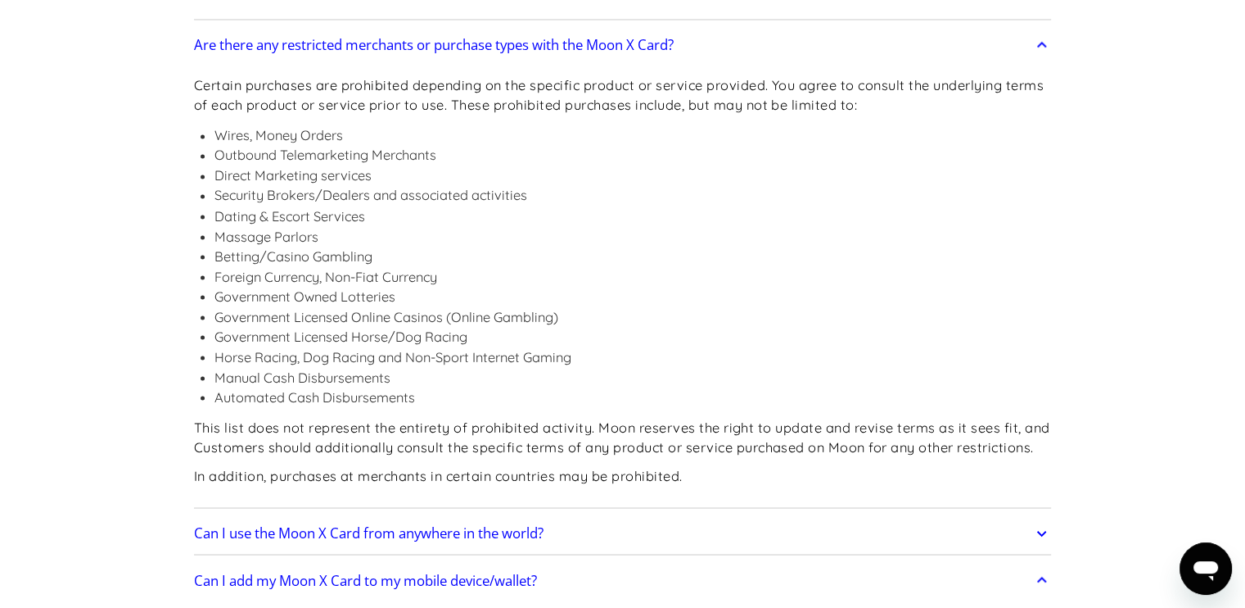
click at [400, 524] on h2 "Can I use the Moon X Card from anywhere in the world?" at bounding box center [369, 532] width 350 height 16
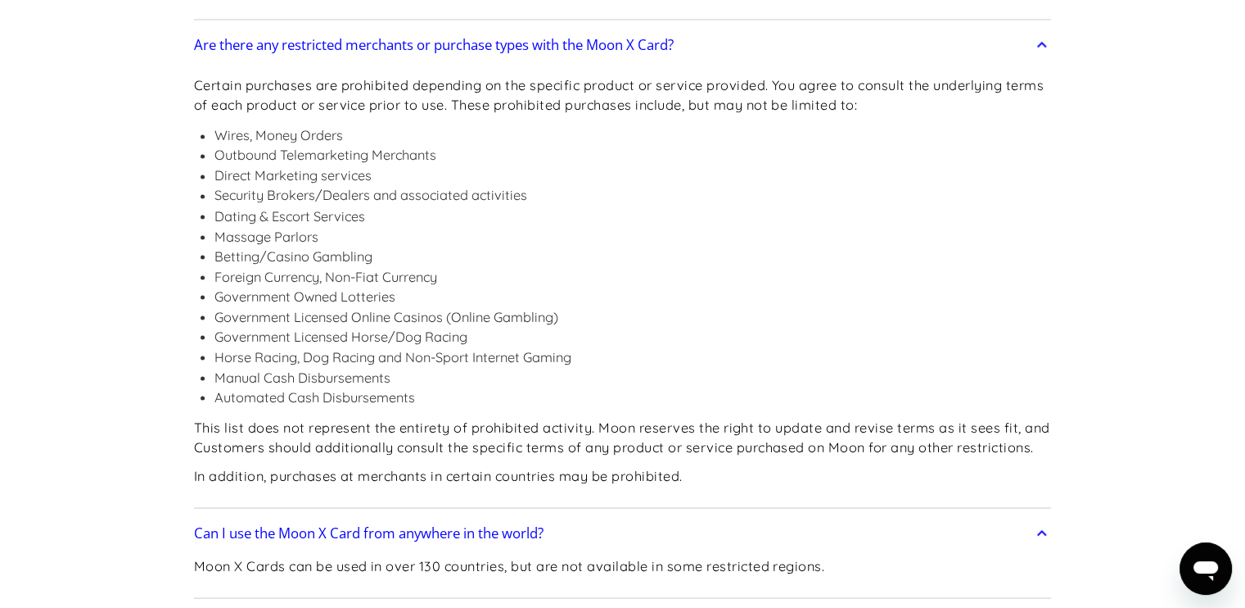
click at [445, 346] on li "Horse Racing, Dog Racing and Non-Sport Internet Gaming" at bounding box center [634, 356] width 838 height 20
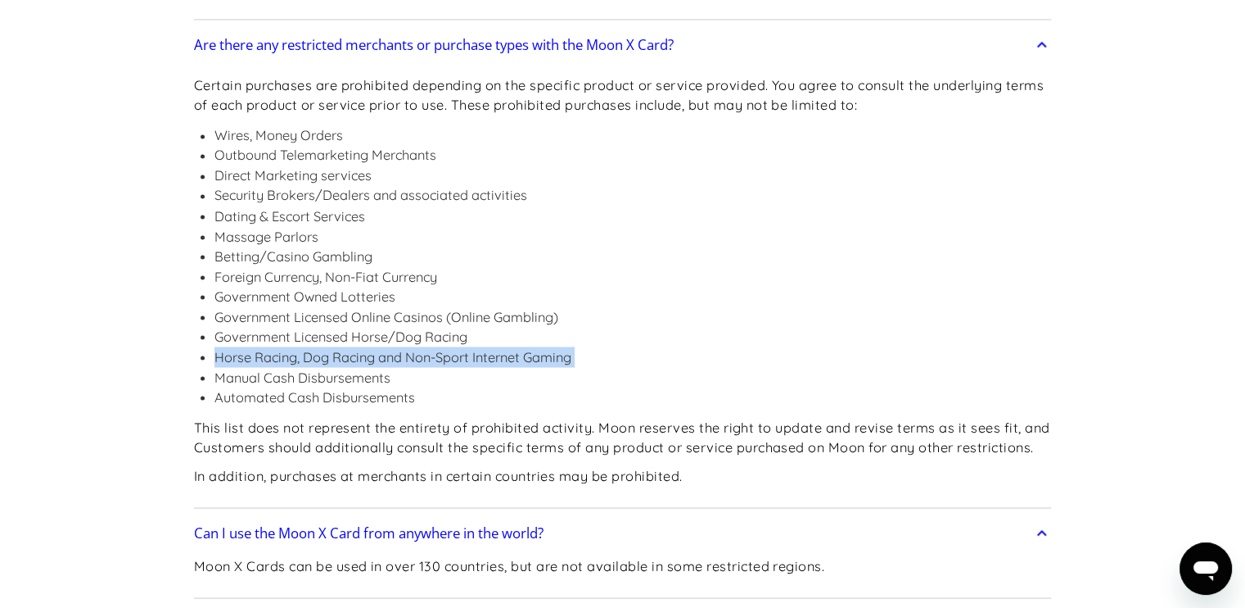
click at [445, 346] on li "Horse Racing, Dog Racing and Non-Sport Internet Gaming" at bounding box center [634, 356] width 838 height 20
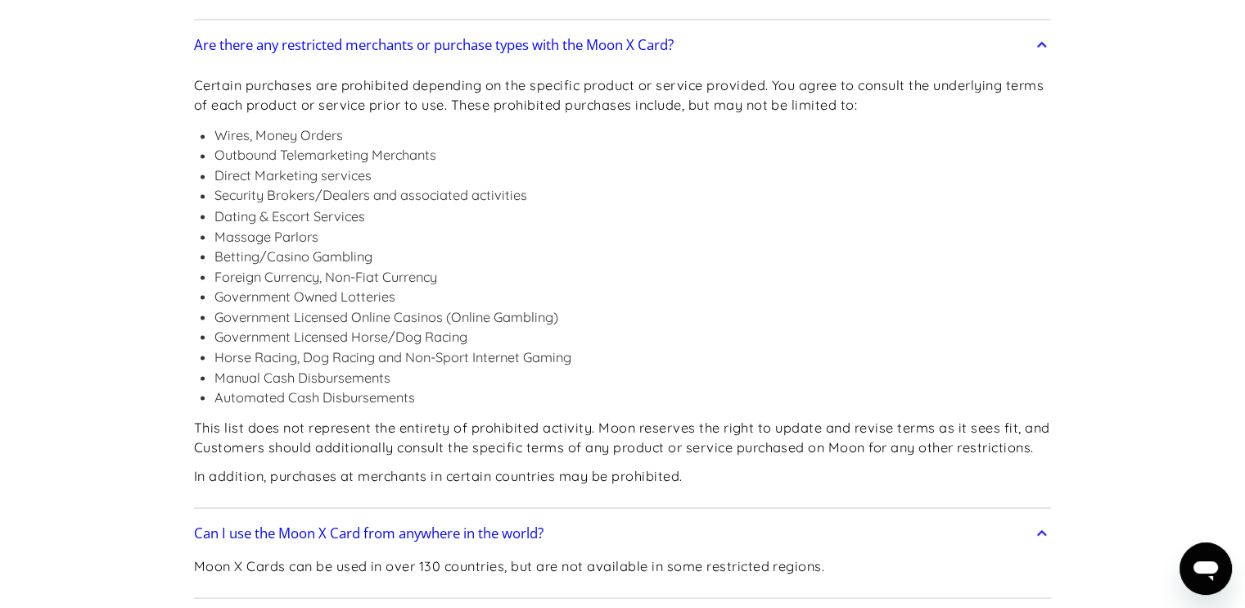
click at [472, 386] on li "Automated Cash Disbursements" at bounding box center [634, 396] width 838 height 20
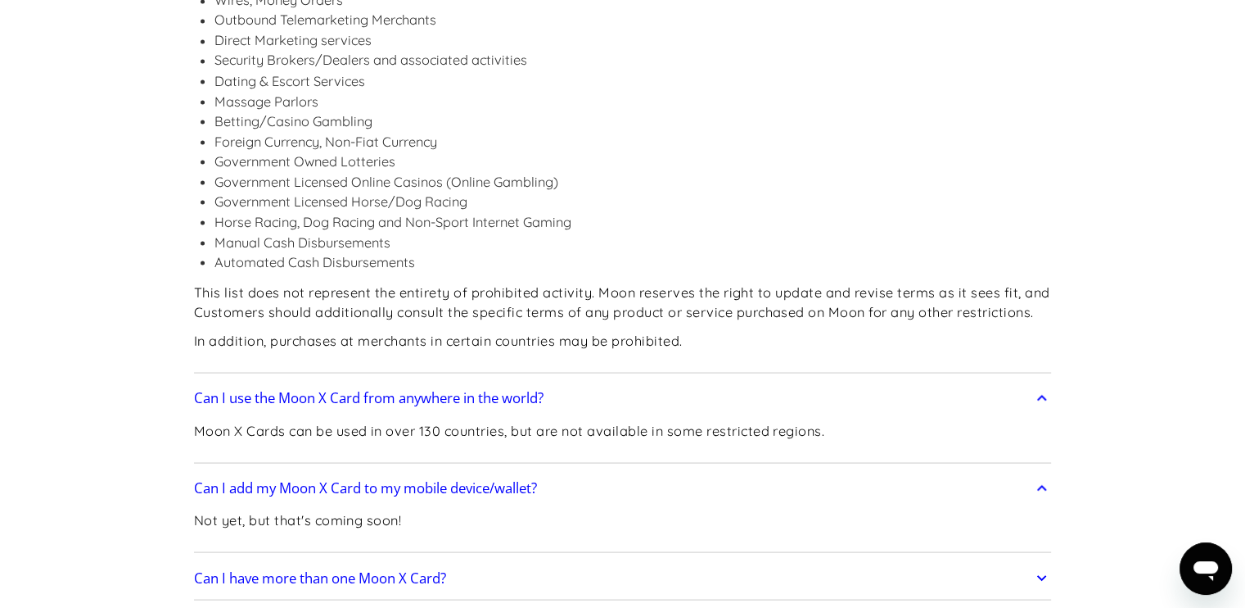
scroll to position [3039, 0]
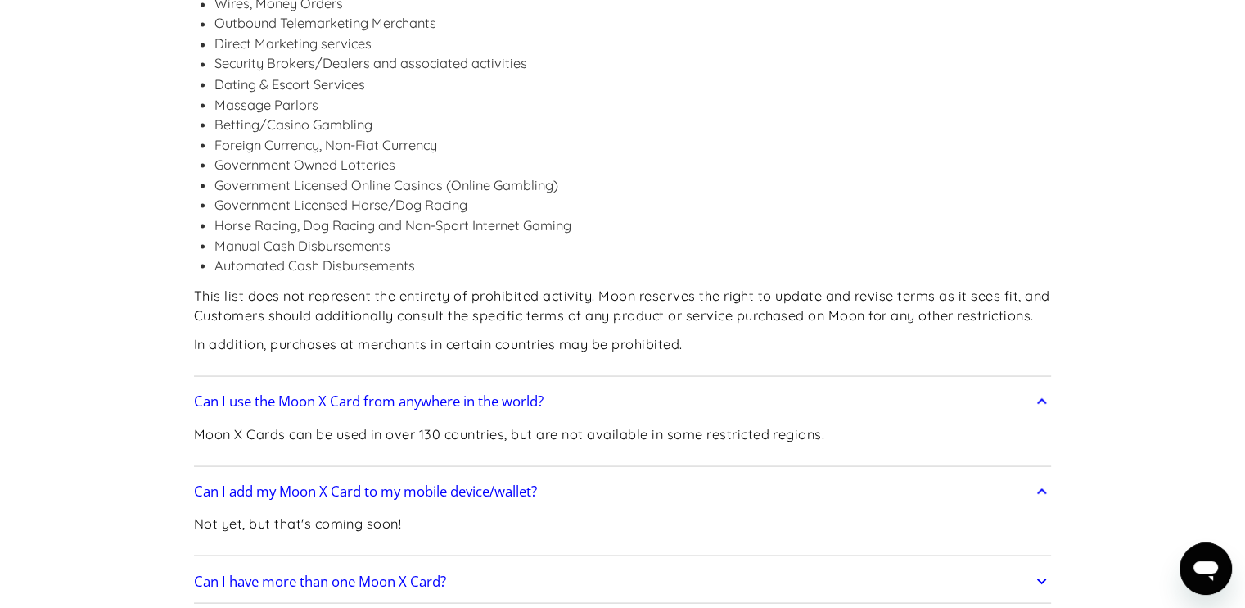
click at [269, 572] on h2 "Can I have more than one Moon X Card?" at bounding box center [320, 580] width 252 height 16
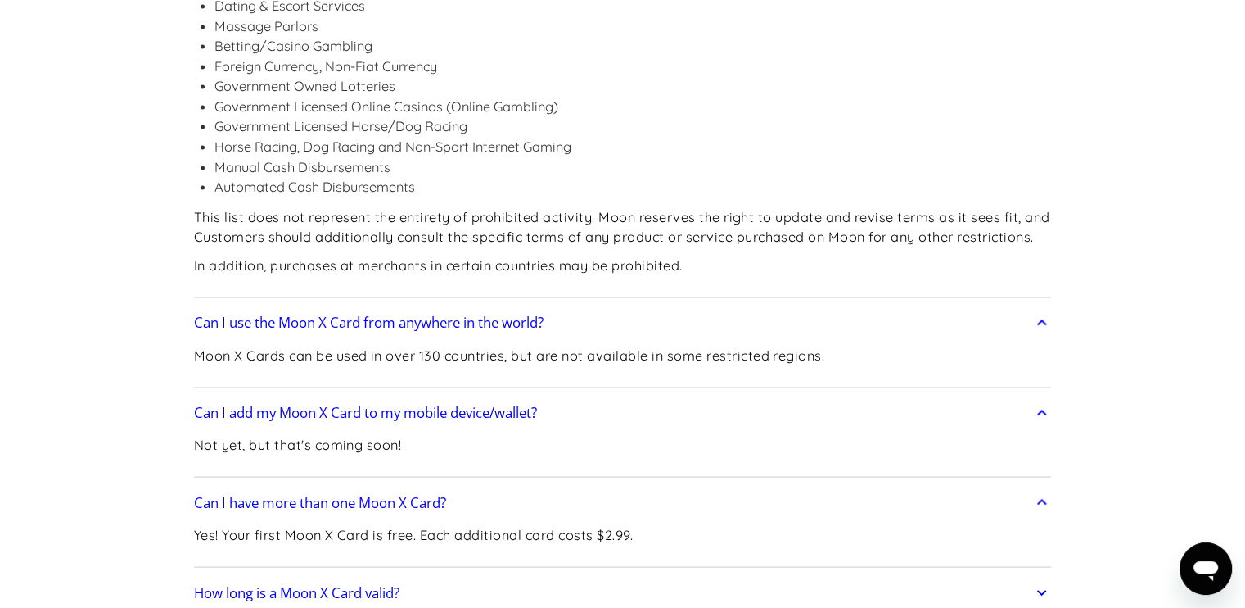
scroll to position [3118, 0]
click at [268, 584] on h2 "How long is a Moon X Card valid?" at bounding box center [297, 592] width 206 height 16
click at [247, 524] on p "Yes! Your first Moon X Card is free. Each additional card costs $2.99." at bounding box center [413, 534] width 439 height 20
drag, startPoint x: 247, startPoint y: 390, endPoint x: 270, endPoint y: 486, distance: 99.3
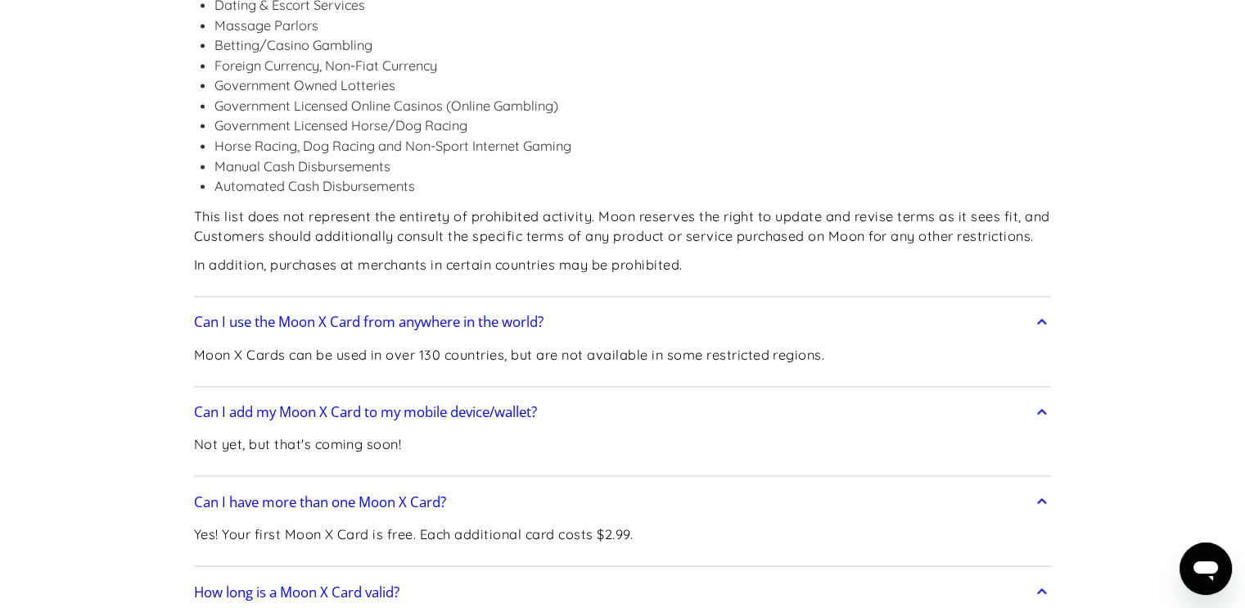
drag, startPoint x: 270, startPoint y: 486, endPoint x: 409, endPoint y: 488, distance: 138.4
click at [608, 524] on p "Yes! Your first Moon X Card is free. Each additional card costs $2.99." at bounding box center [413, 534] width 439 height 20
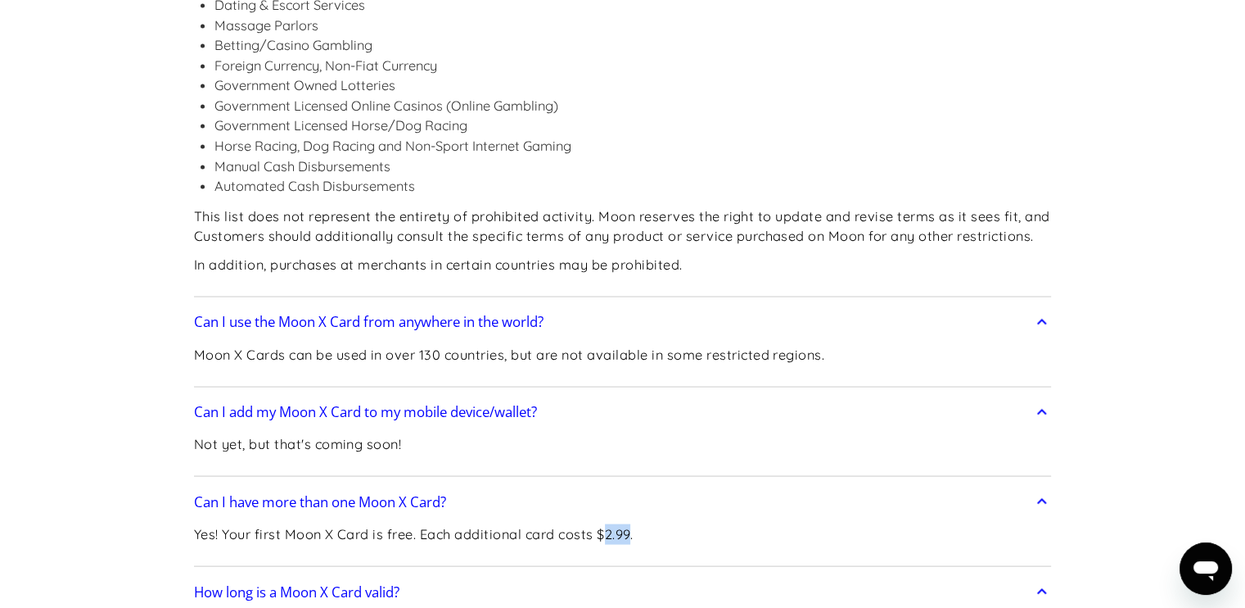
click at [608, 524] on p "Yes! Your first Moon X Card is free. Each additional card costs $2.99." at bounding box center [413, 534] width 439 height 20
drag, startPoint x: 608, startPoint y: 391, endPoint x: 601, endPoint y: 425, distance: 35.0
click at [601, 571] on div "How long is a Moon X Card valid? Your Moon X Card is valid for three (3) years …" at bounding box center [623, 614] width 858 height 86
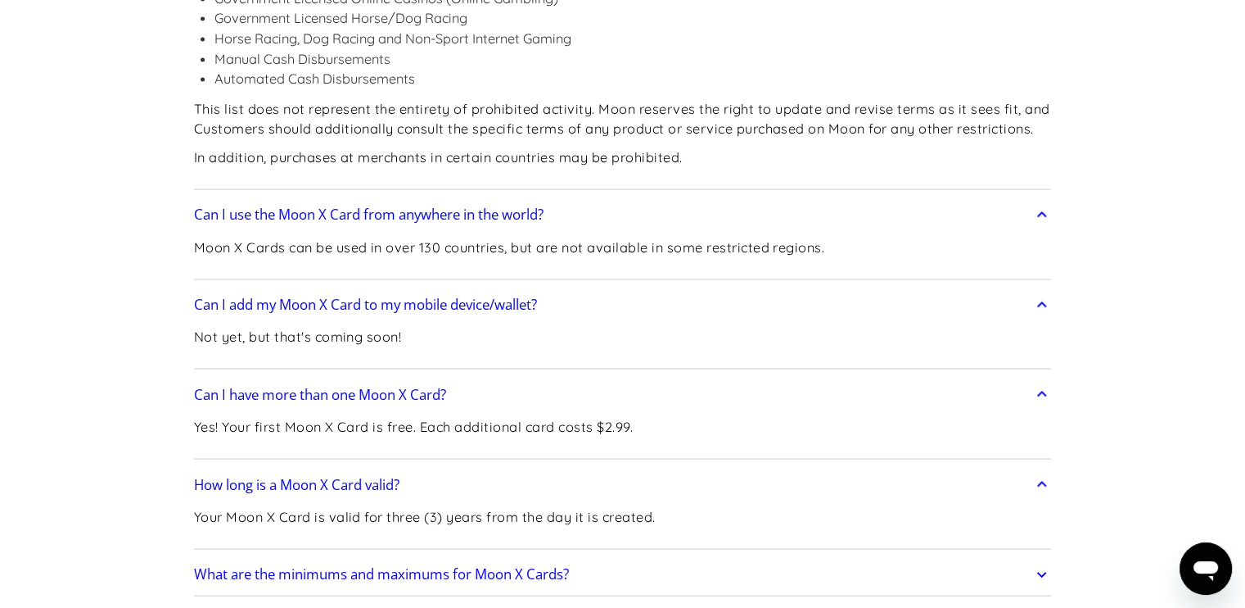
scroll to position [3249, 0]
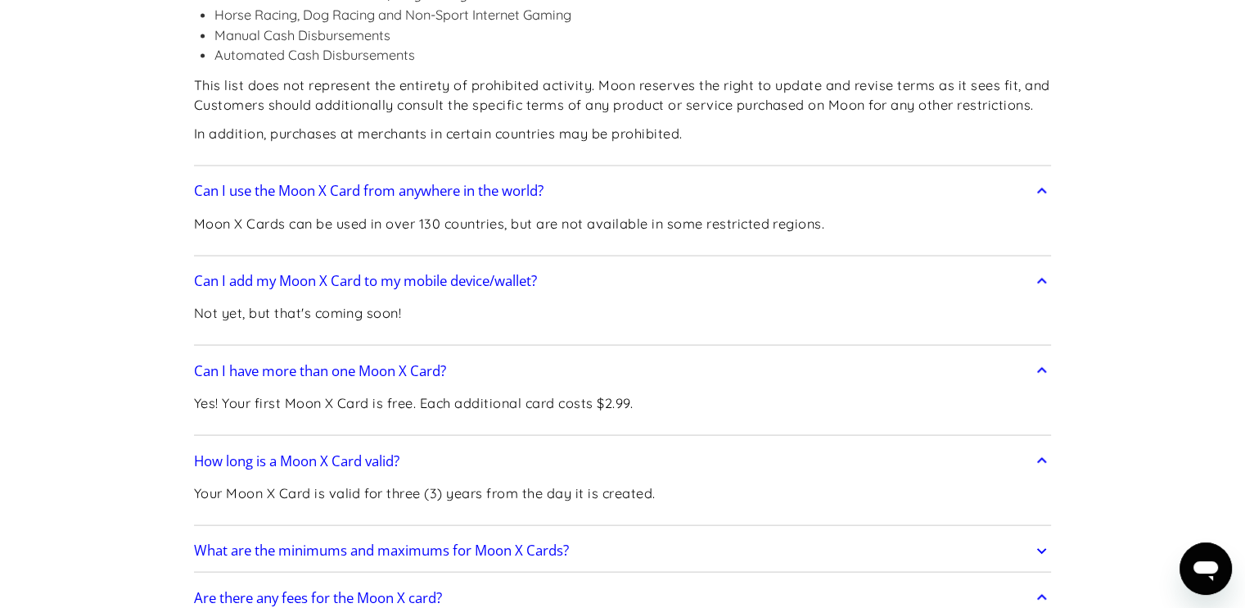
click at [525, 542] on h2 "What are the minimums and maximums for Moon X Cards?" at bounding box center [381, 550] width 375 height 16
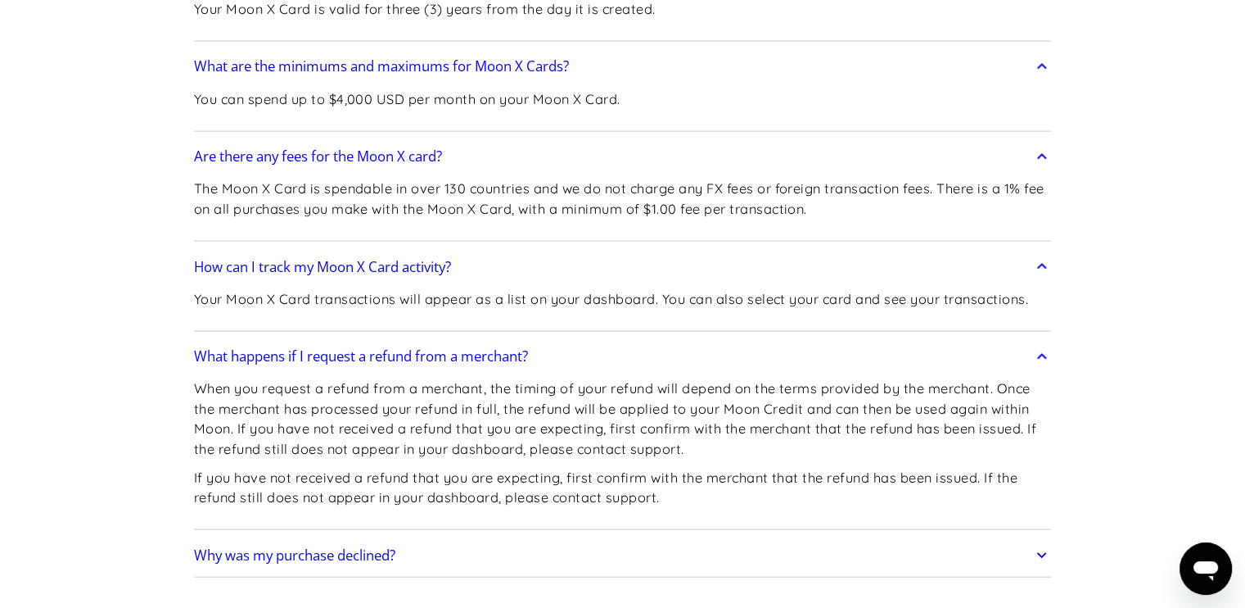
scroll to position [3765, 0]
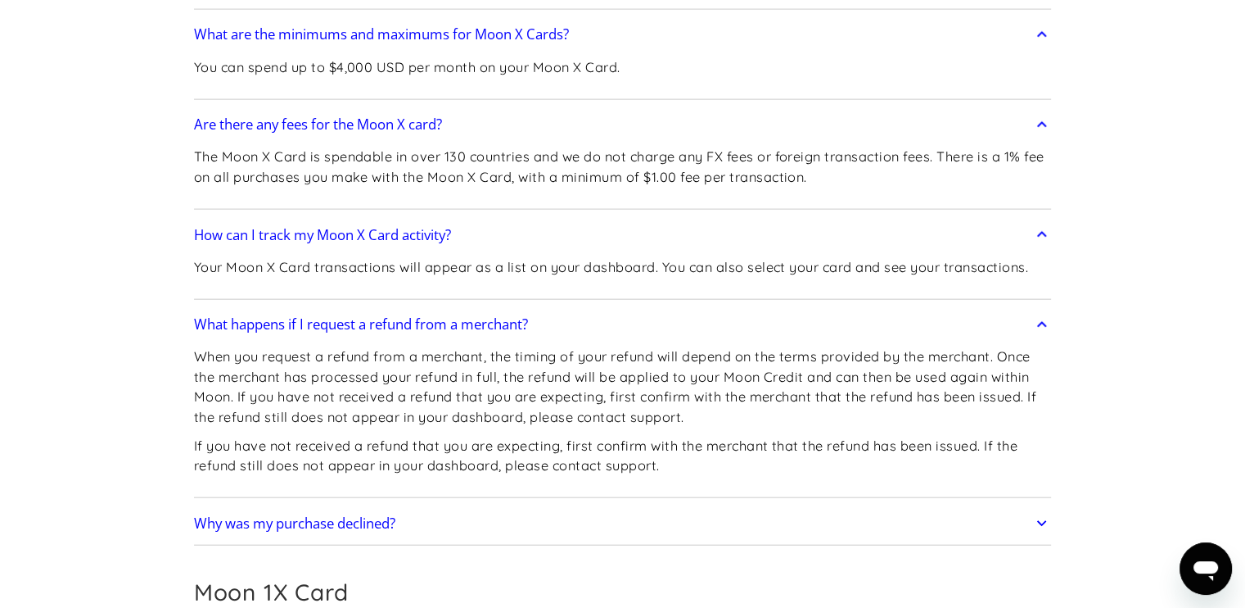
click at [382, 515] on h2 "Why was my purchase declined?" at bounding box center [294, 523] width 201 height 16
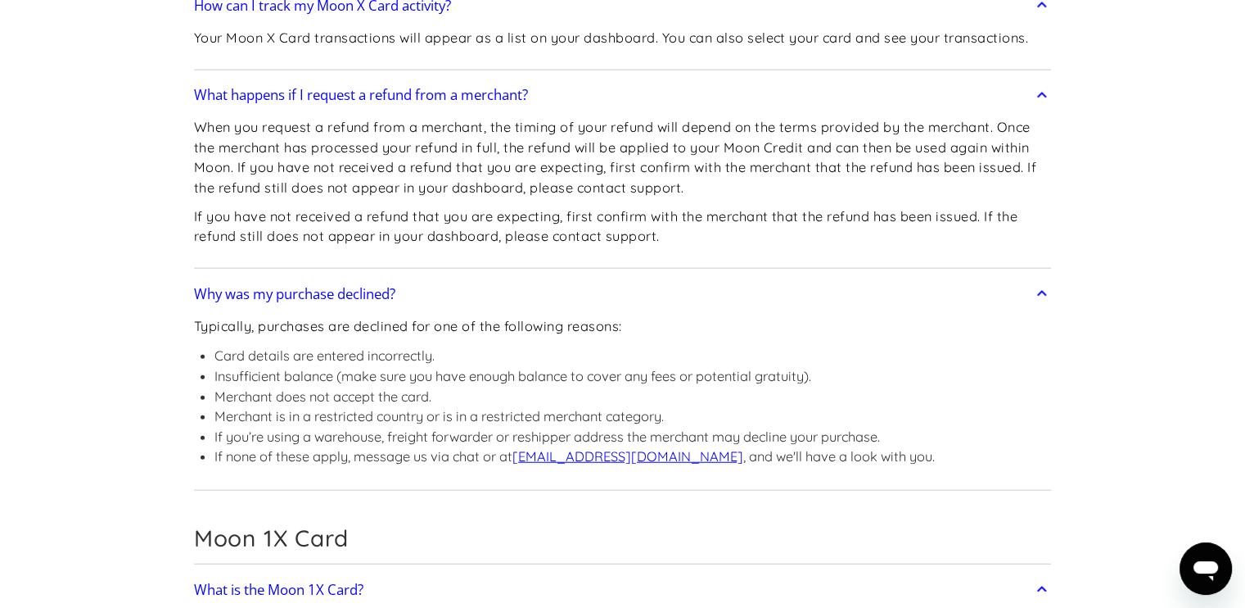
scroll to position [3992, 0]
click at [616, 428] on li "If you’re using a warehouse, freight forwarder or reshipper address the merchan…" at bounding box center [575, 438] width 720 height 20
drag, startPoint x: 616, startPoint y: 297, endPoint x: 482, endPoint y: 323, distance: 135.8
click at [482, 323] on div "Typically, purchases are declined for one of the following reasons: Card detail…" at bounding box center [564, 400] width 741 height 175
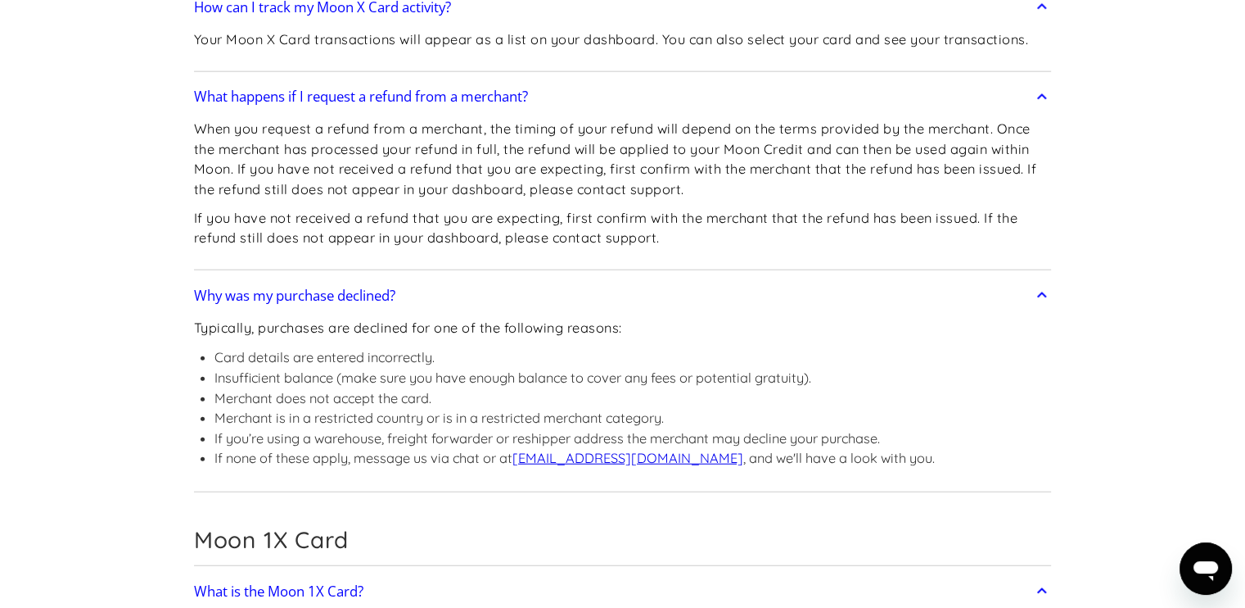
click at [219, 428] on li "If you’re using a warehouse, freight forwarder or reshipper address the merchan…" at bounding box center [575, 438] width 720 height 20
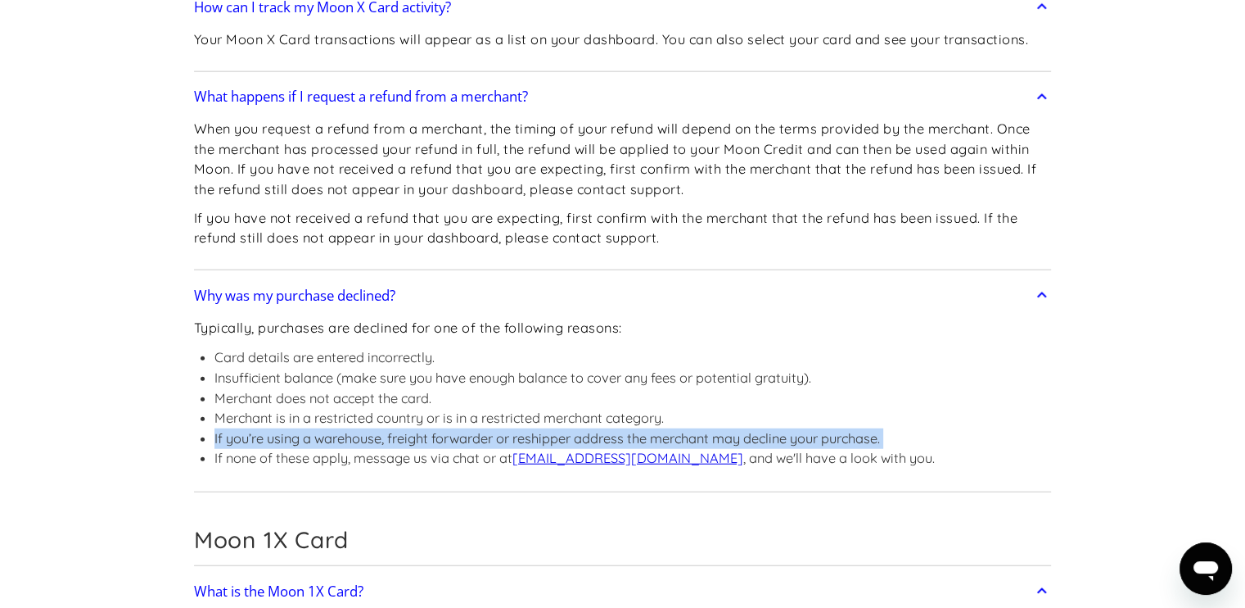
click at [219, 428] on li "If you’re using a warehouse, freight forwarder or reshipper address the merchan…" at bounding box center [575, 438] width 720 height 20
drag, startPoint x: 219, startPoint y: 282, endPoint x: 198, endPoint y: 291, distance: 22.4
click at [198, 347] on ul "Card details are entered incorrectly. Insufficient balance (make sure you have …" at bounding box center [564, 407] width 741 height 120
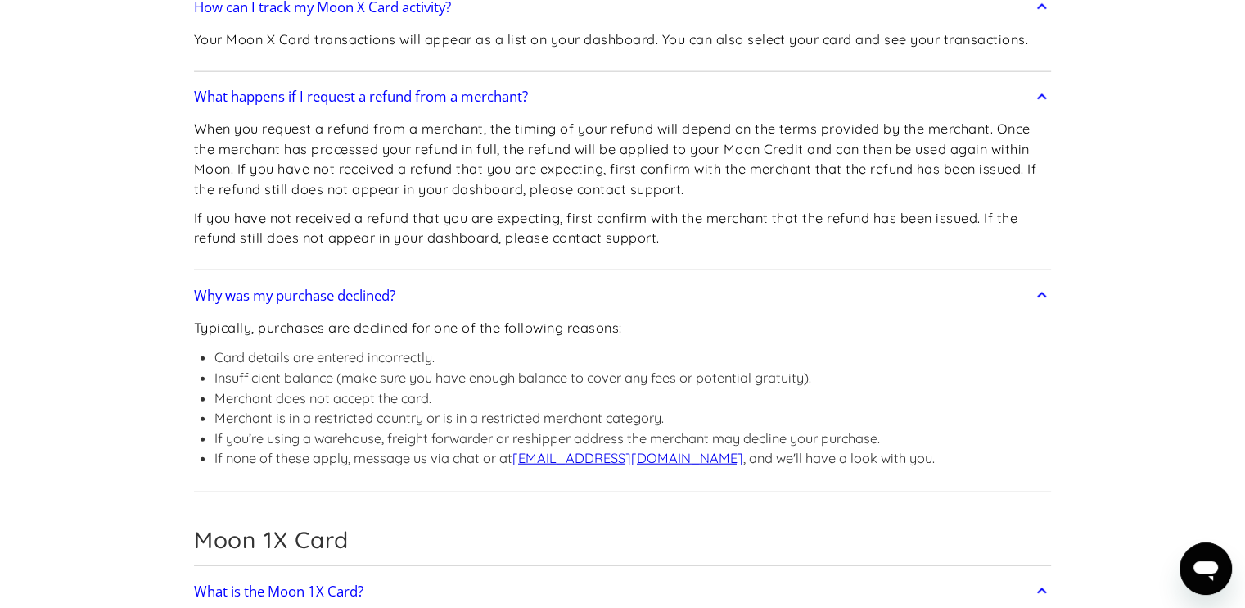
click at [216, 428] on li "If you’re using a warehouse, freight forwarder or reshipper address the merchan…" at bounding box center [575, 438] width 720 height 20
click at [521, 428] on li "If you’re using a warehouse, freight forwarder or reshipper address the merchan…" at bounding box center [575, 438] width 720 height 20
click at [339, 428] on li "If you’re using a warehouse, freight forwarder or reshipper address the merchan…" at bounding box center [575, 438] width 720 height 20
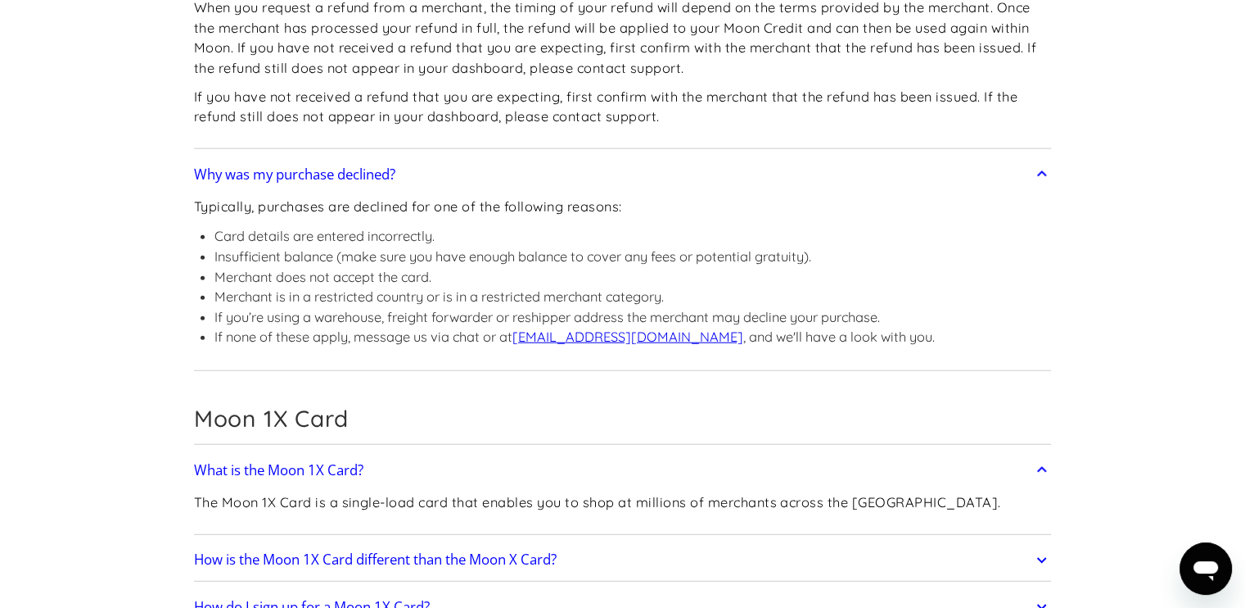
scroll to position [4133, 0]
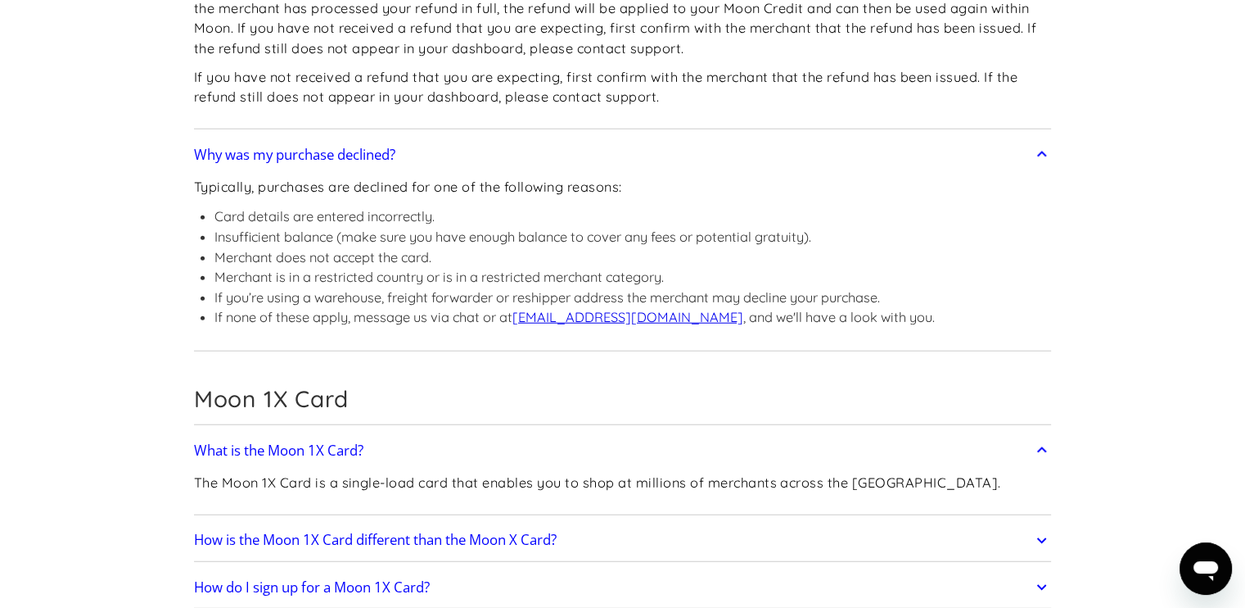
click at [260, 523] on link "How is the Moon 1X Card different than the Moon X Card?" at bounding box center [623, 540] width 858 height 34
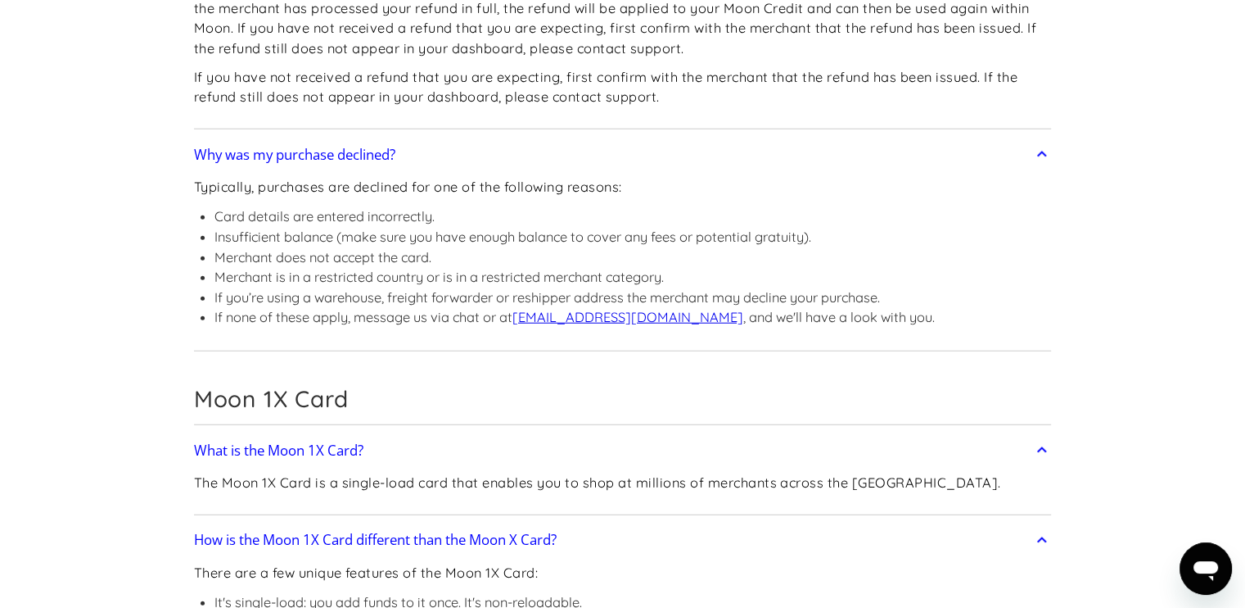
drag, startPoint x: 406, startPoint y: 475, endPoint x: 375, endPoint y: 484, distance: 32.4
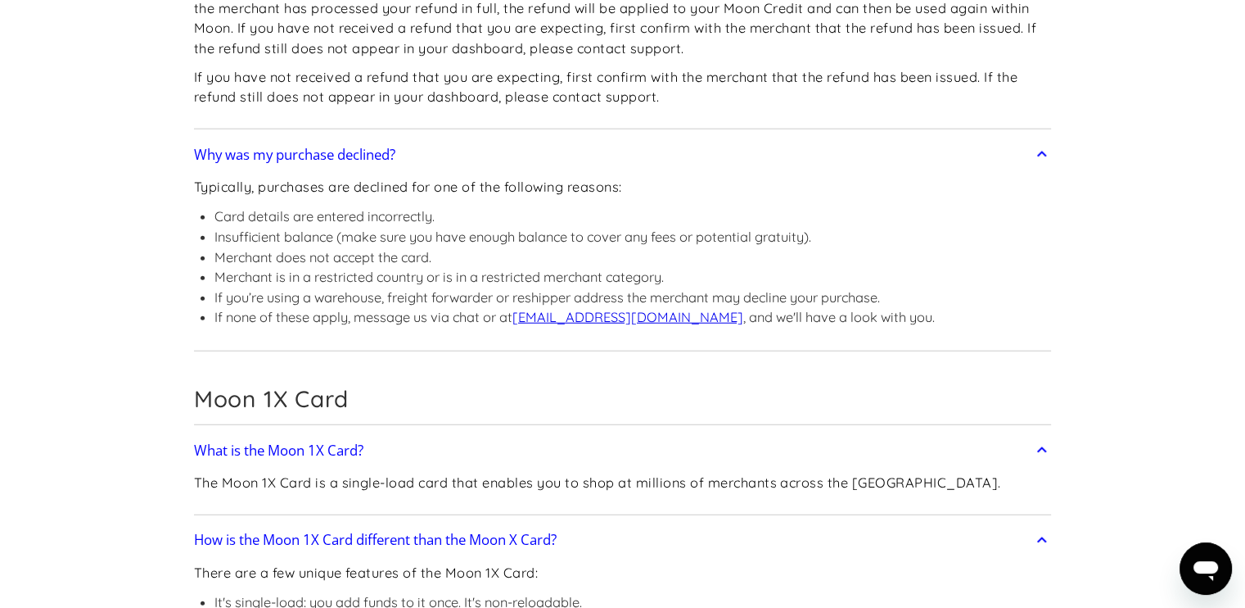
drag, startPoint x: 375, startPoint y: 484, endPoint x: 470, endPoint y: 510, distance: 98.5
click at [245, 592] on li "It's single-load: you add funds to it once. It's non-reloadable." at bounding box center [437, 602] width 445 height 20
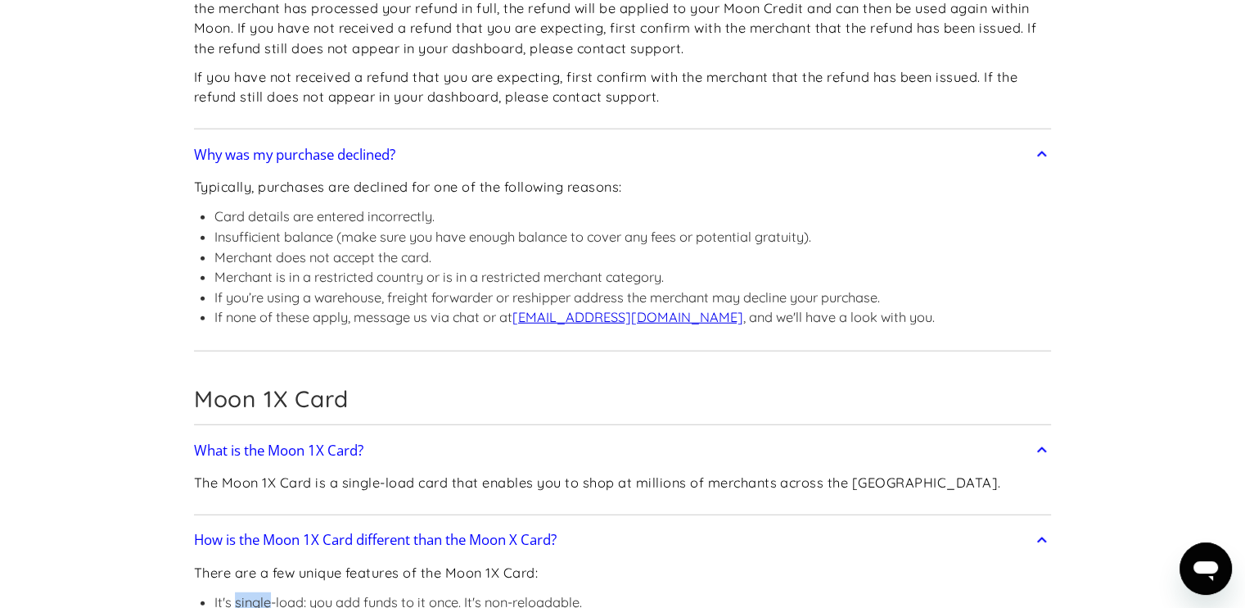
click at [245, 592] on li "It's single-load: you add funds to it once. It's non-reloadable." at bounding box center [437, 602] width 445 height 20
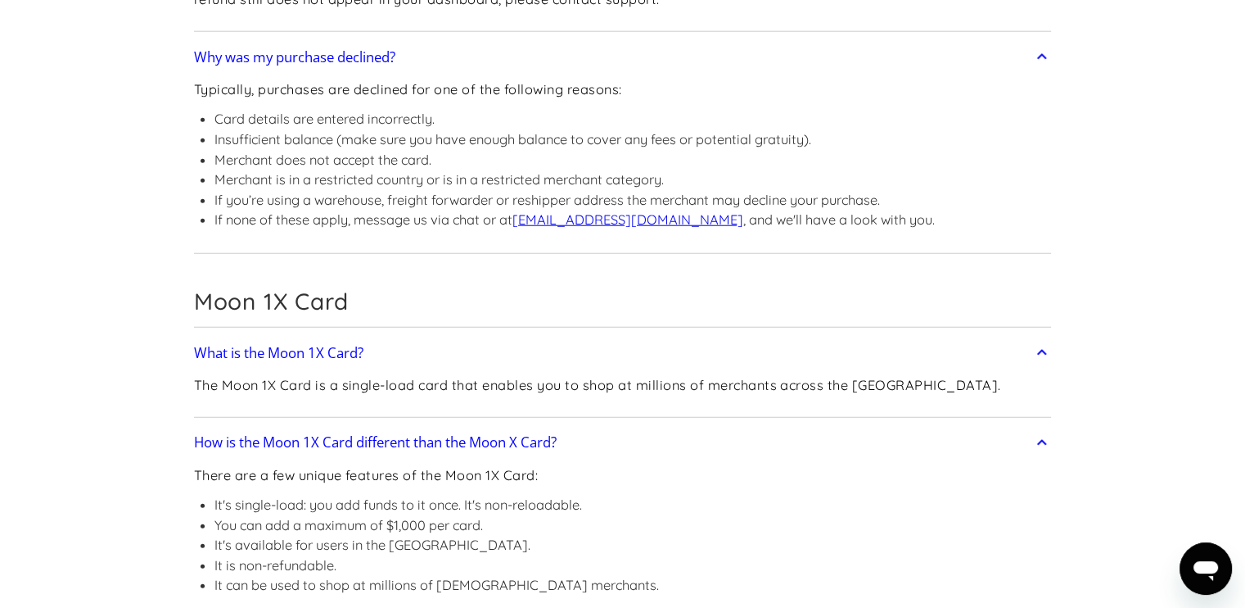
scroll to position [4249, 0]
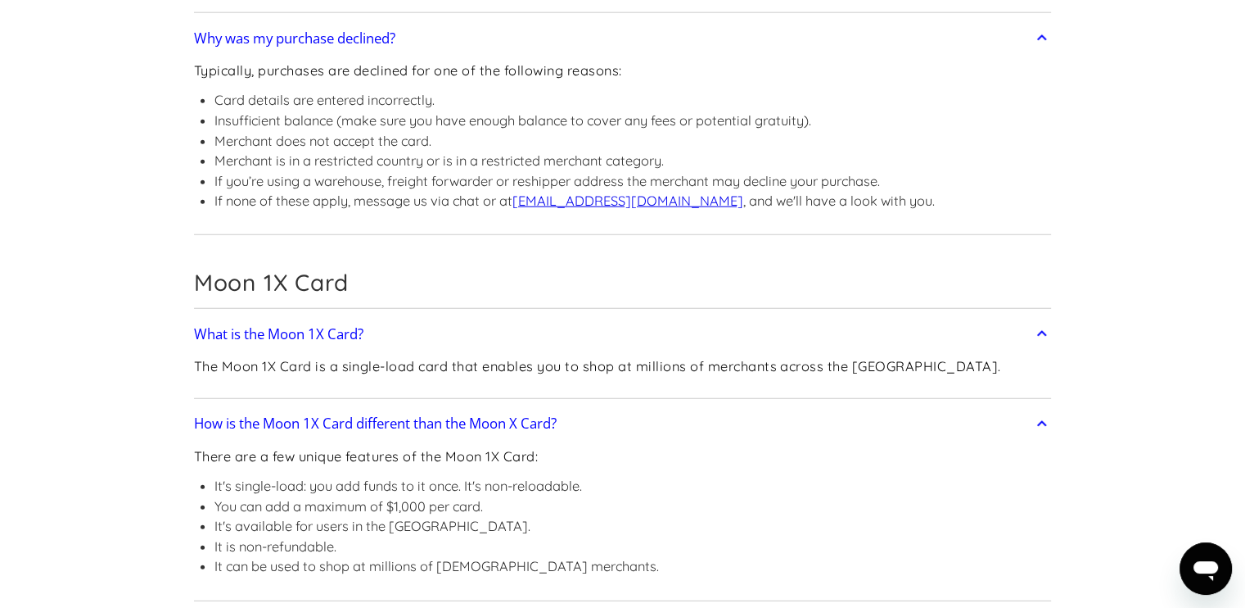
click at [378, 415] on h2 "How is the Moon 1X Card different than the Moon X Card?" at bounding box center [375, 423] width 363 height 16
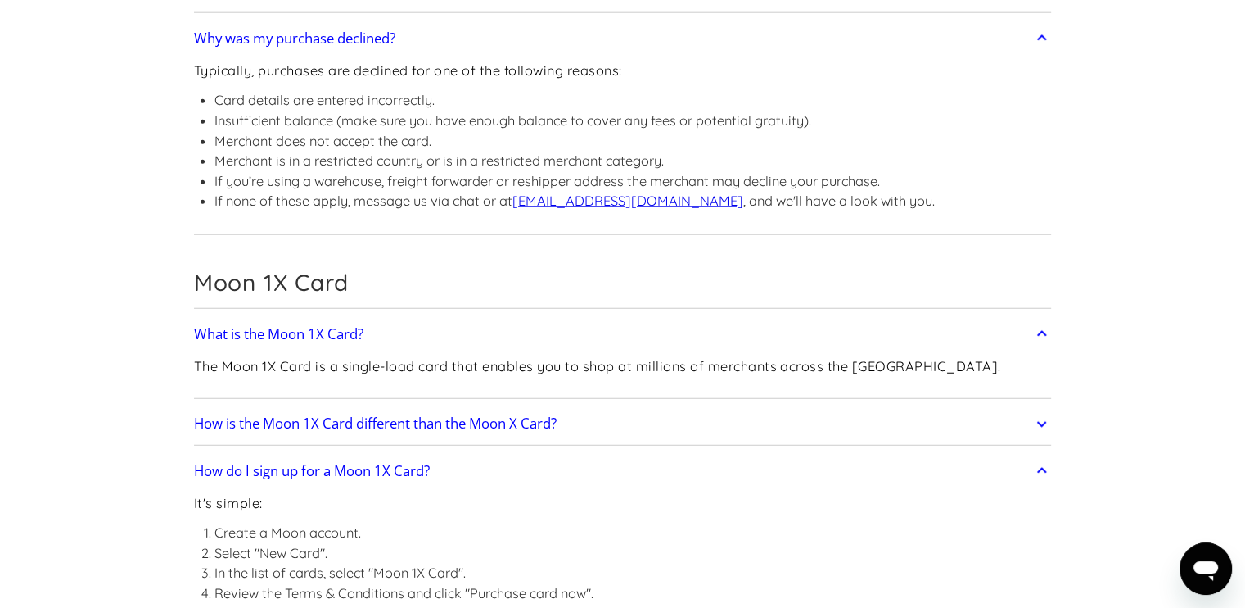
click at [320, 415] on h2 "How is the Moon 1X Card different than the Moon X Card?" at bounding box center [375, 423] width 363 height 16
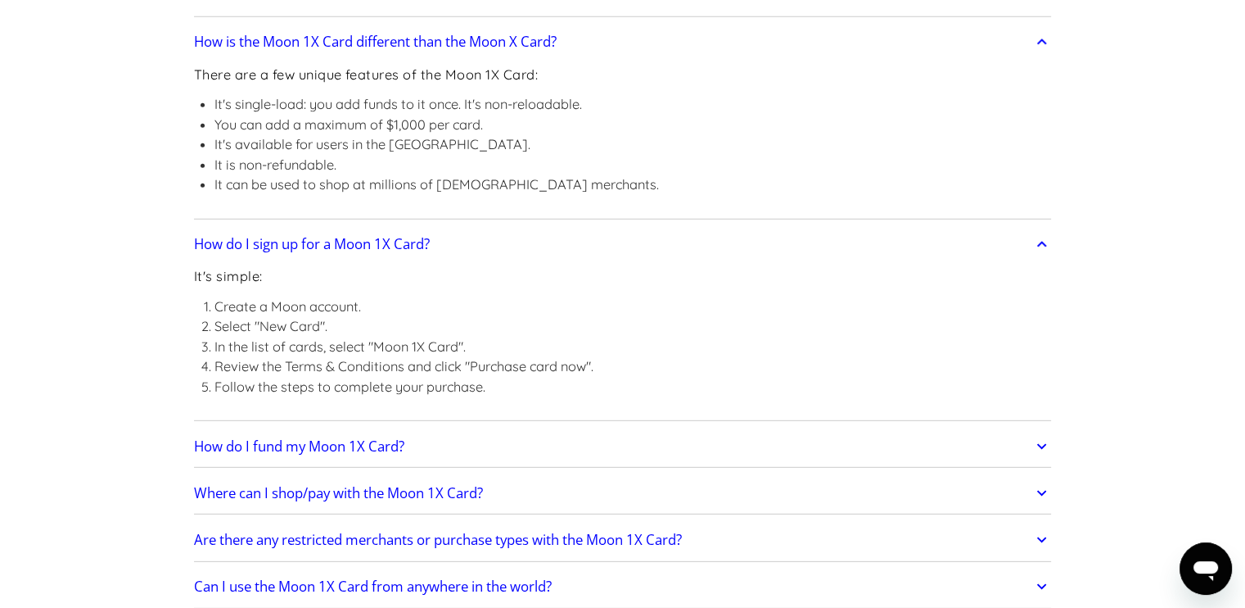
scroll to position [4654, 0]
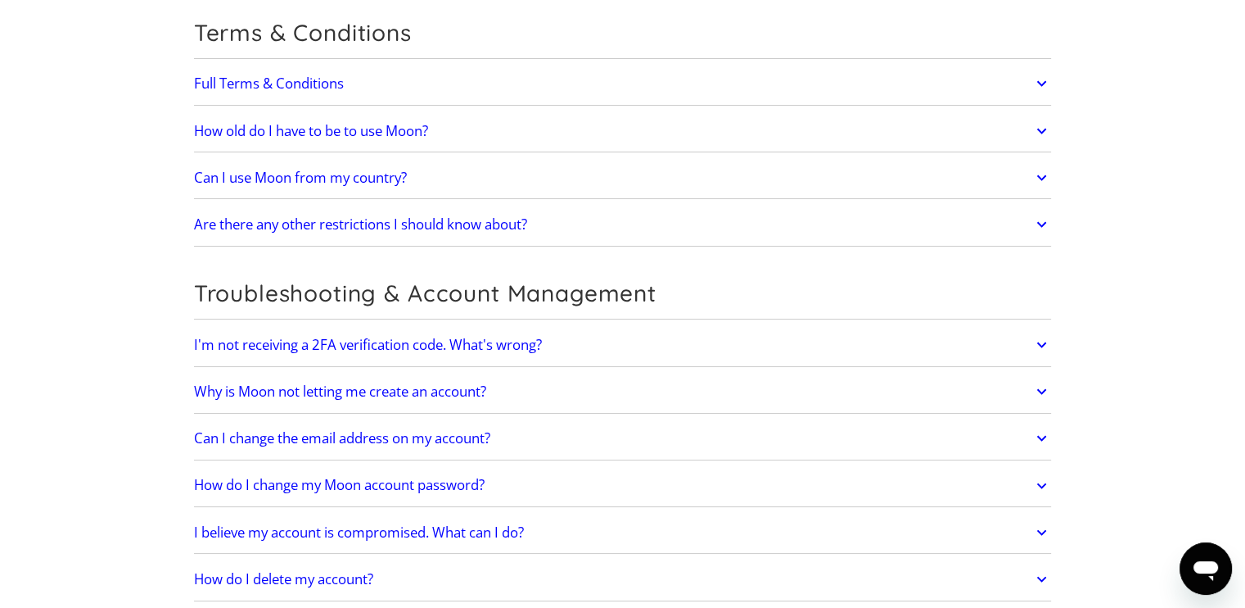
scroll to position [6168, 0]
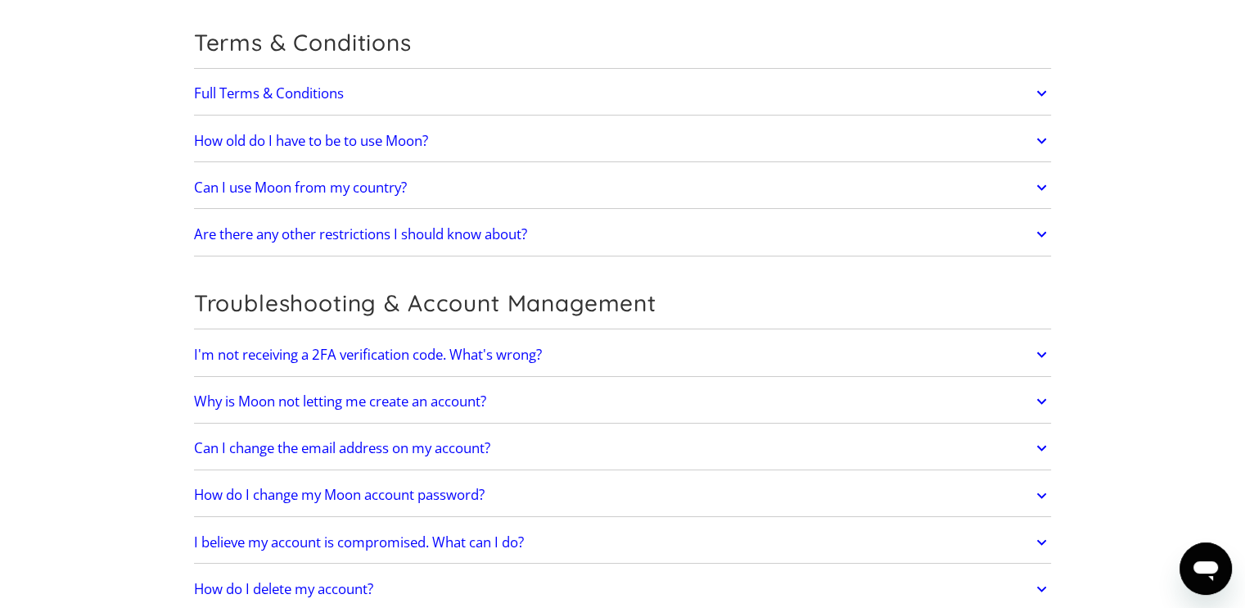
click at [283, 534] on h2 "I believe my account is compromised. What can I do?" at bounding box center [359, 542] width 330 height 16
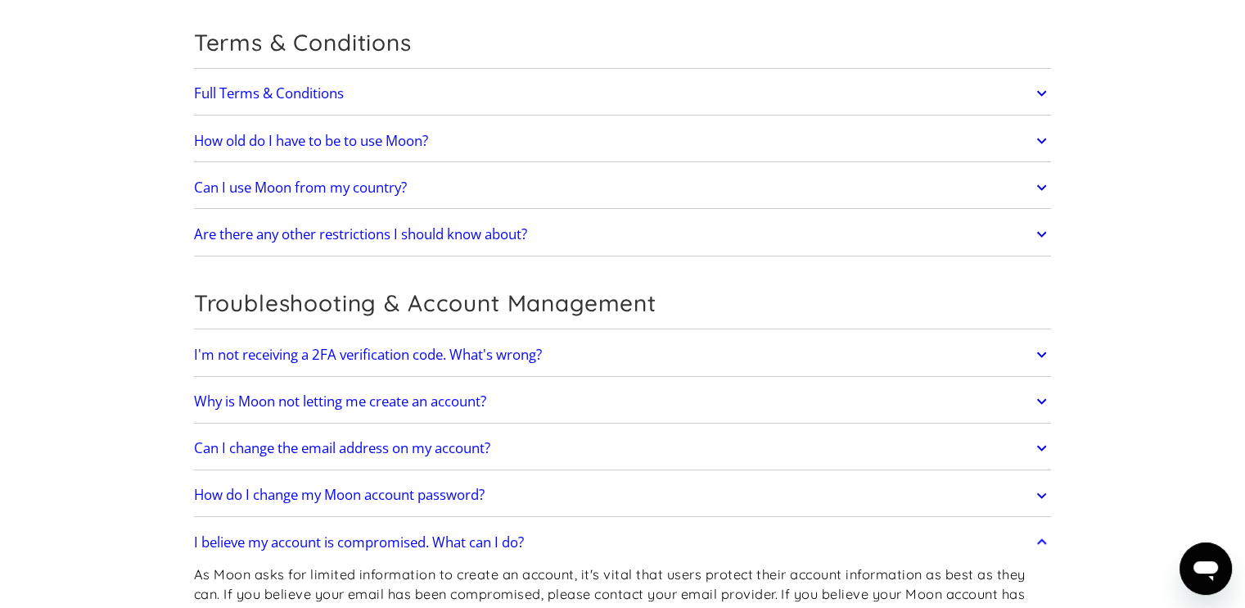
click at [260, 346] on h2 "I'm not receiving a 2FA verification code. What's wrong?" at bounding box center [368, 354] width 348 height 16
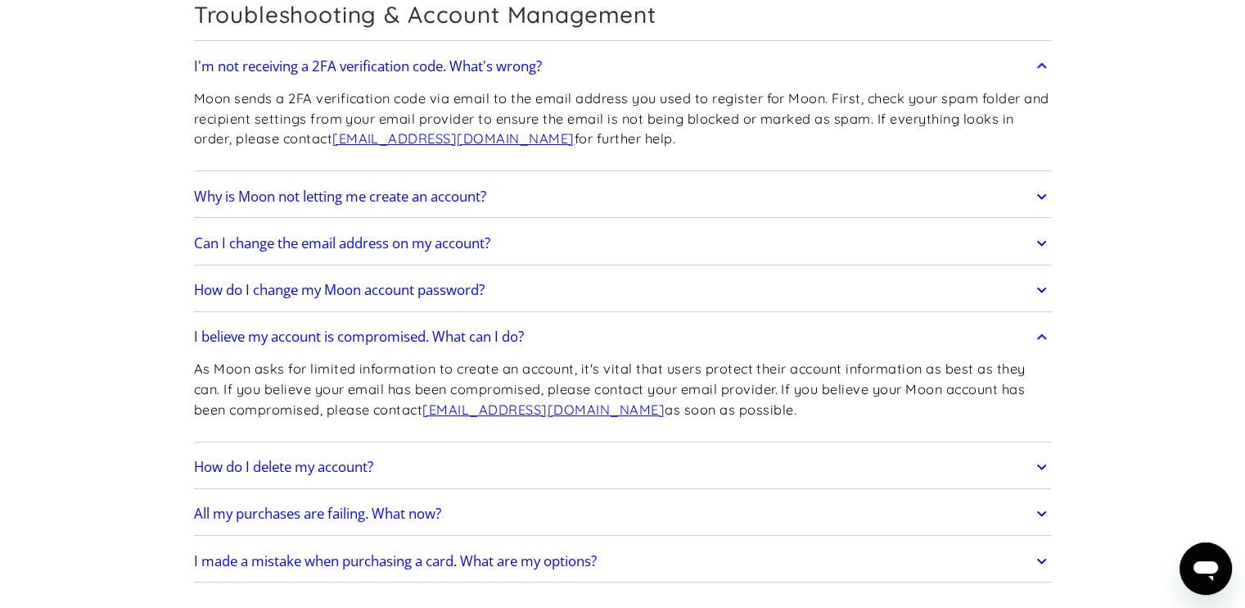
scroll to position [6458, 0]
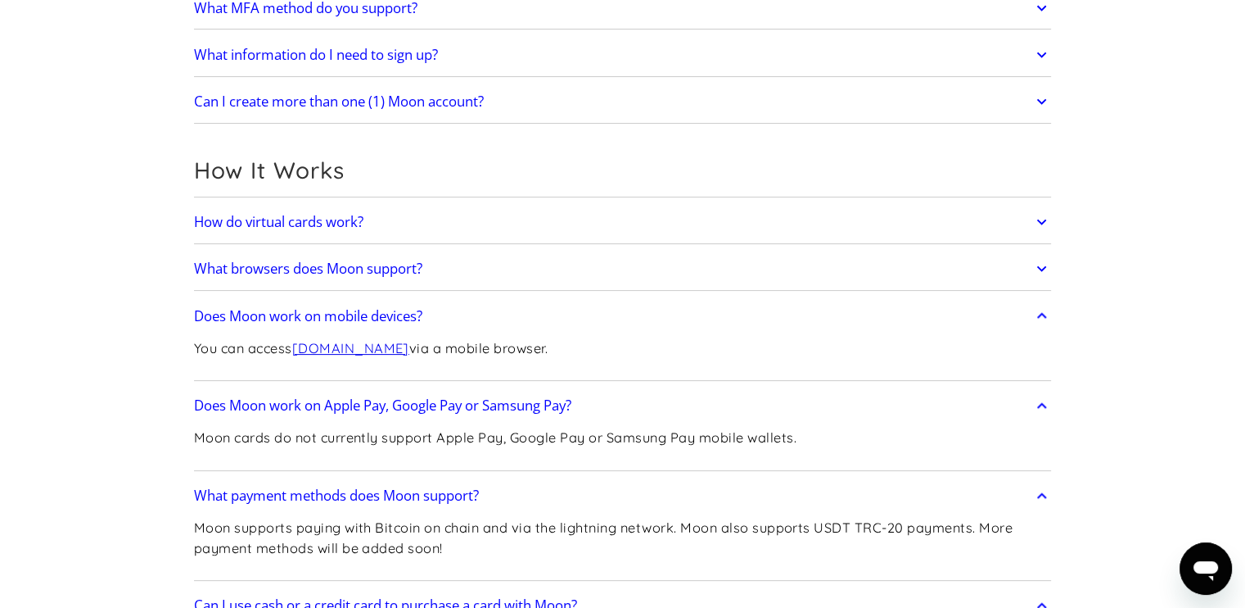
scroll to position [270, 0]
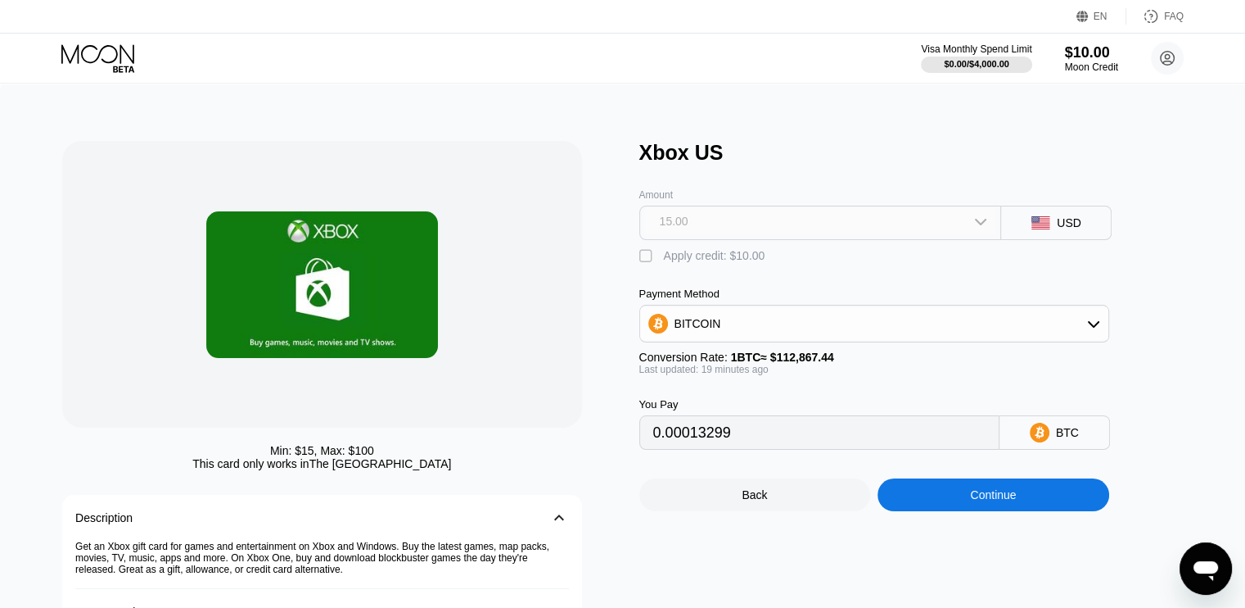
click at [704, 228] on div "15.00" at bounding box center [820, 221] width 351 height 26
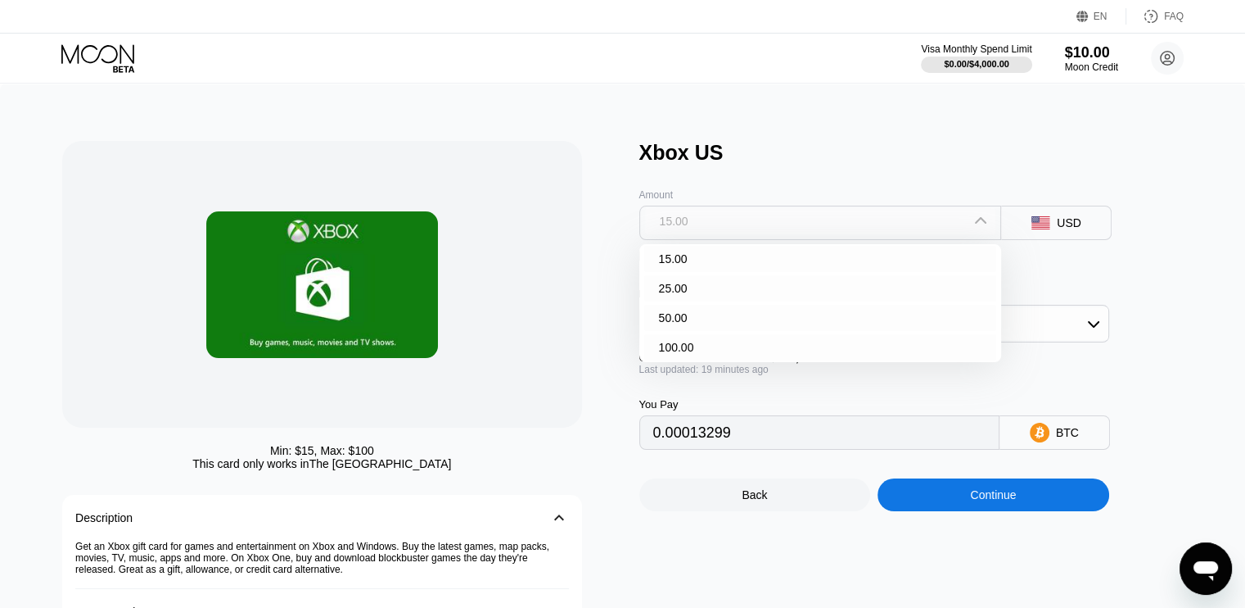
click at [704, 228] on div "15.00" at bounding box center [820, 221] width 351 height 26
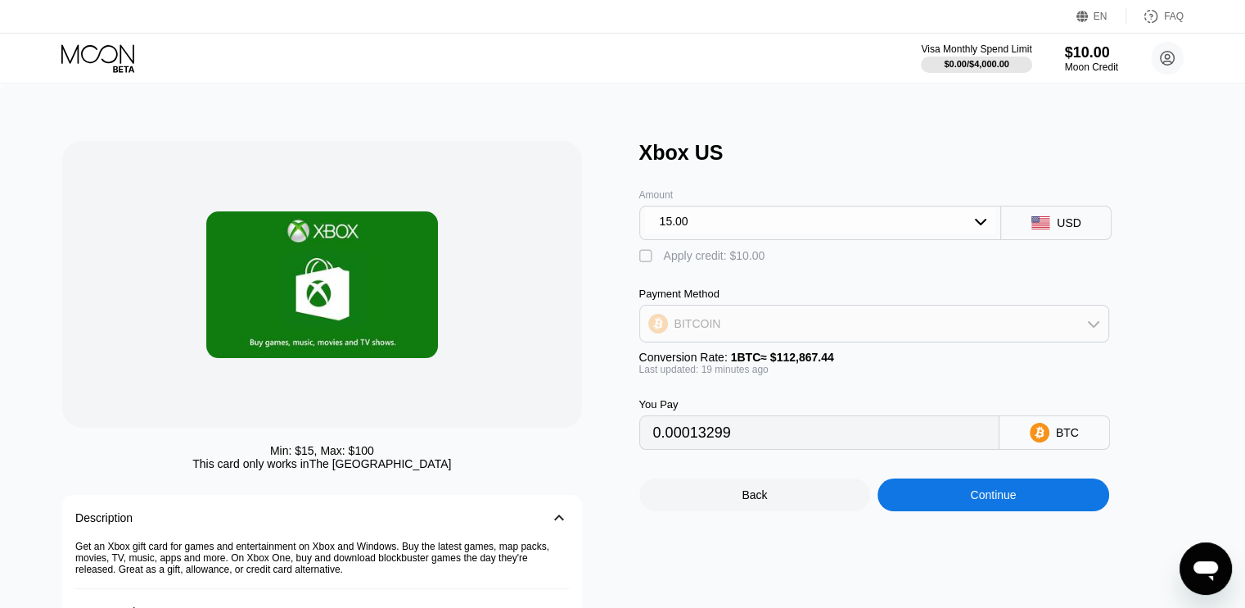
click at [700, 330] on div "BITCOIN" at bounding box center [698, 323] width 47 height 13
click at [683, 340] on div "BITCOIN" at bounding box center [874, 323] width 468 height 33
click at [675, 330] on div "BITCOIN" at bounding box center [698, 323] width 47 height 13
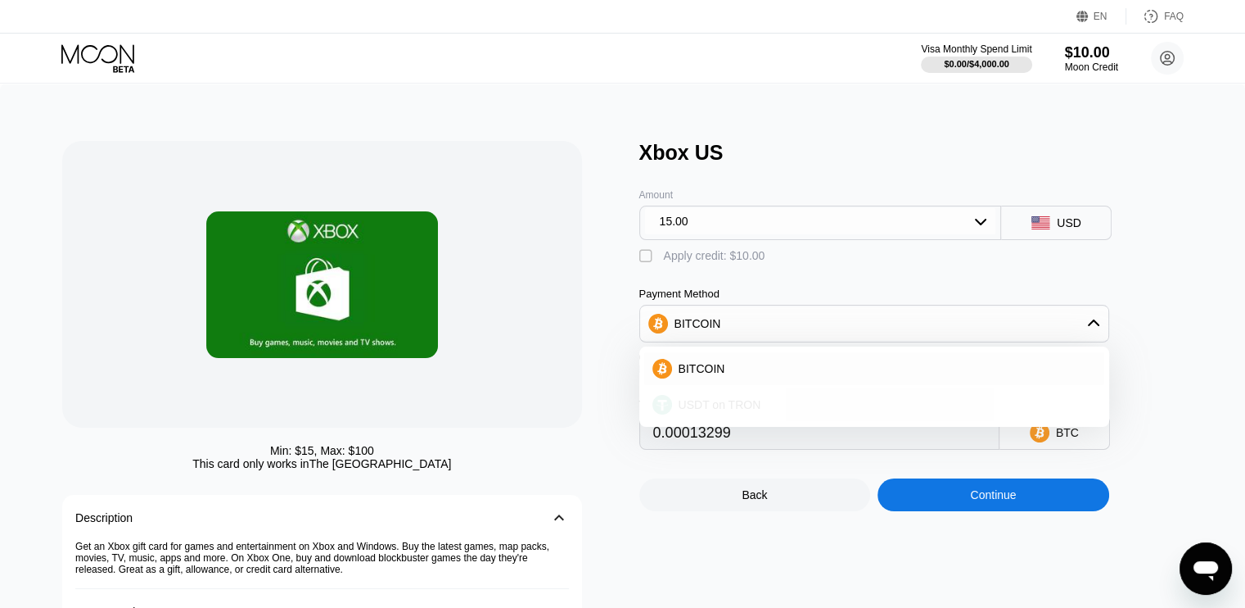
click at [702, 421] on div "USDT on TRON" at bounding box center [874, 404] width 460 height 33
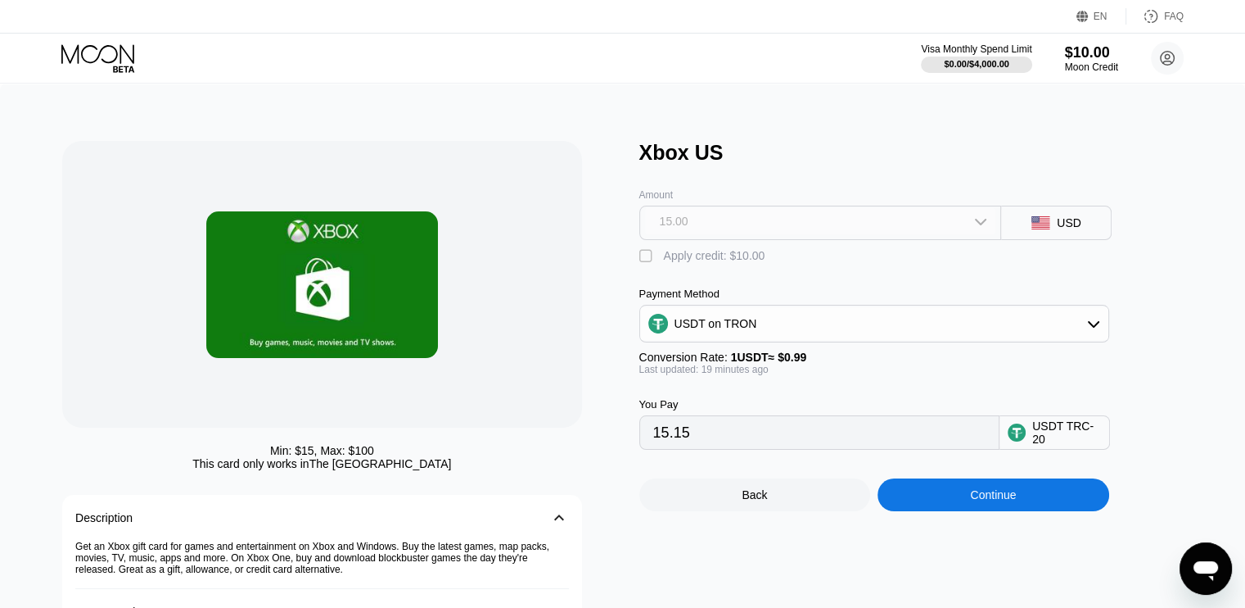
click at [694, 217] on div "15.00" at bounding box center [820, 221] width 351 height 26
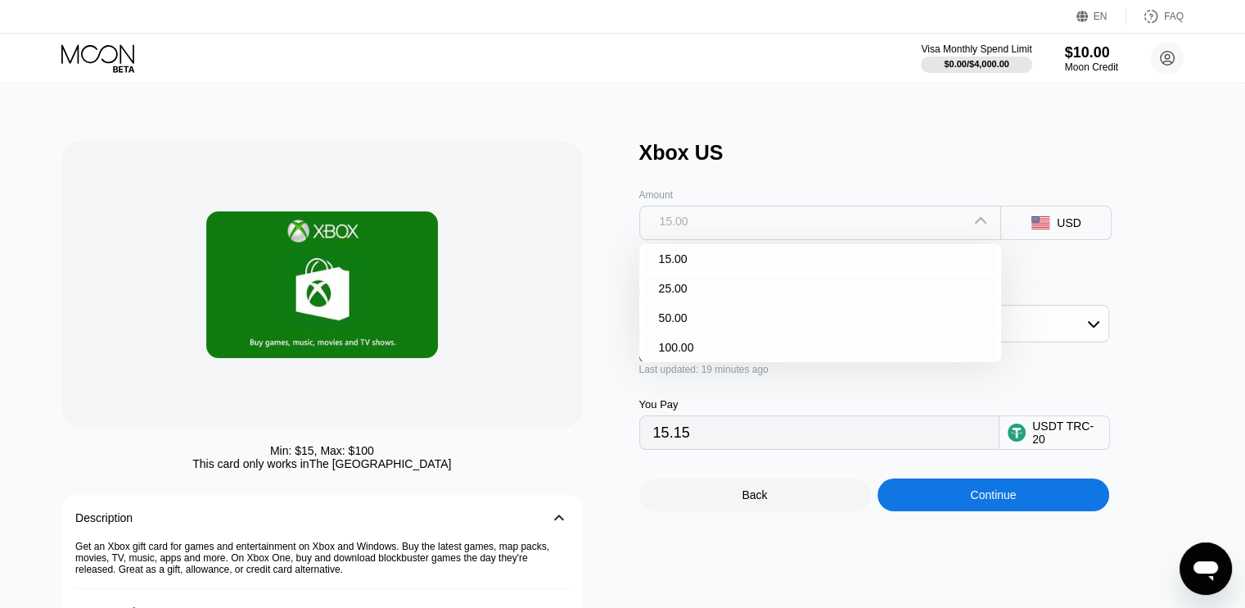
click at [694, 217] on div "15.00" at bounding box center [820, 221] width 351 height 26
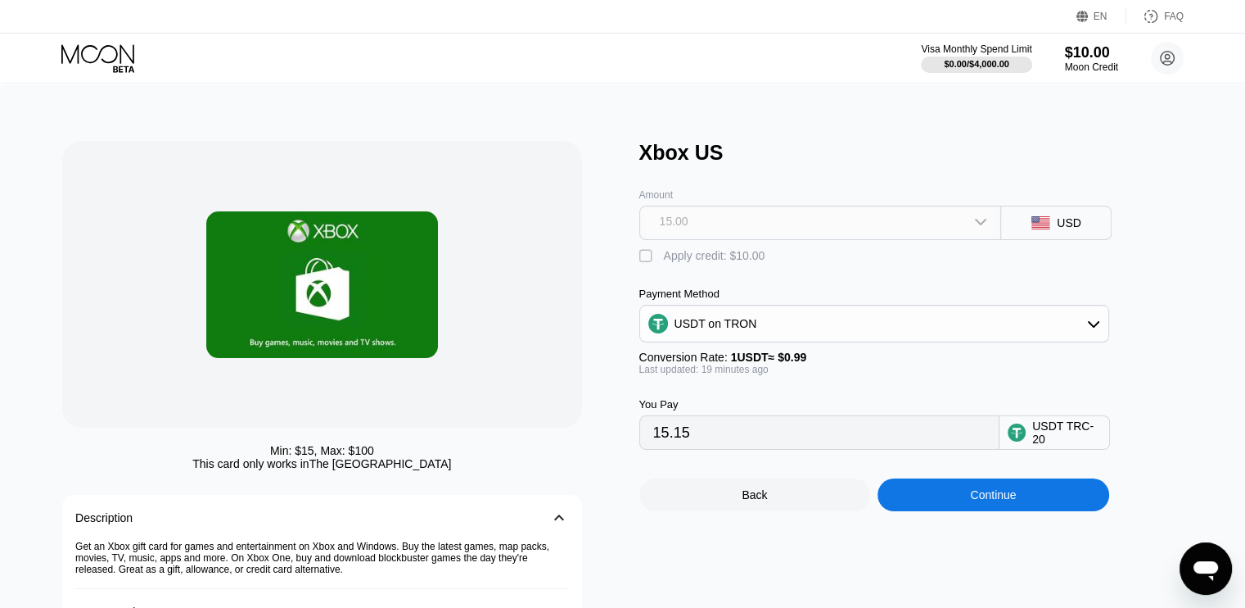
click at [694, 217] on div "15.00" at bounding box center [820, 221] width 351 height 26
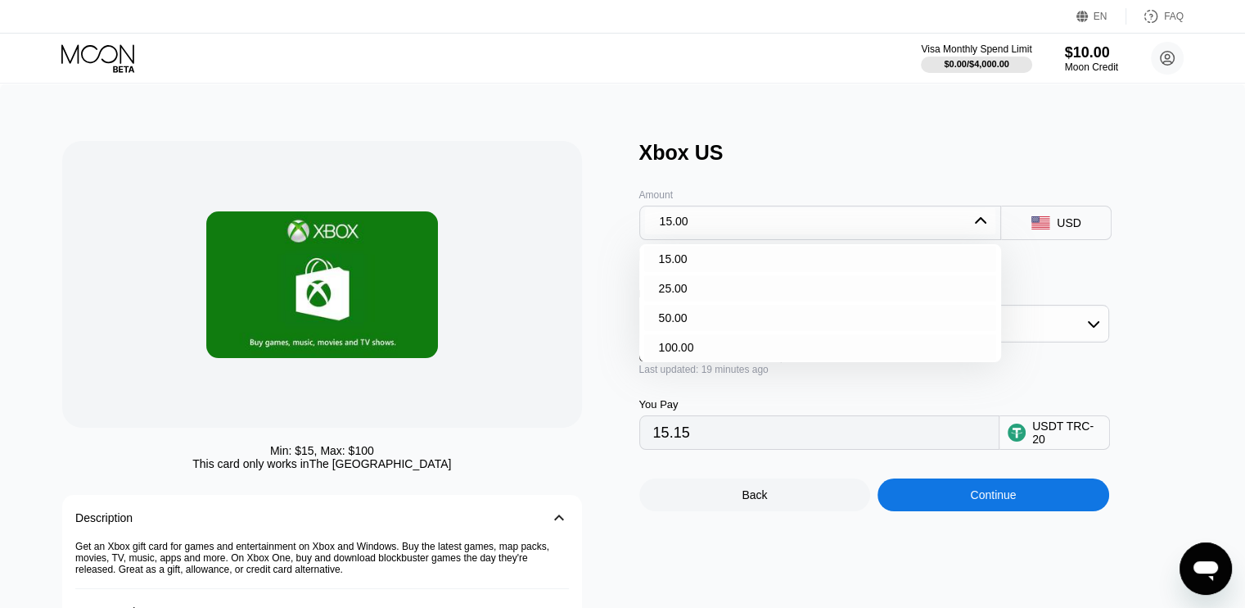
click at [628, 242] on div "Min: $ 15 , Max: $ 100 This card only works in The United States Description 󰅀 …" at bounding box center [622, 411] width 1121 height 540
click at [630, 251] on div "Min: $ 15 , Max: $ 100 This card only works in The United States Description 󰅀 …" at bounding box center [622, 411] width 1121 height 540
click at [589, 233] on div "Min: $ 15 , Max: $ 100 This card only works in The United States Description 󰅀 …" at bounding box center [342, 411] width 560 height 540
click at [694, 221] on div "15.00" at bounding box center [820, 221] width 351 height 26
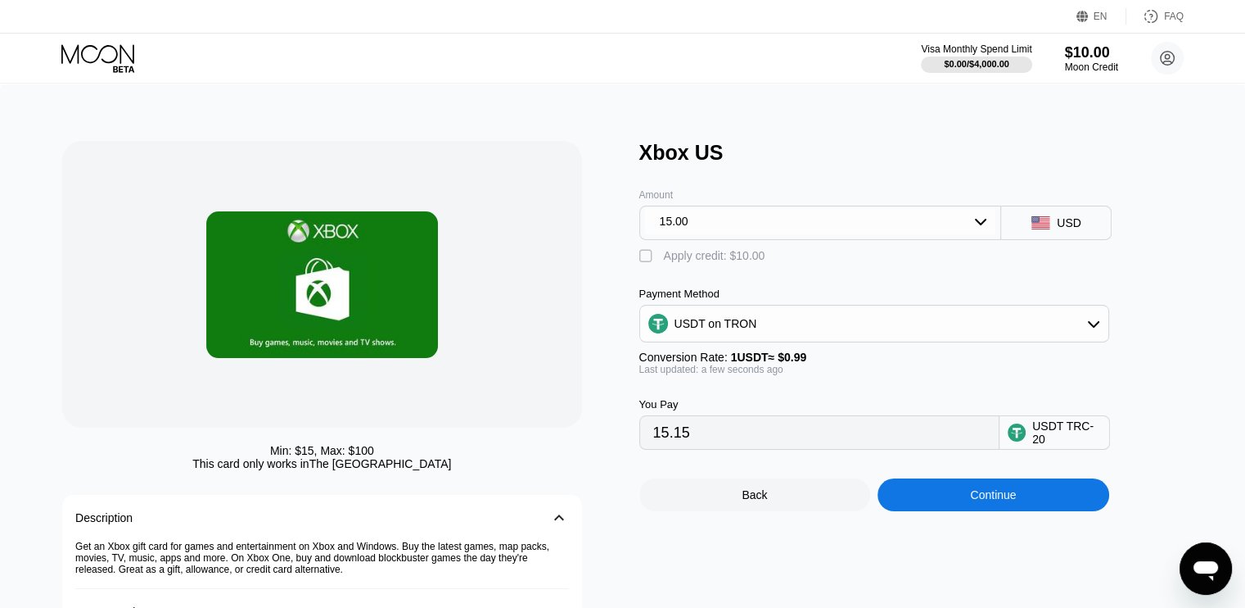
click at [644, 260] on div "" at bounding box center [647, 256] width 16 height 16
click at [644, 260] on div "" at bounding box center [647, 256] width 16 height 16
click at [644, 260] on div "" at bounding box center [647, 256] width 16 height 16
click at [644, 260] on div "" at bounding box center [647, 256] width 16 height 16
click at [644, 260] on div "" at bounding box center [647, 256] width 16 height 16
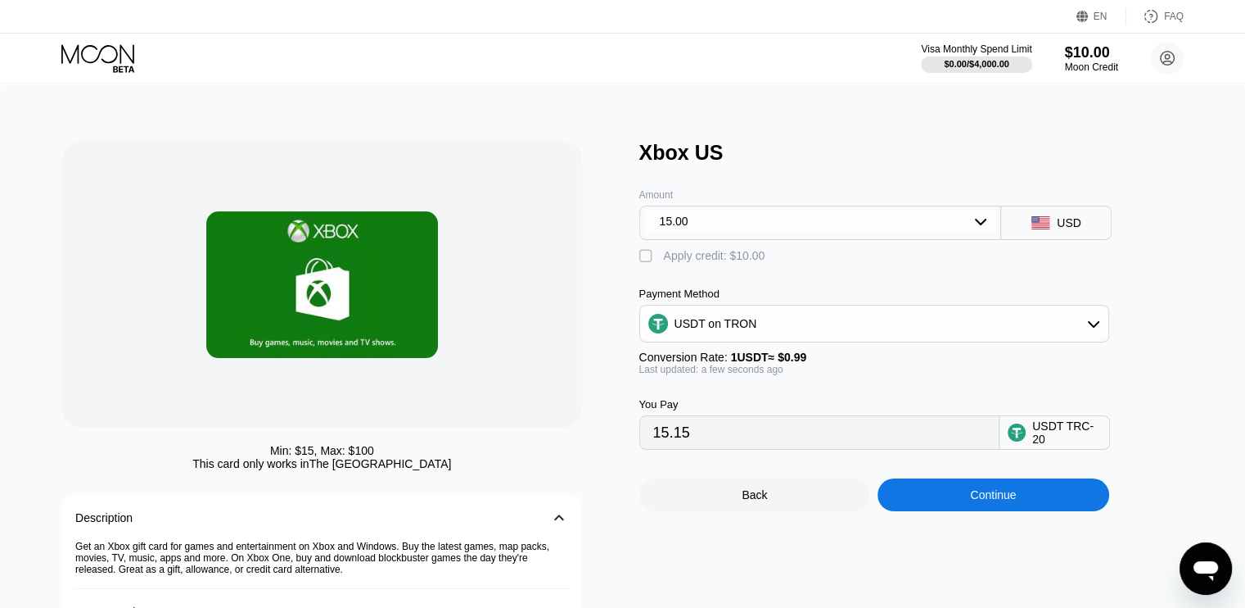
type input "5.05"
click at [720, 330] on div "USDT on TRON" at bounding box center [716, 323] width 83 height 13
click at [675, 228] on div "15.00" at bounding box center [674, 221] width 29 height 13
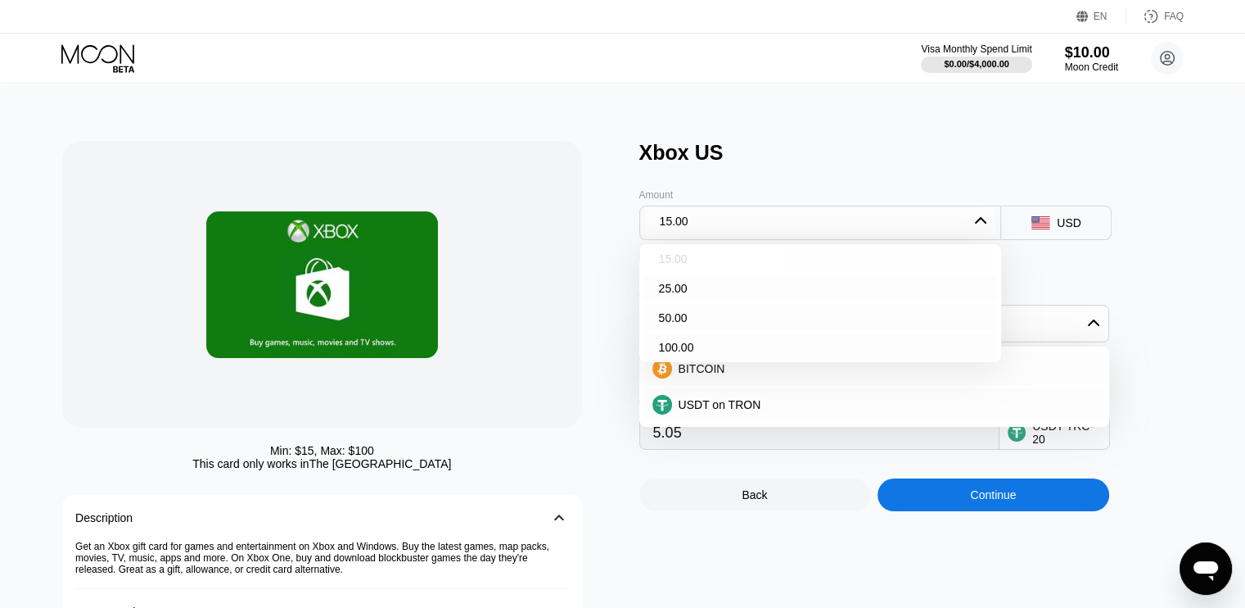
click at [684, 265] on div "15.00" at bounding box center [673, 258] width 29 height 13
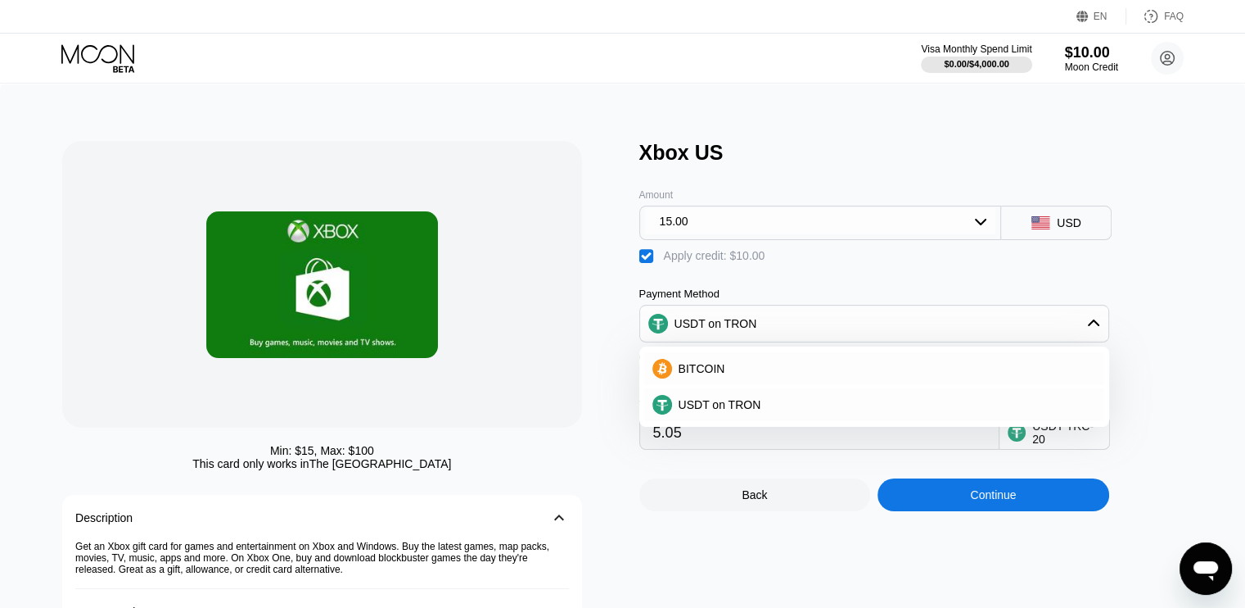
click at [615, 221] on div "Min: $ 15 , Max: $ 100 This card only works in The United States Description 󰅀 …" at bounding box center [342, 411] width 560 height 540
click at [614, 288] on div "Min: $ 15 , Max: $ 100 This card only works in The United States Description 󰅀 …" at bounding box center [342, 411] width 560 height 540
click at [666, 332] on circle at bounding box center [658, 324] width 20 height 20
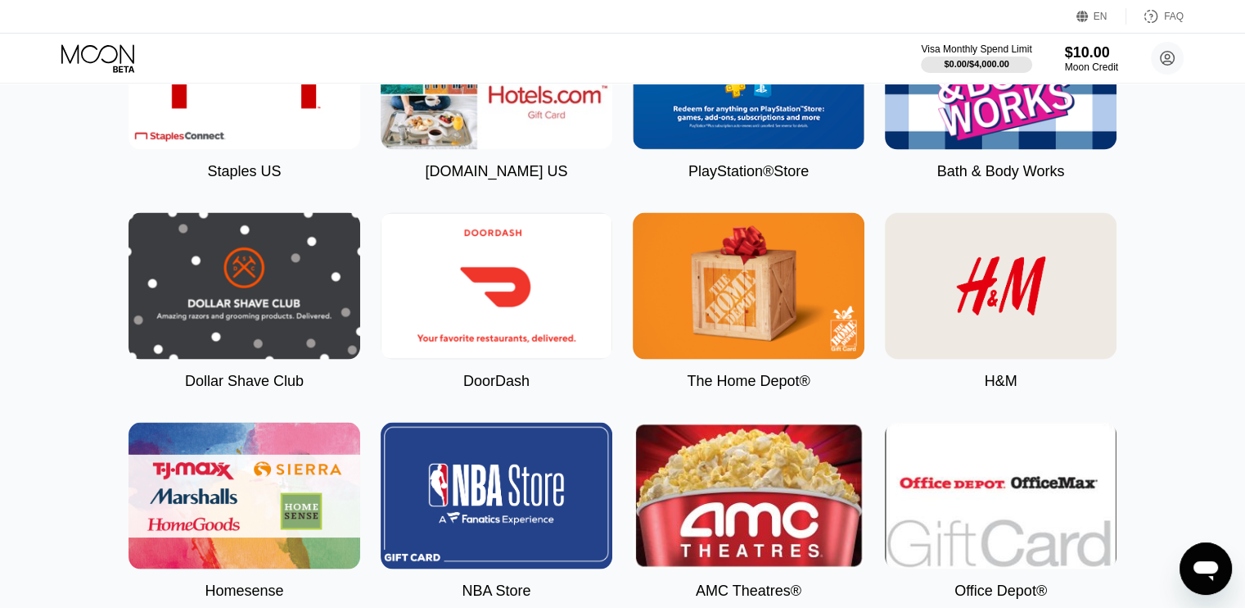
scroll to position [2758, 0]
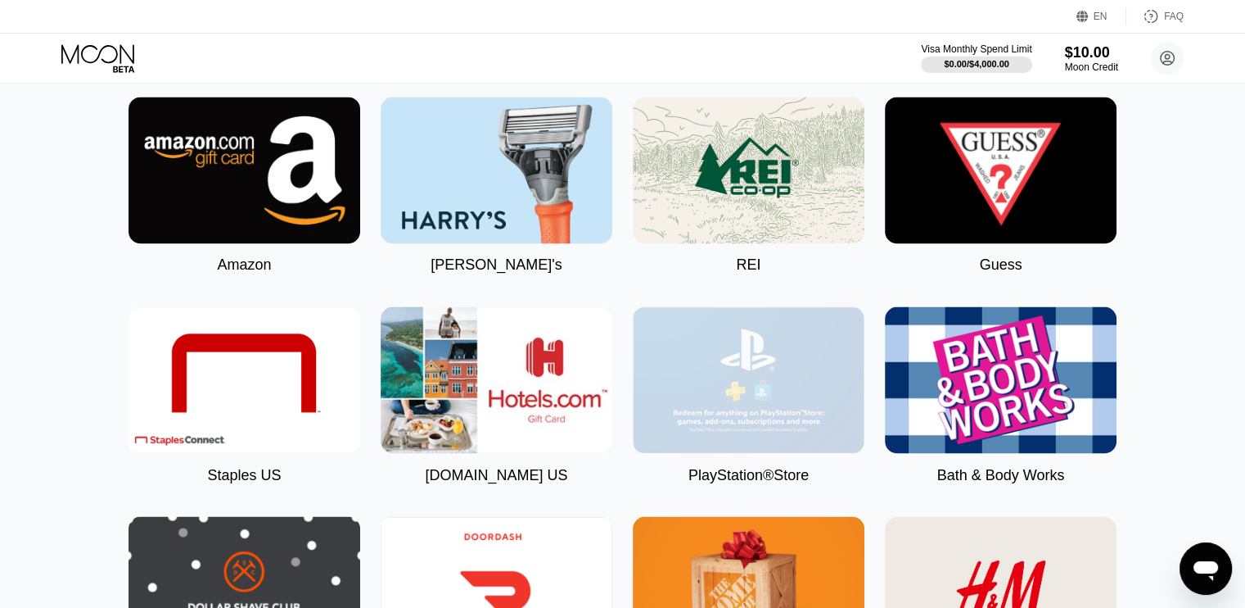
click at [758, 447] on img at bounding box center [749, 379] width 232 height 147
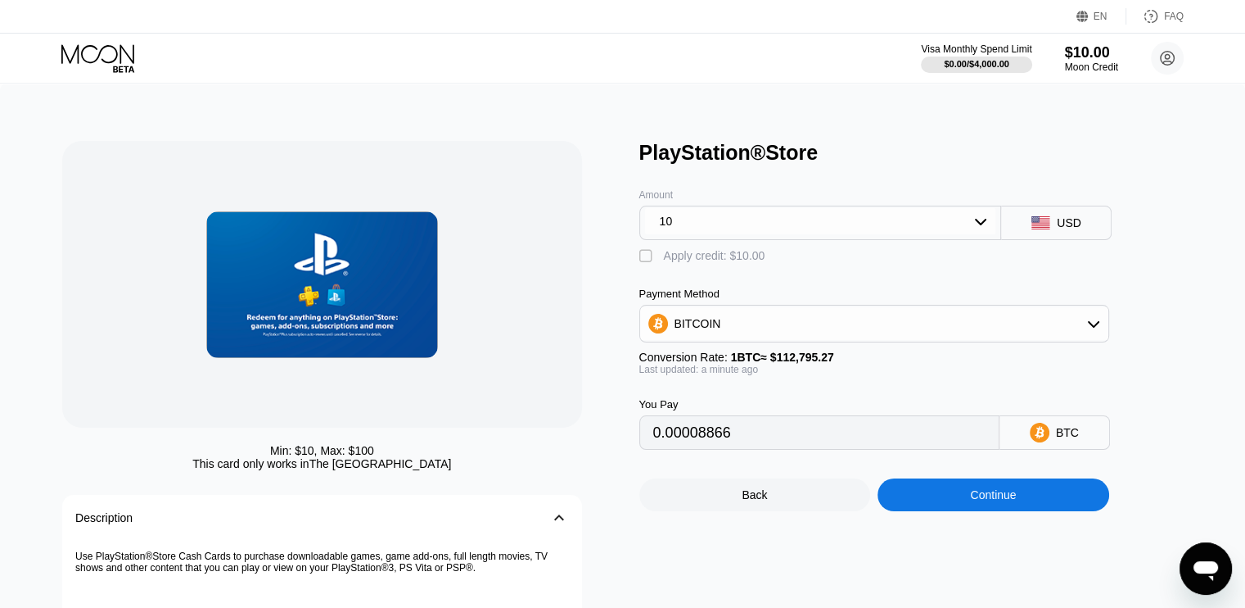
click at [714, 223] on div "10" at bounding box center [820, 221] width 351 height 26
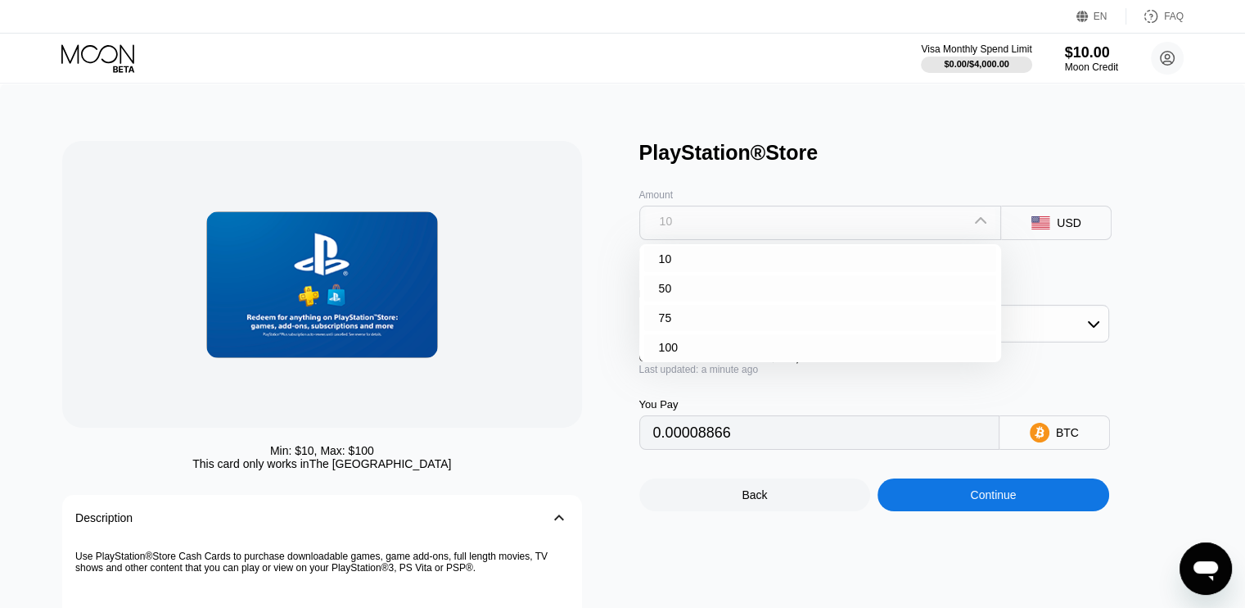
click at [714, 223] on div "10" at bounding box center [820, 221] width 351 height 26
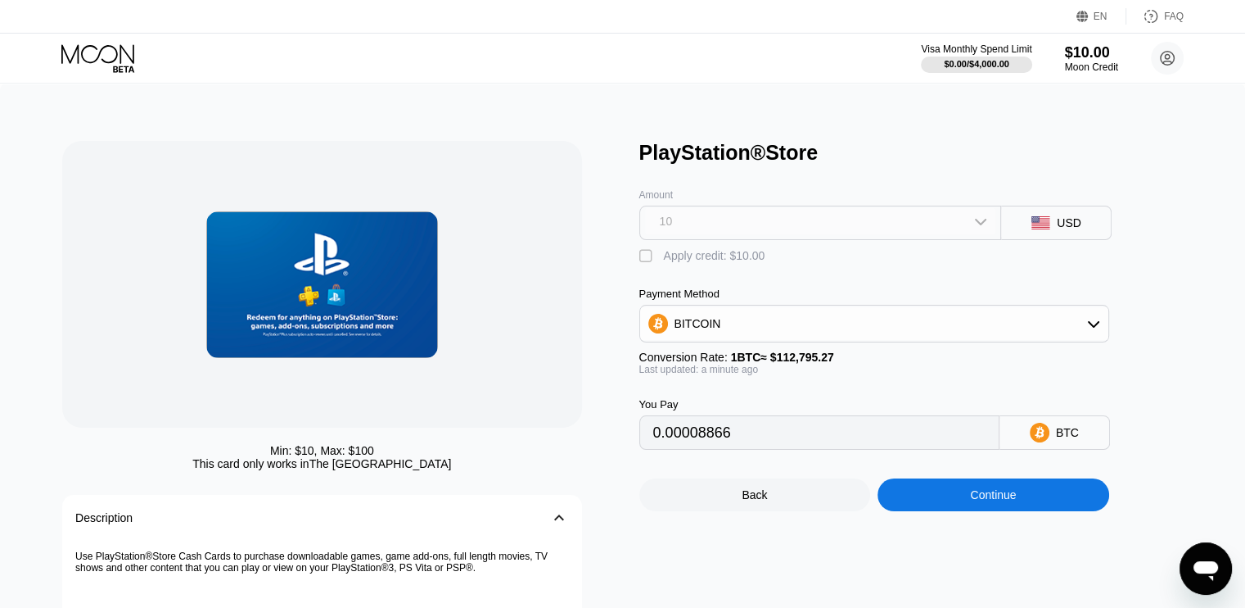
click at [714, 223] on div "10" at bounding box center [820, 221] width 351 height 26
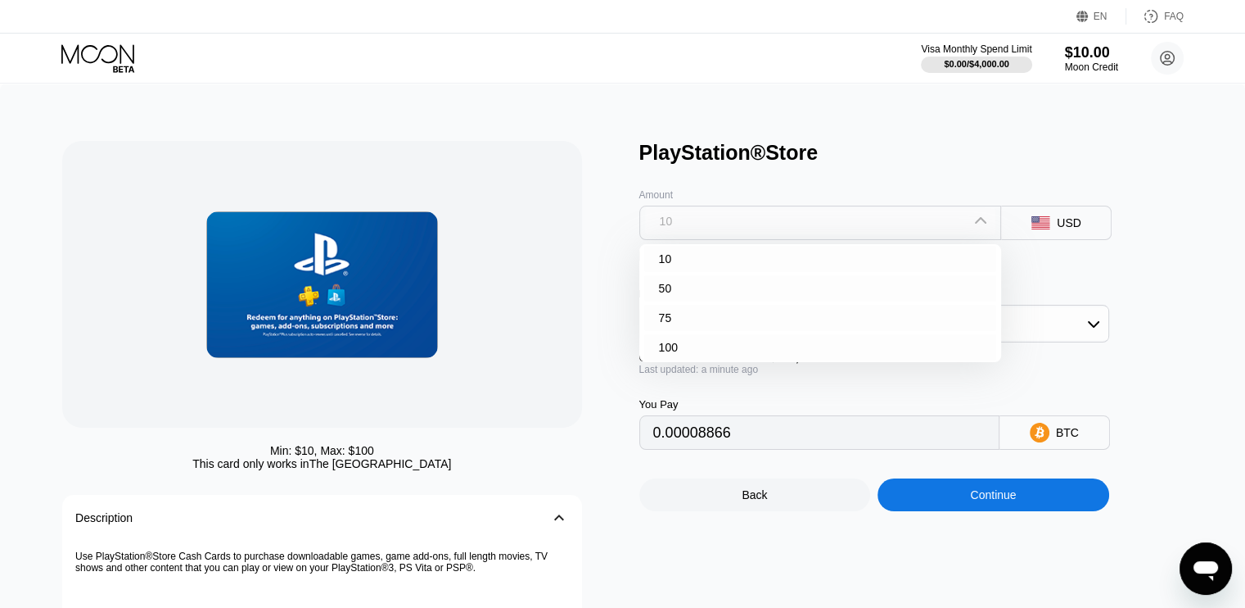
click at [714, 223] on div "10" at bounding box center [820, 221] width 351 height 26
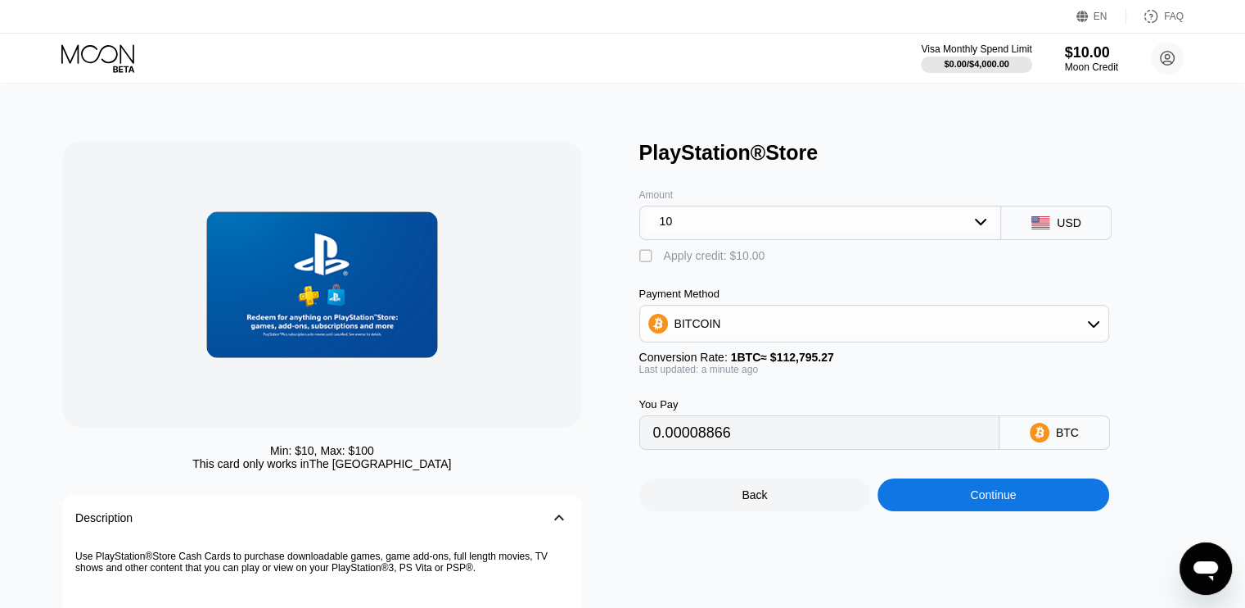
click at [648, 256] on div "" at bounding box center [647, 256] width 16 height 16
type input "0"
click at [687, 340] on div "BITCOIN" at bounding box center [874, 323] width 468 height 33
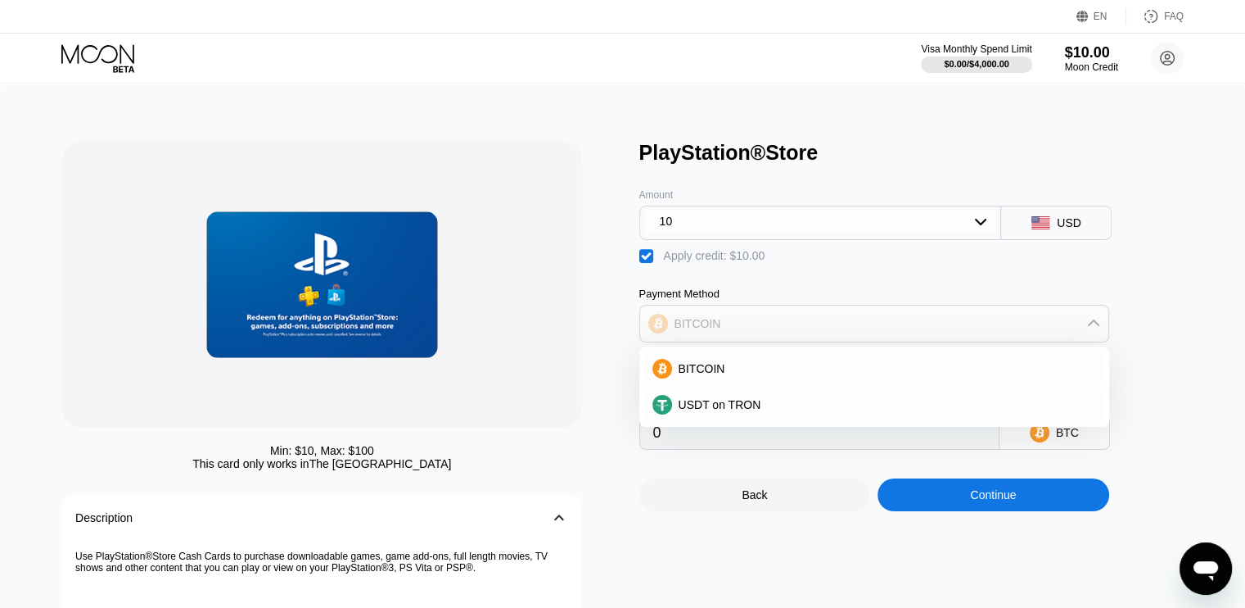
click at [687, 340] on div "BITCOIN" at bounding box center [874, 323] width 468 height 33
click at [652, 260] on div "" at bounding box center [647, 256] width 16 height 16
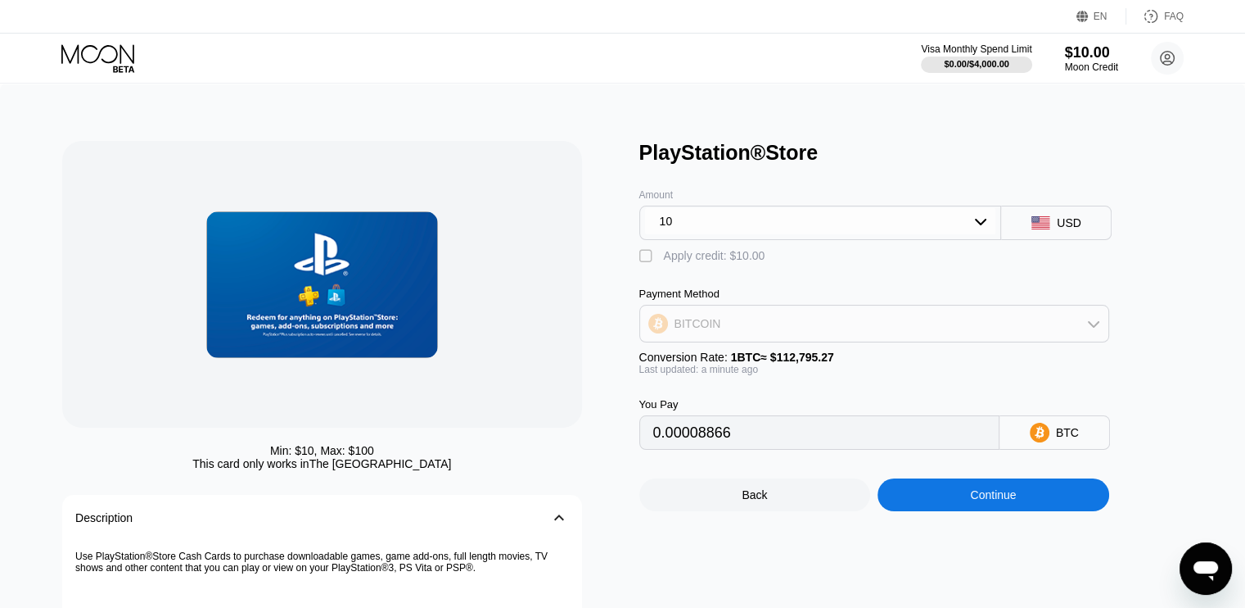
click at [682, 340] on div "BITCOIN" at bounding box center [874, 323] width 468 height 33
click at [694, 407] on span "USDT on TRON" at bounding box center [720, 404] width 83 height 13
type input "10.10"
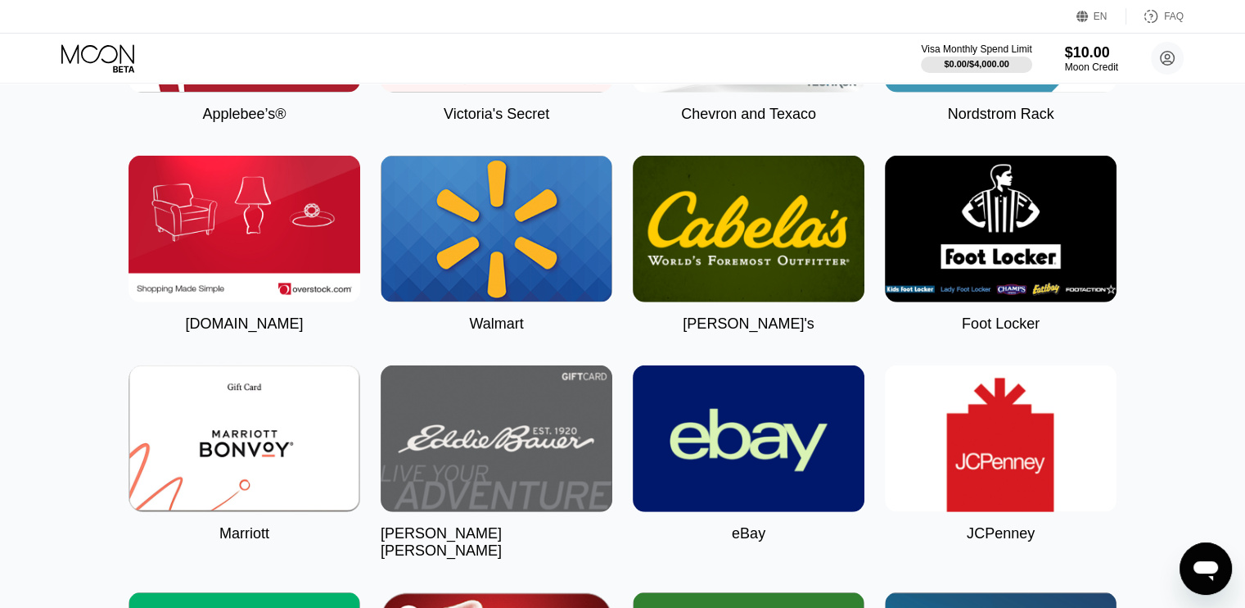
scroll to position [4585, 0]
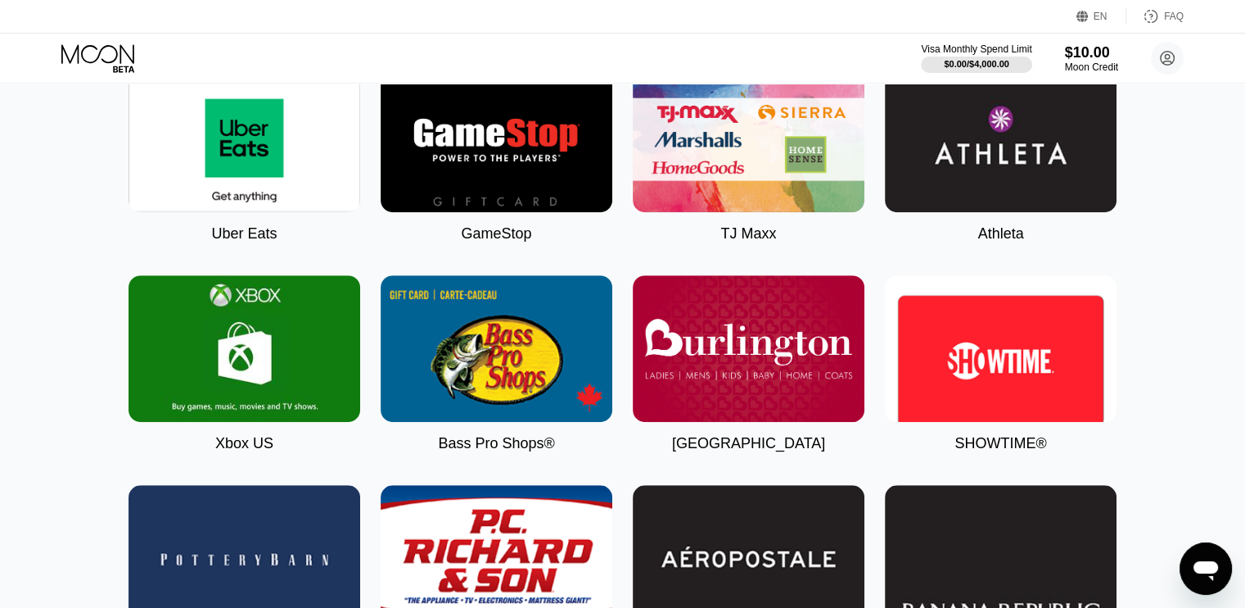
scroll to position [1113, 0]
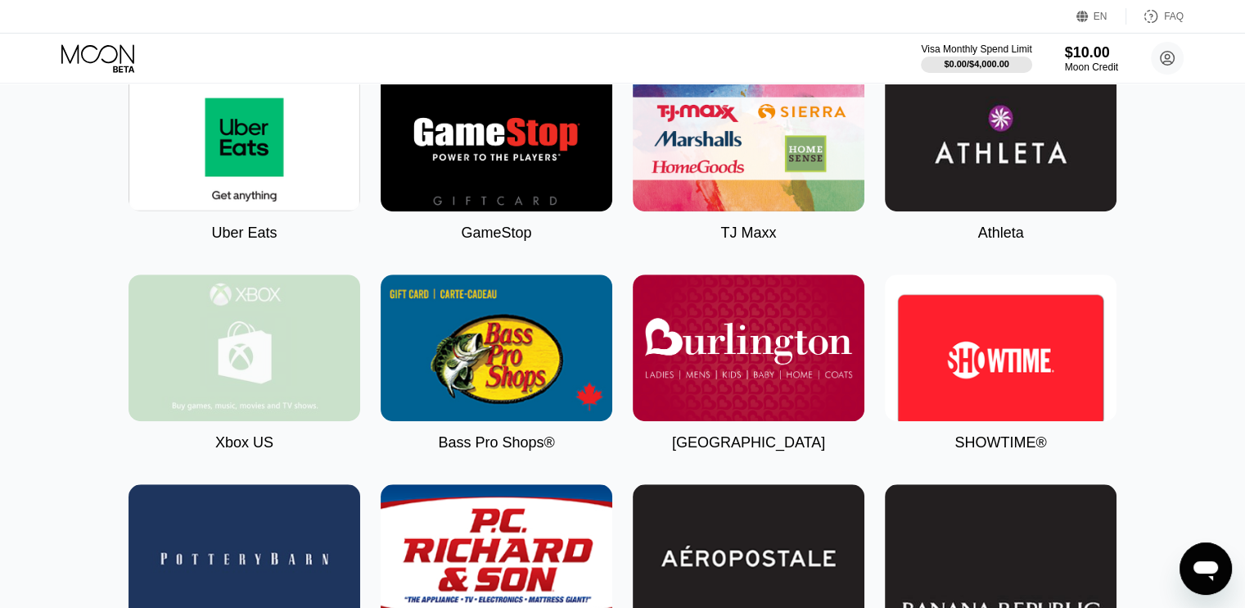
click at [257, 391] on img at bounding box center [245, 347] width 232 height 147
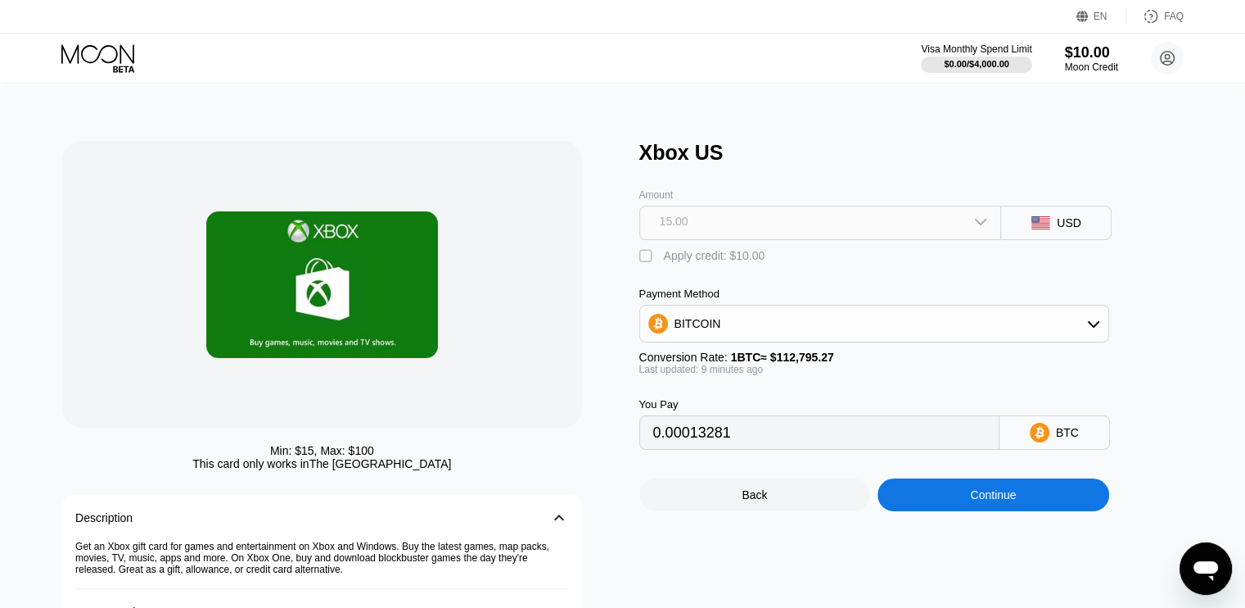
click at [753, 232] on div "15.00" at bounding box center [820, 221] width 351 height 26
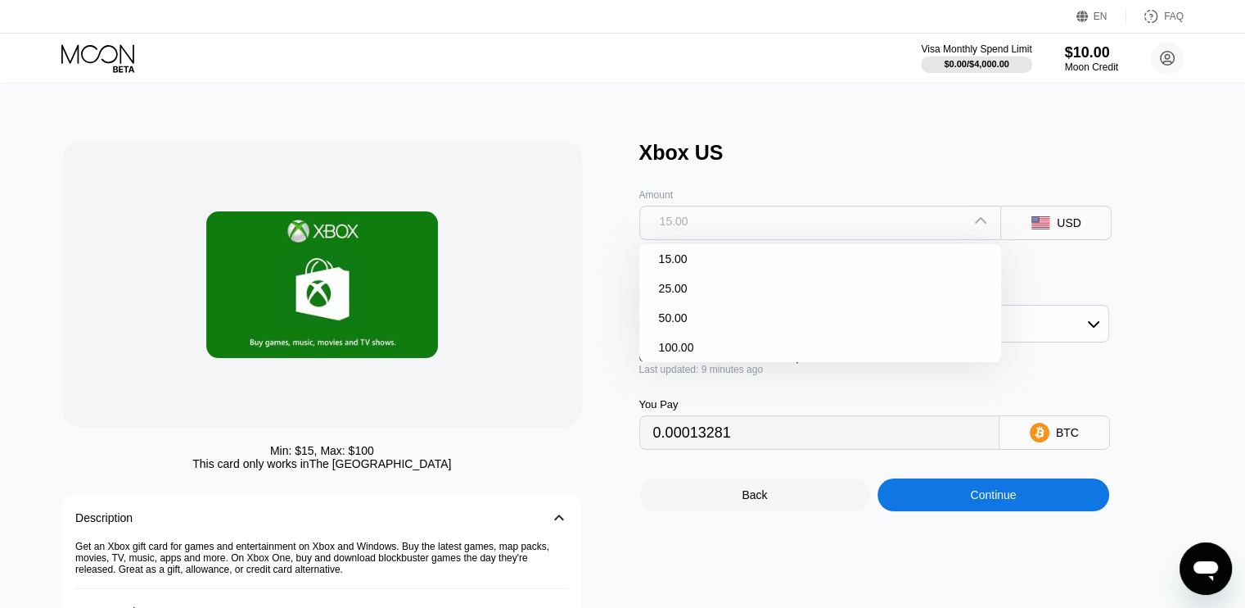
click at [753, 232] on div "15.00" at bounding box center [820, 221] width 351 height 26
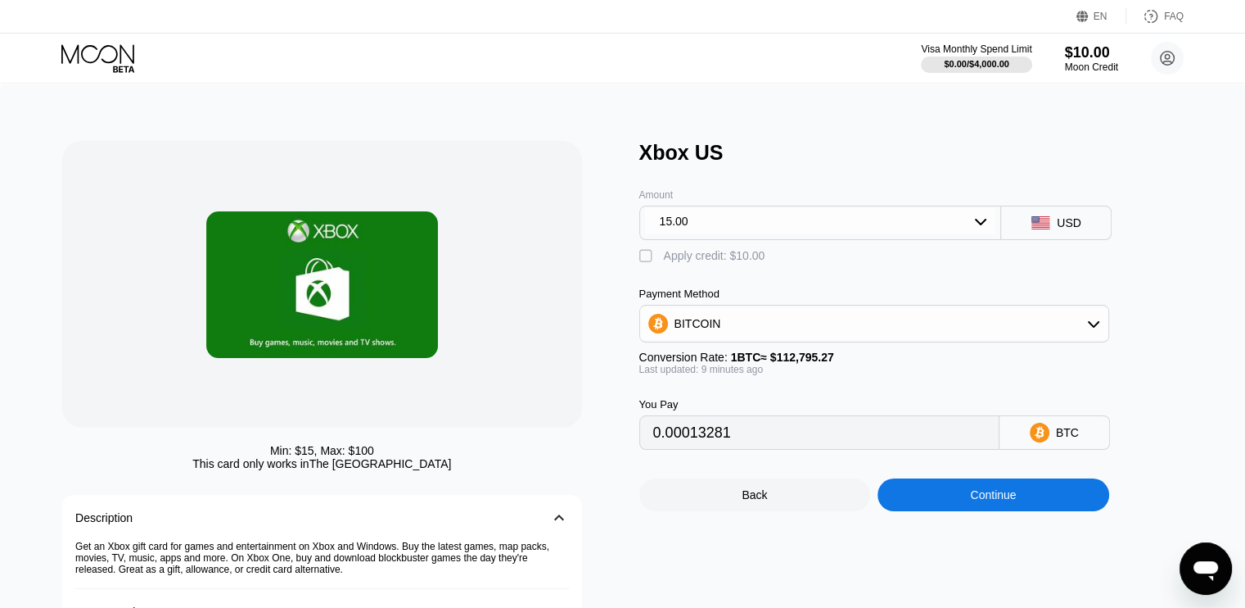
click at [642, 260] on div "" at bounding box center [647, 256] width 16 height 16
click at [730, 234] on div "15.00" at bounding box center [820, 221] width 351 height 26
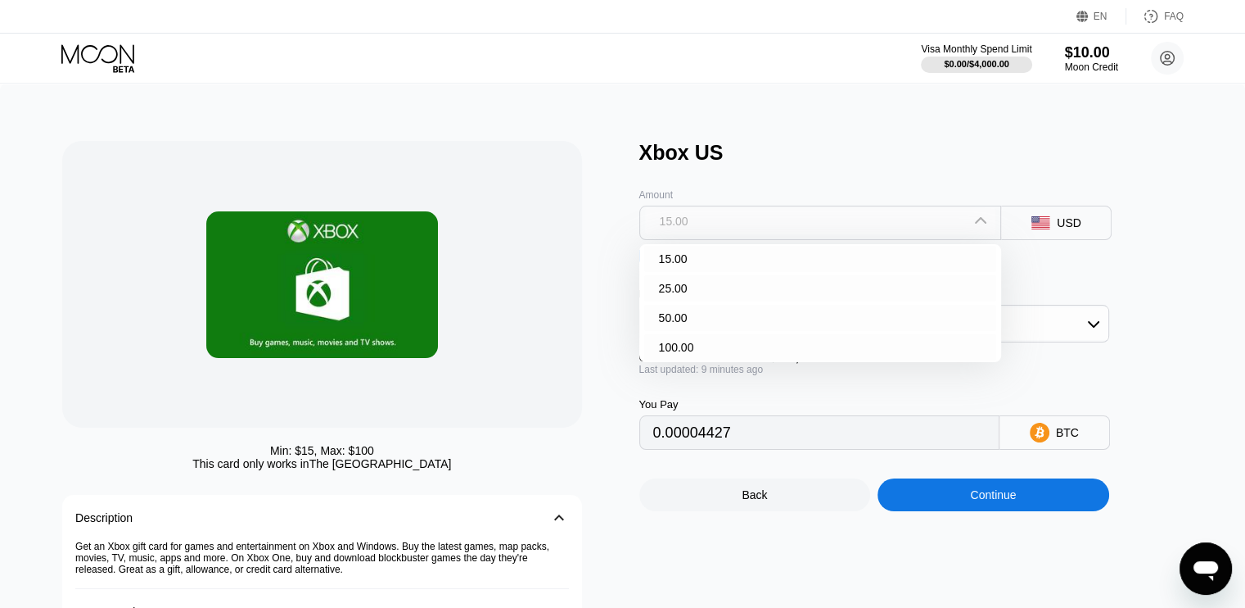
click at [730, 234] on div "15.00" at bounding box center [820, 221] width 351 height 26
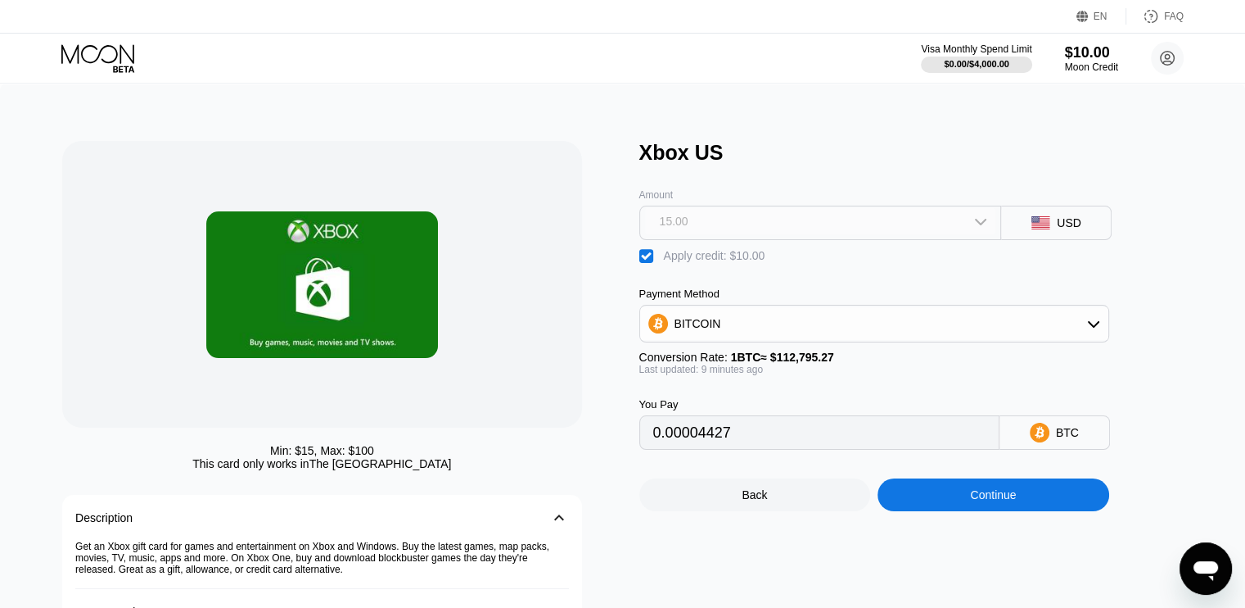
click at [730, 234] on div "15.00" at bounding box center [820, 221] width 351 height 26
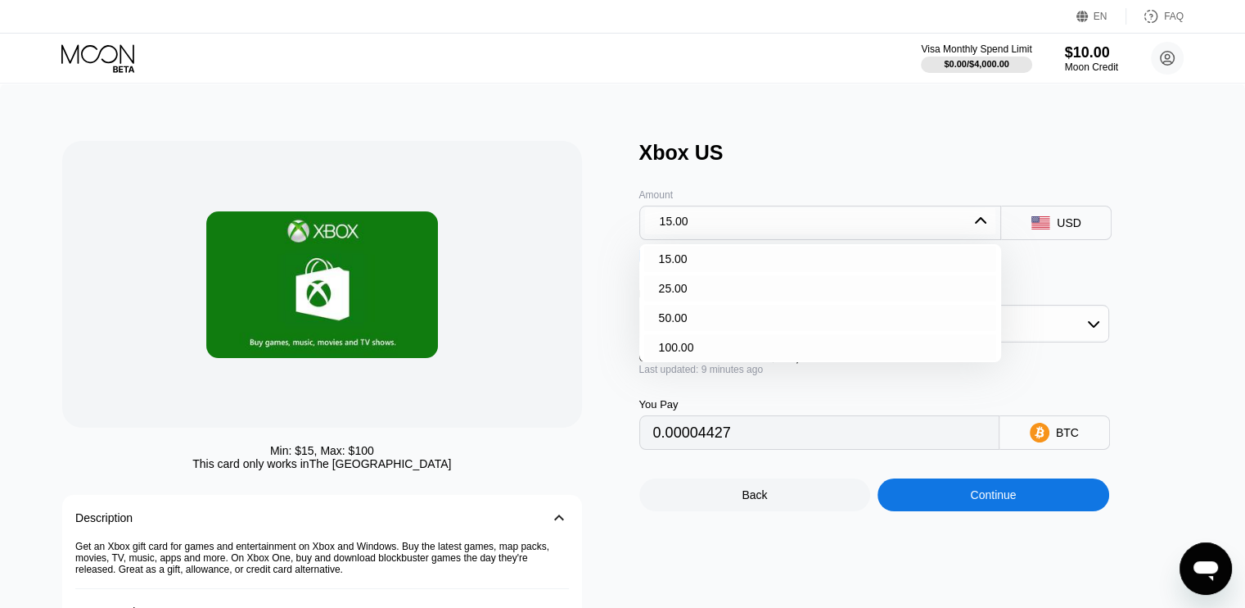
click at [711, 230] on div "15.00" at bounding box center [820, 221] width 351 height 26
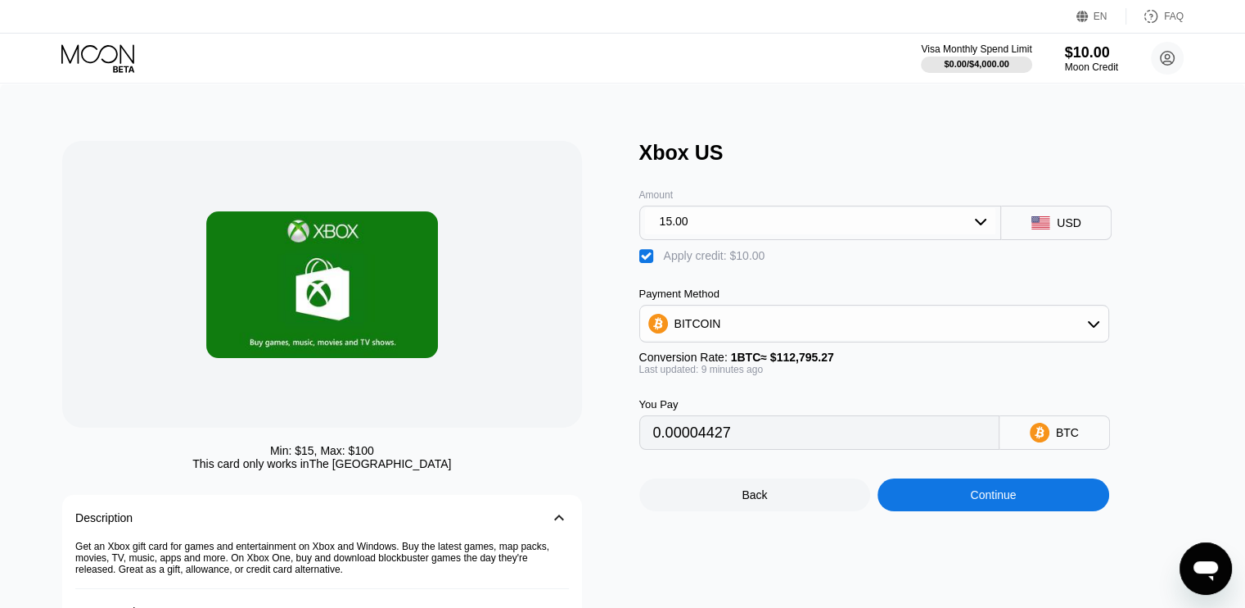
click at [643, 262] on div "" at bounding box center [647, 256] width 16 height 16
type input "0.00013281"
click at [689, 449] on input "0.00013281" at bounding box center [819, 432] width 332 height 33
click at [1165, 63] on circle at bounding box center [1167, 58] width 33 height 33
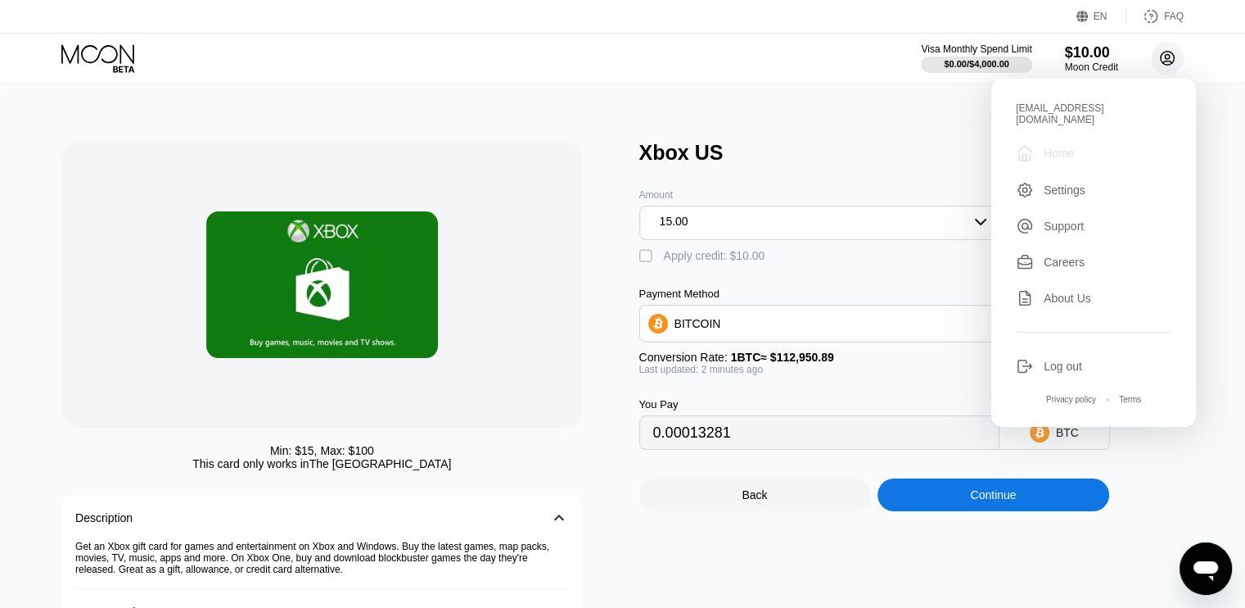
click at [1071, 143] on div " Home" at bounding box center [1094, 153] width 156 height 20
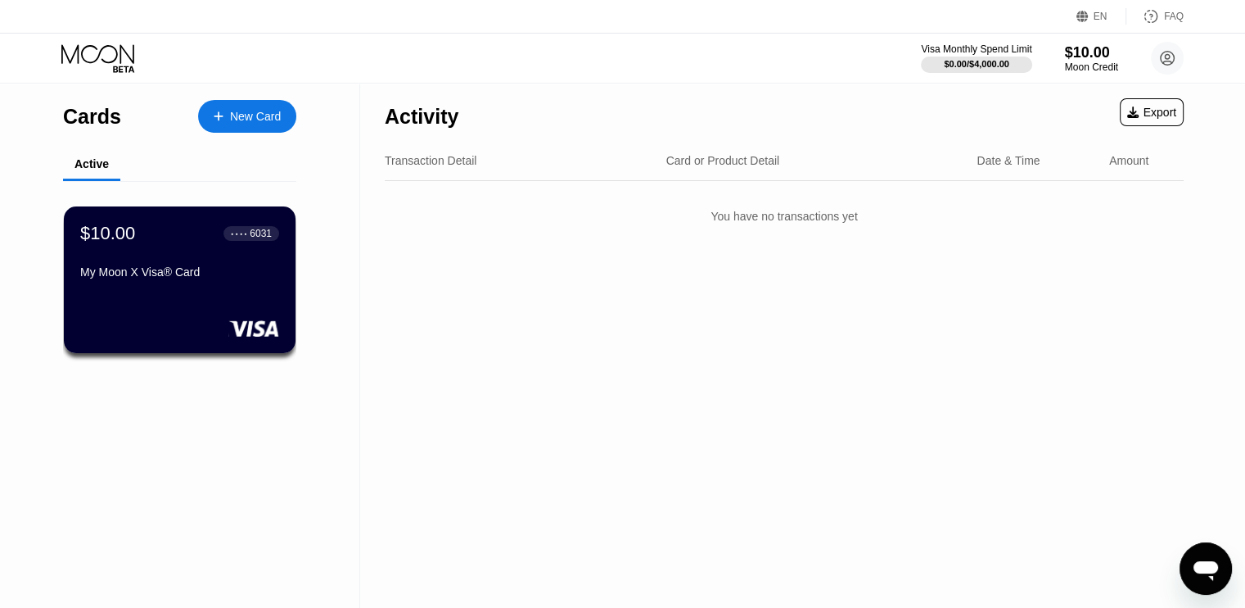
click at [193, 306] on div "$10.00 ● ● ● ● 6031 My Moon X Visa® Card" at bounding box center [180, 279] width 232 height 147
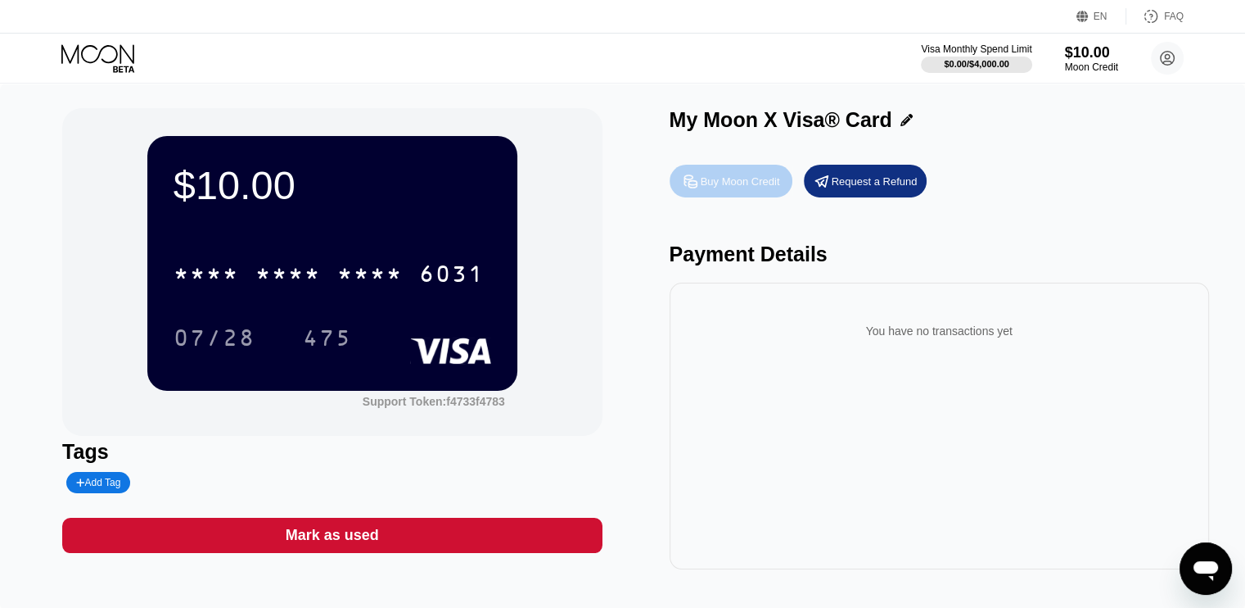
click at [730, 188] on div "Buy Moon Credit" at bounding box center [740, 181] width 79 height 14
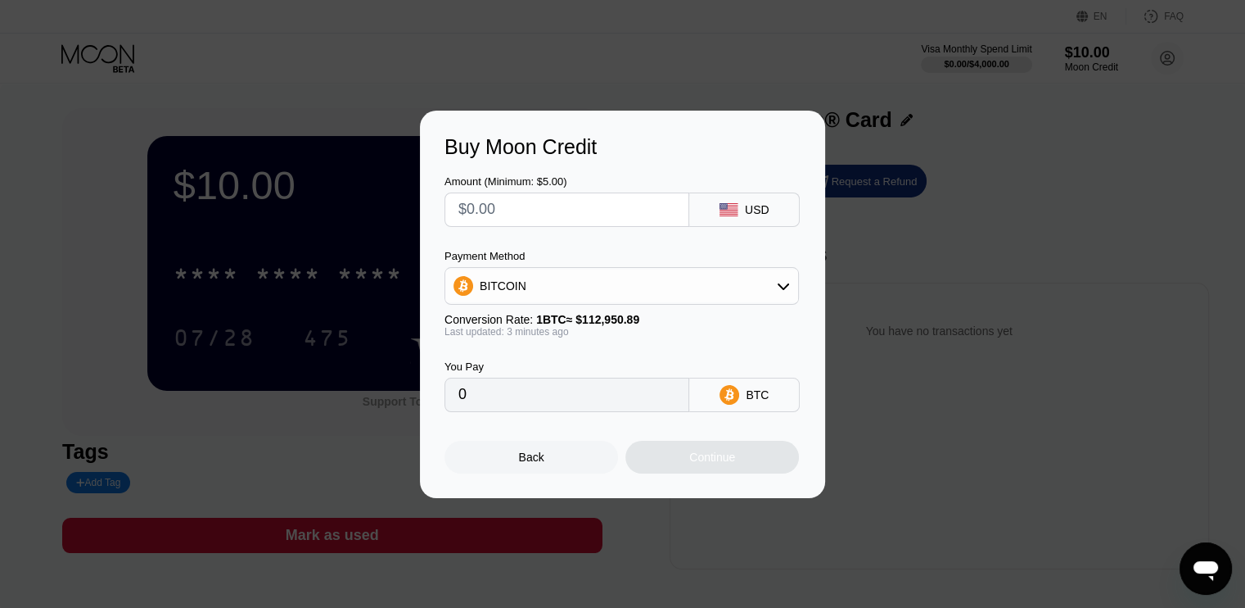
click at [540, 216] on input "text" at bounding box center [566, 209] width 217 height 33
type input "$5"
type input "0.00004431"
click at [678, 465] on div "Continue" at bounding box center [713, 456] width 174 height 33
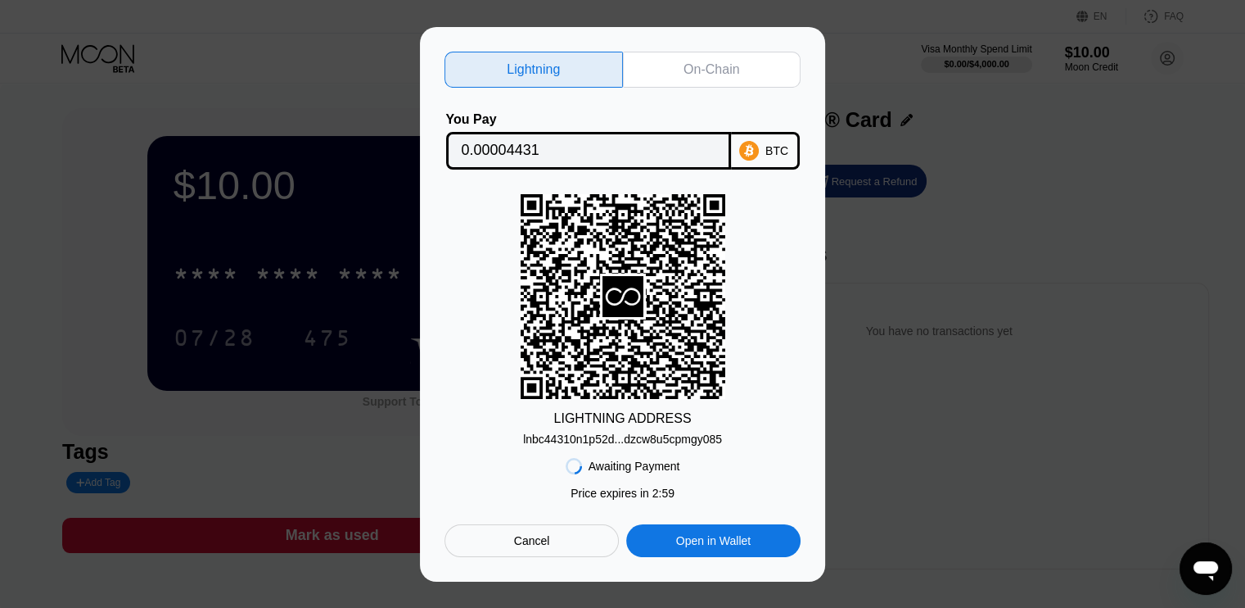
click at [508, 75] on div "Lightning" at bounding box center [534, 70] width 178 height 36
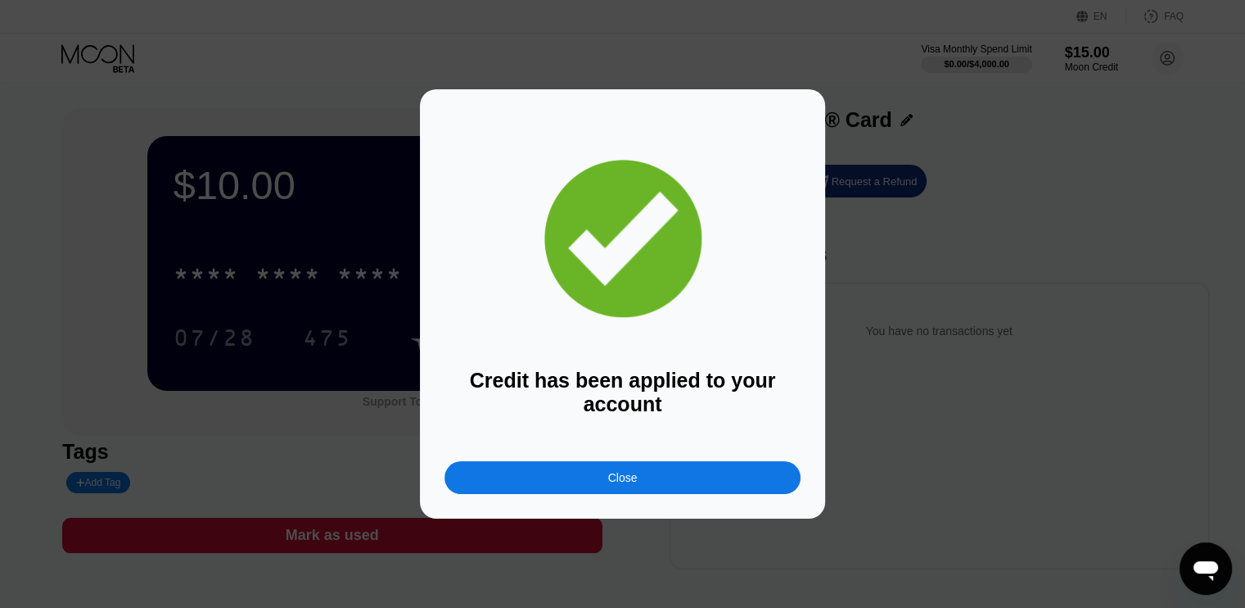
click at [688, 472] on div "Close" at bounding box center [623, 477] width 356 height 33
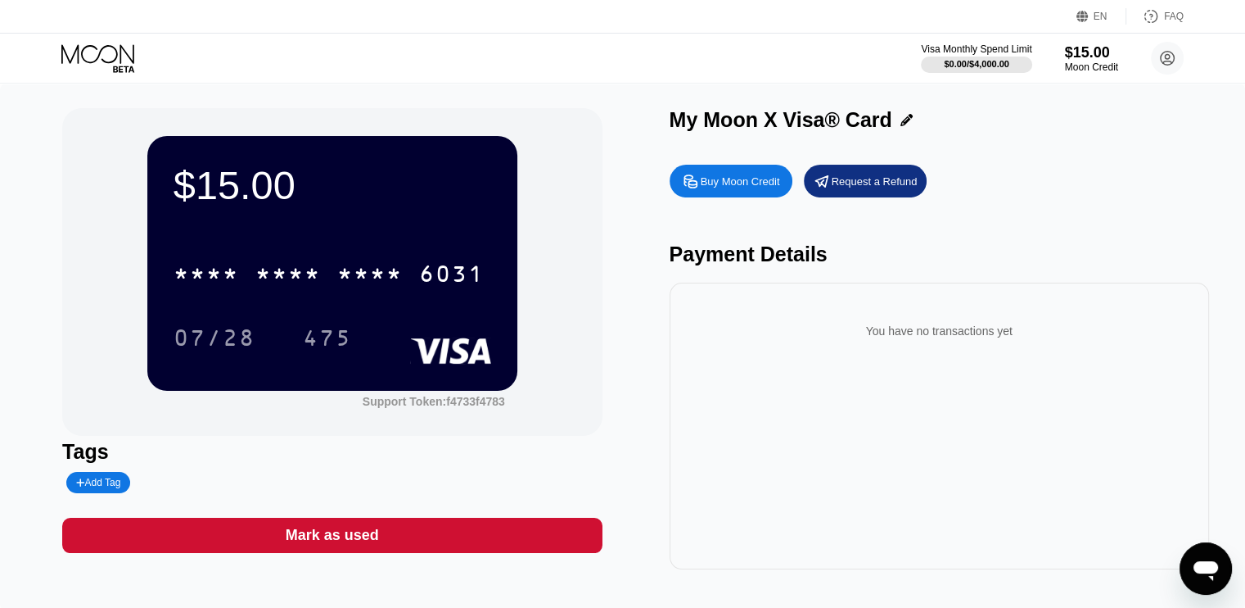
click at [91, 65] on icon at bounding box center [99, 58] width 76 height 29
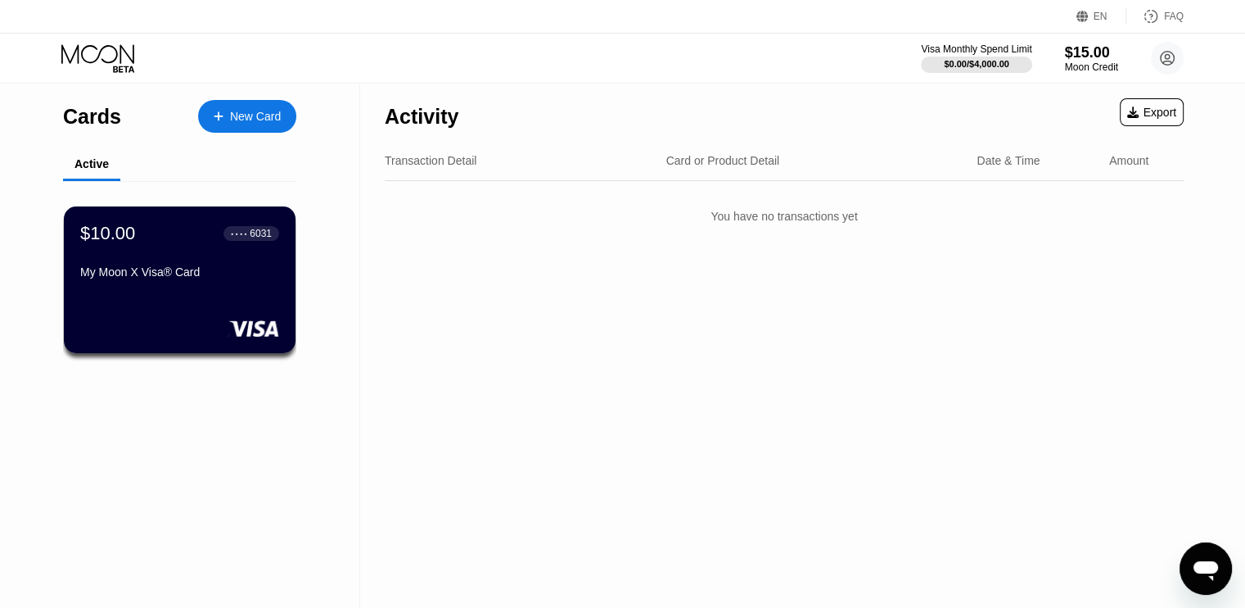
click at [77, 38] on div "Visa Monthly Spend Limit $0.00 / $4,000.00 $15.00 Moon Credit camilondl111@outl…" at bounding box center [622, 58] width 1245 height 49
click at [1171, 73] on circle at bounding box center [1167, 58] width 33 height 33
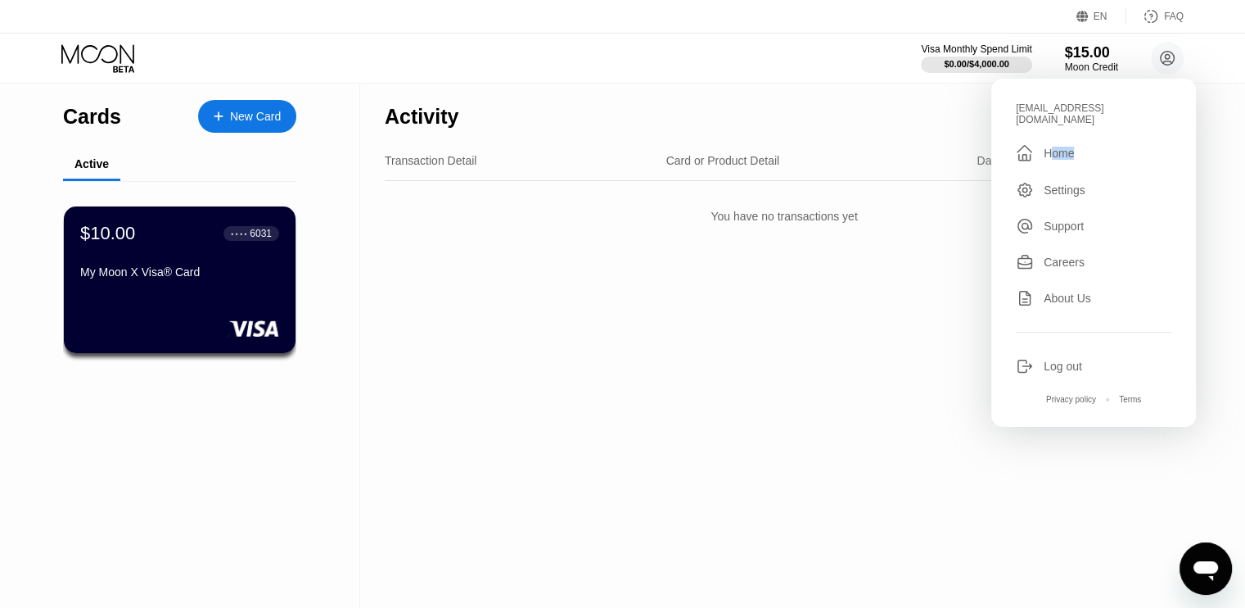
drag, startPoint x: 1074, startPoint y: 155, endPoint x: 1046, endPoint y: 144, distance: 29.8
click at [1046, 144] on div "camilondl111@outlook.com  Home Settings Support Careers About Us Log out Priva…" at bounding box center [1093, 253] width 205 height 348
click at [1046, 147] on div "Home" at bounding box center [1059, 153] width 30 height 13
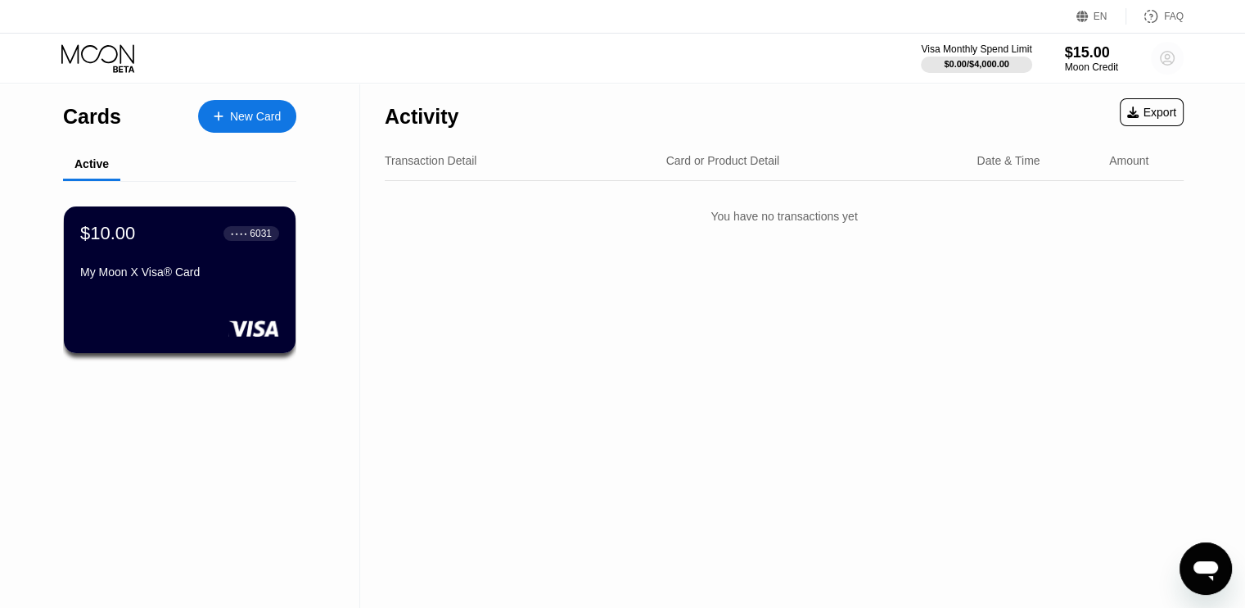
click at [1168, 68] on circle at bounding box center [1167, 58] width 33 height 33
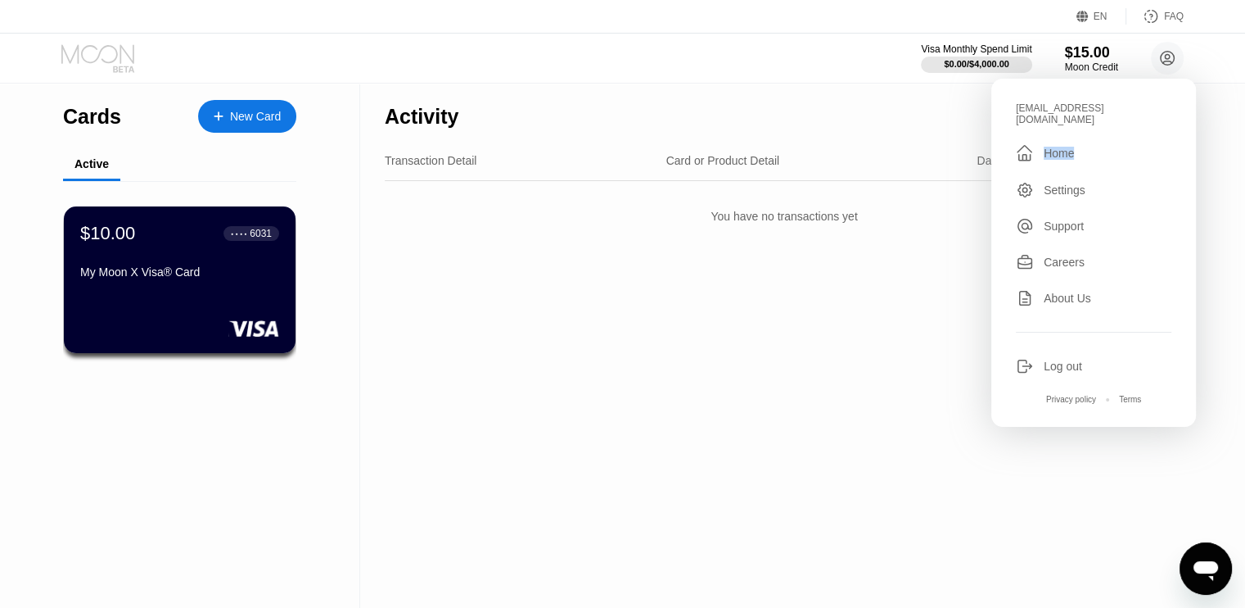
click at [99, 55] on icon at bounding box center [97, 53] width 73 height 19
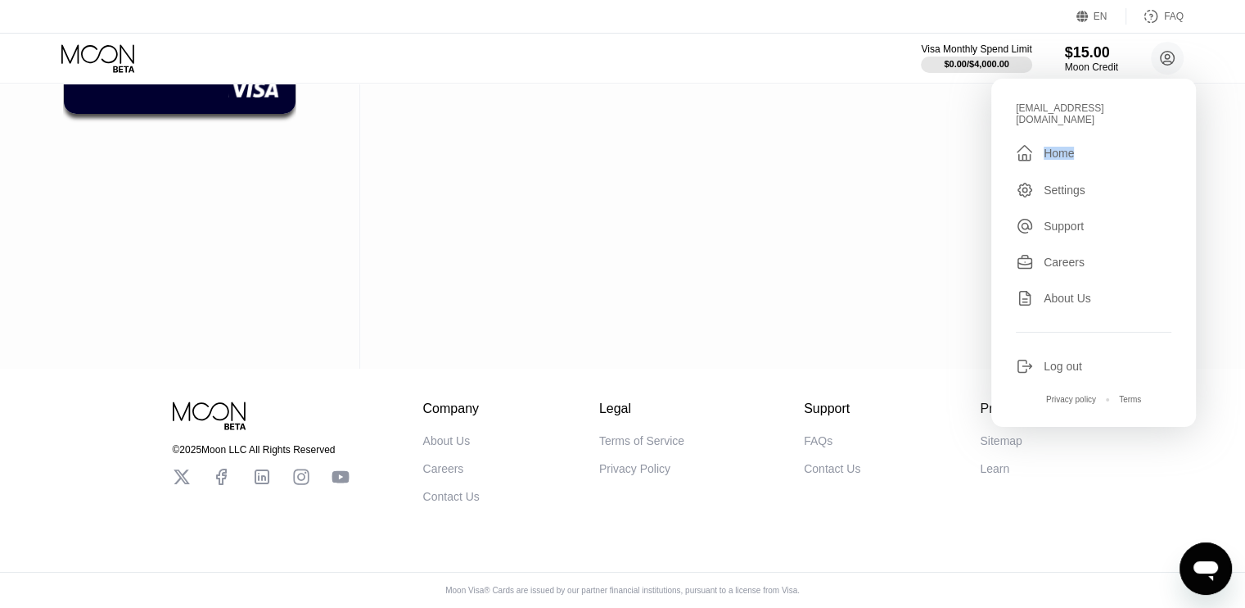
click at [206, 201] on div "Cards New Card Active $10.00 ● ● ● ● 6031 My Moon X Visa® Card" at bounding box center [180, 106] width 360 height 524
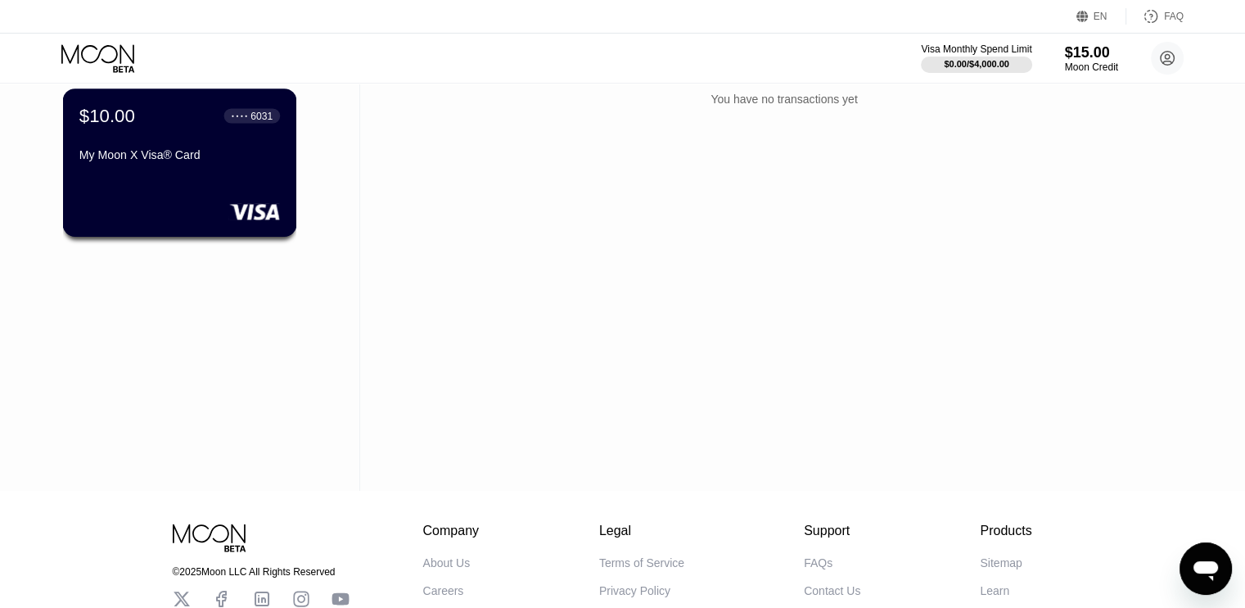
scroll to position [0, 0]
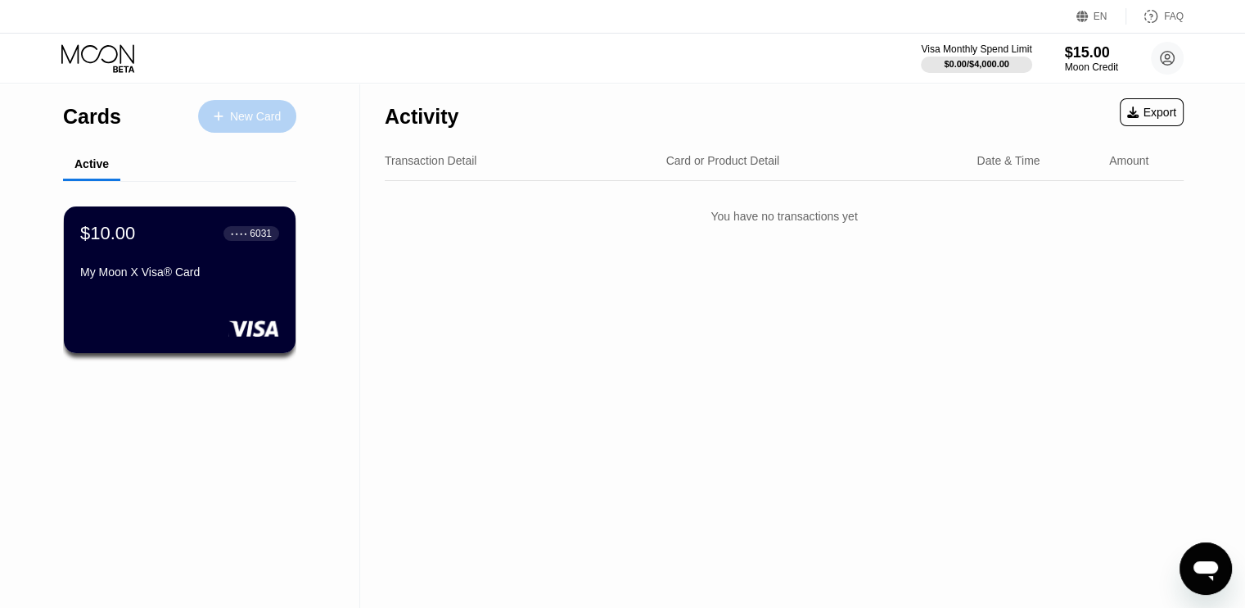
click at [249, 110] on div "New Card" at bounding box center [255, 117] width 51 height 14
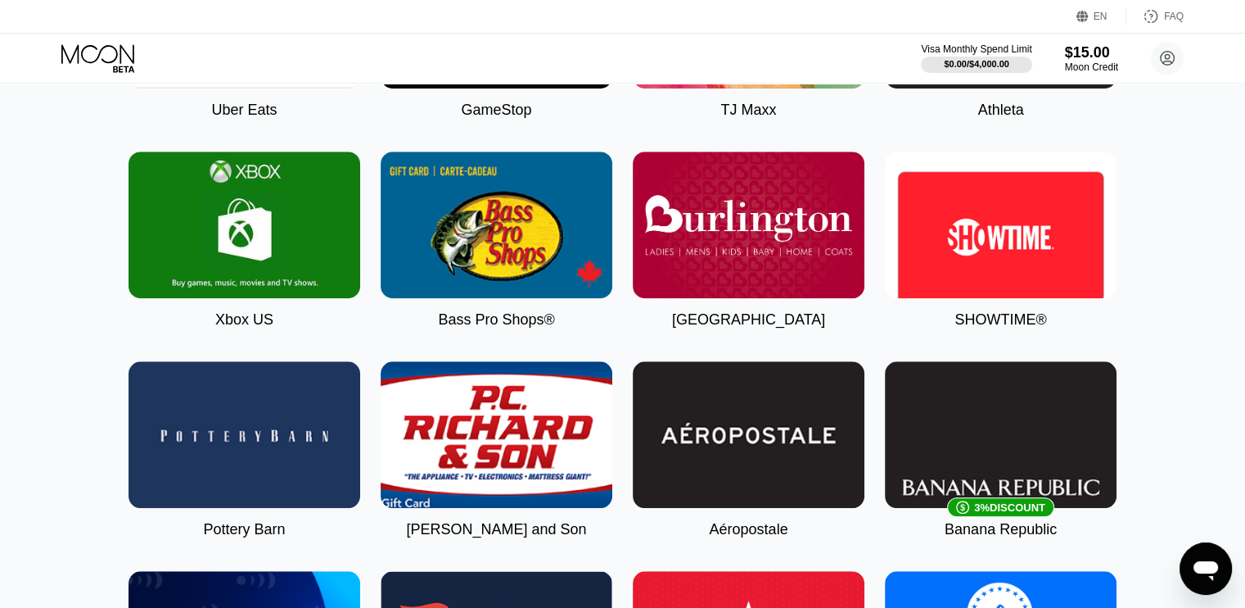
scroll to position [1241, 0]
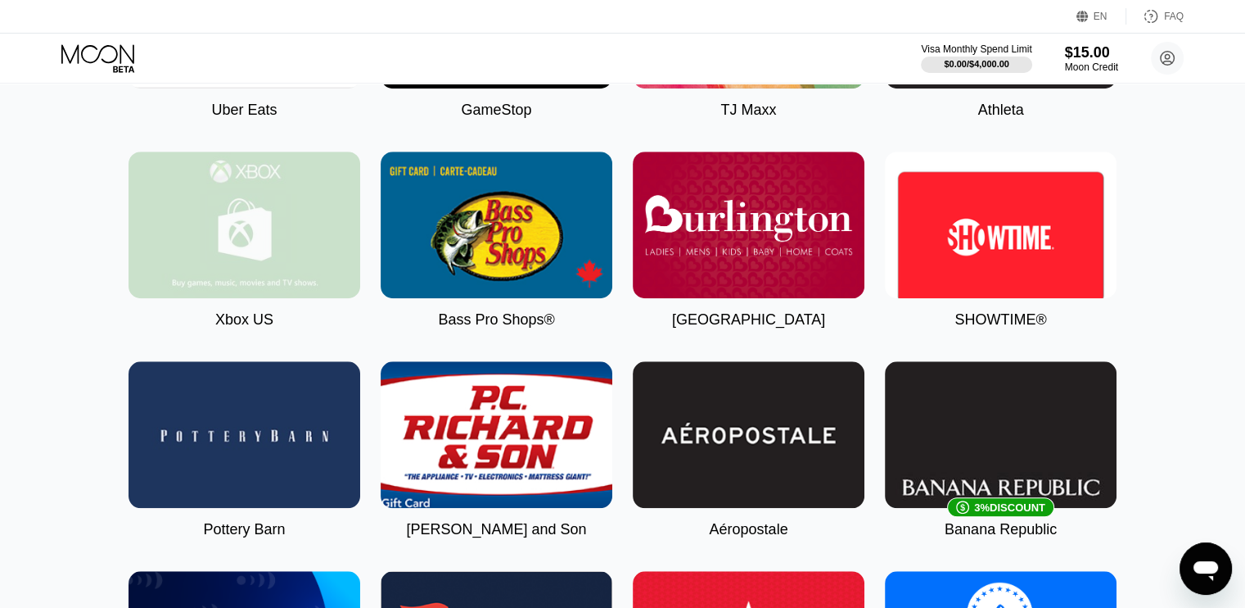
click at [288, 260] on img at bounding box center [245, 224] width 232 height 147
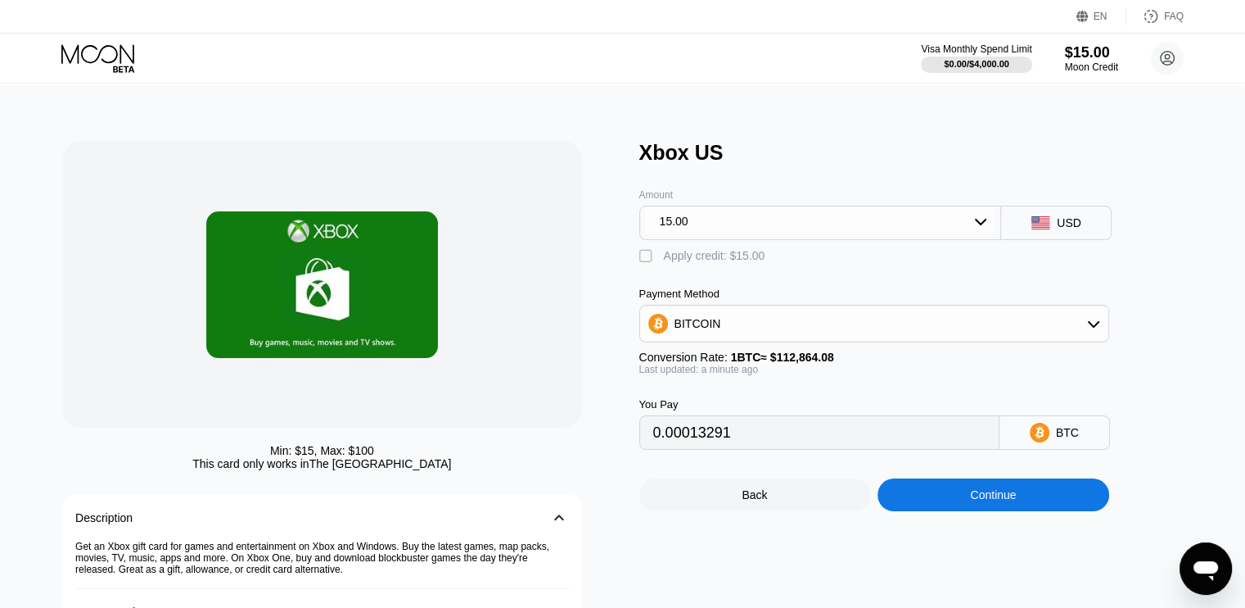
click at [644, 257] on div "" at bounding box center [647, 256] width 16 height 16
type input "0"
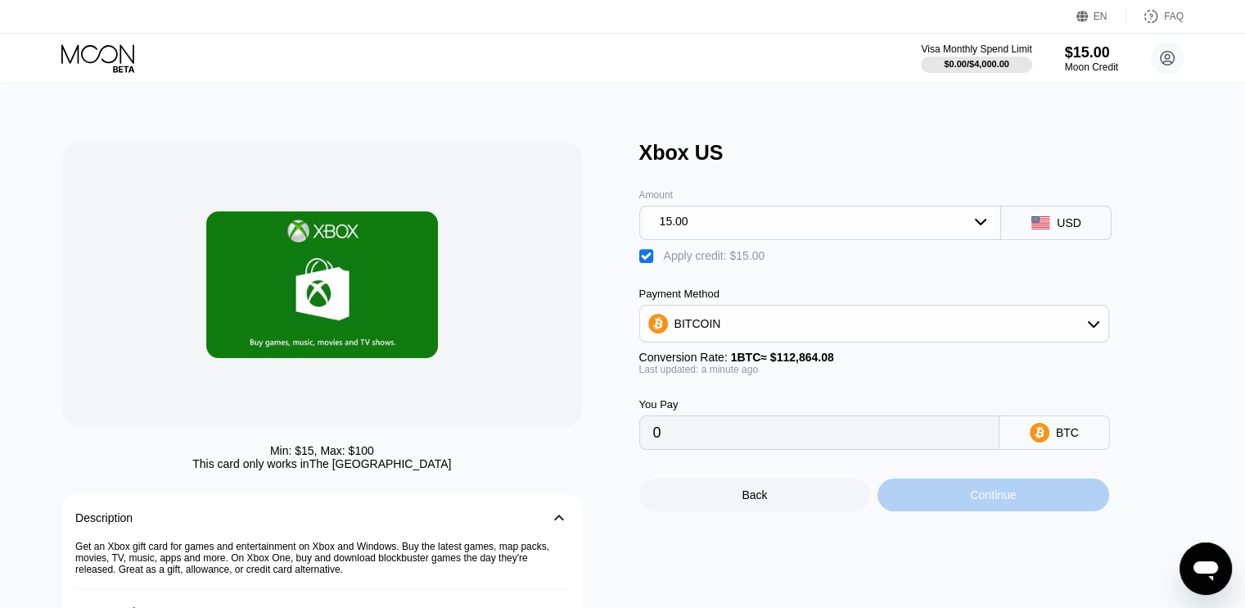
click at [915, 502] on div "Continue" at bounding box center [994, 494] width 232 height 33
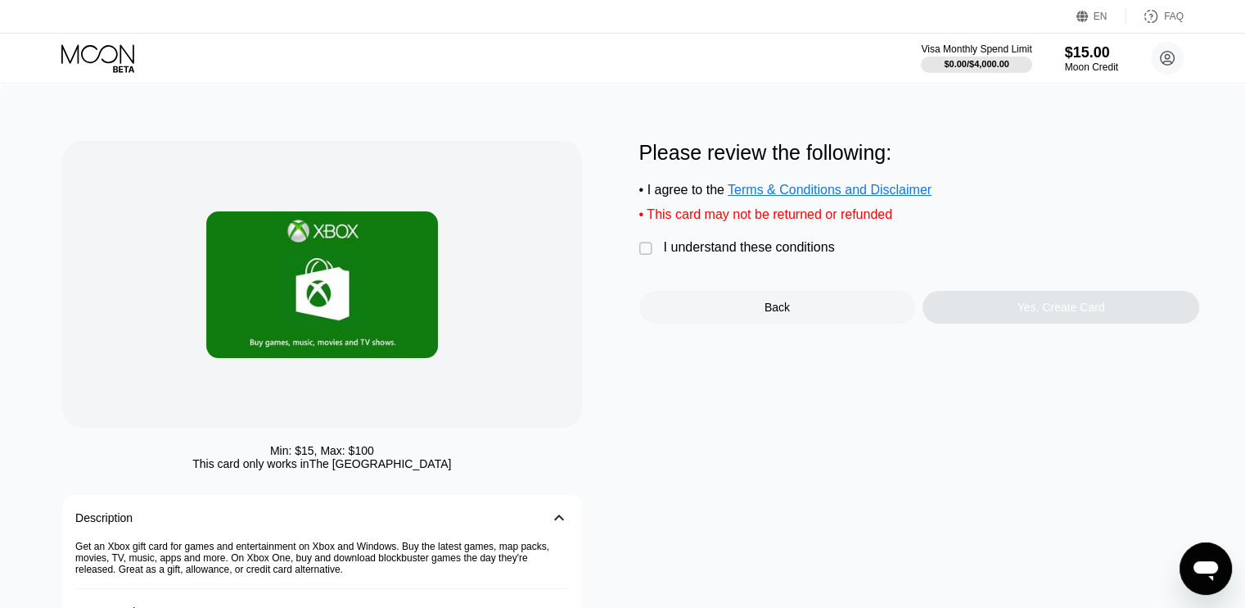
click at [656, 257] on div " I understand these conditions" at bounding box center [741, 248] width 204 height 17
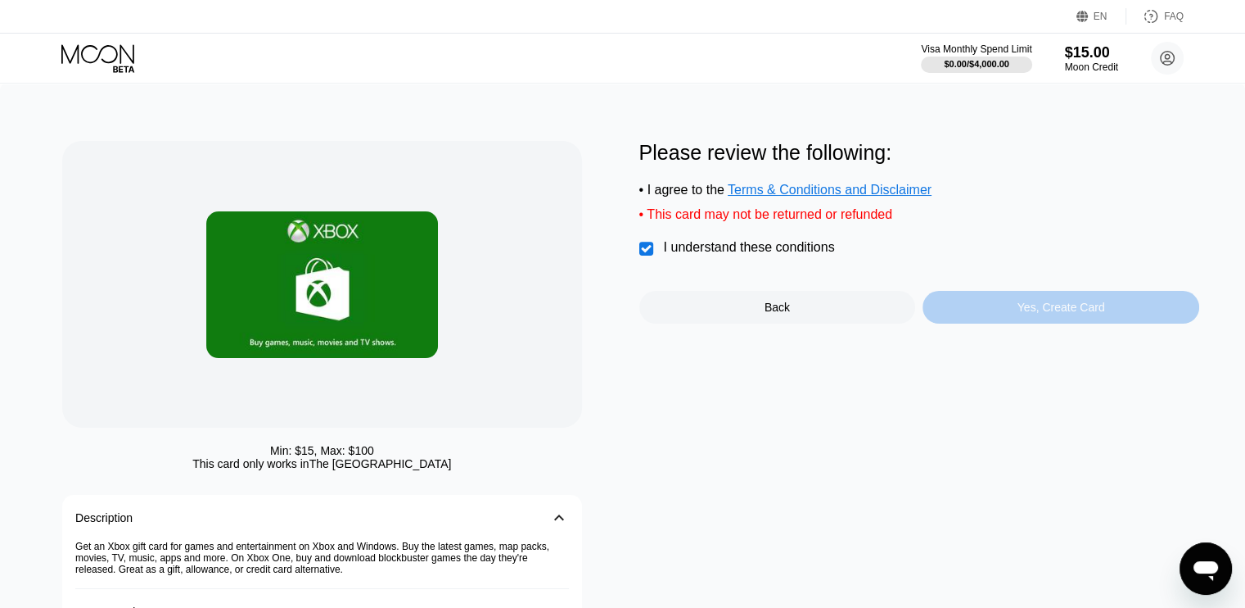
click at [1010, 316] on div "Yes, Create Card" at bounding box center [1061, 307] width 277 height 33
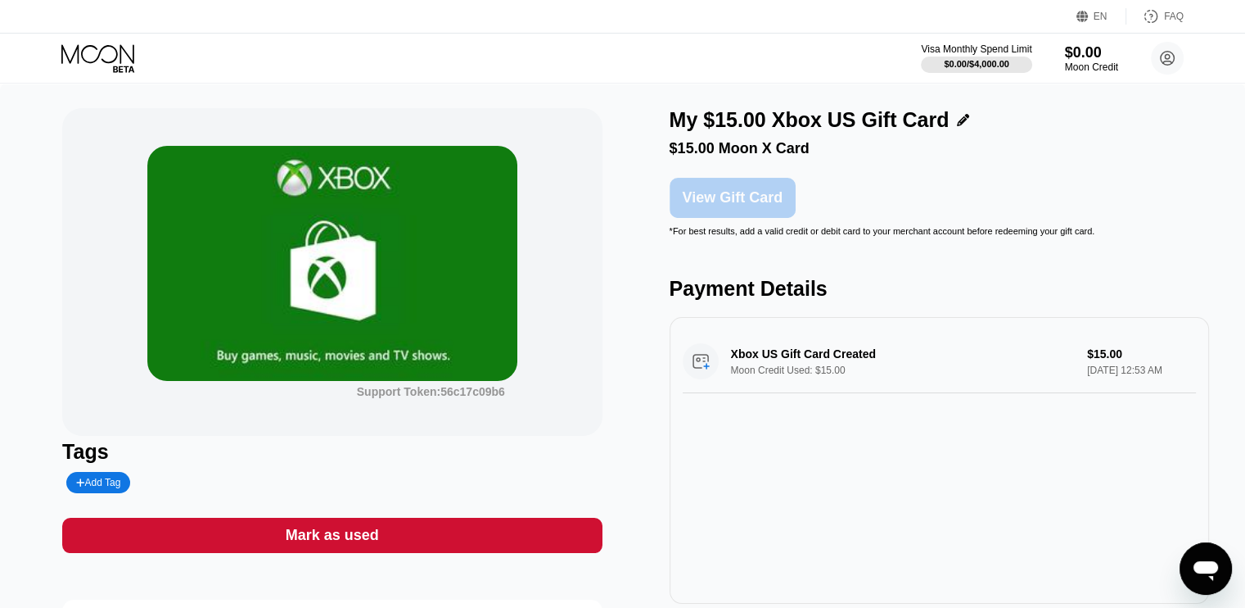
click at [752, 206] on div "View Gift Card" at bounding box center [733, 197] width 101 height 17
click at [106, 59] on icon at bounding box center [99, 58] width 76 height 29
